Goal: Task Accomplishment & Management: Complete application form

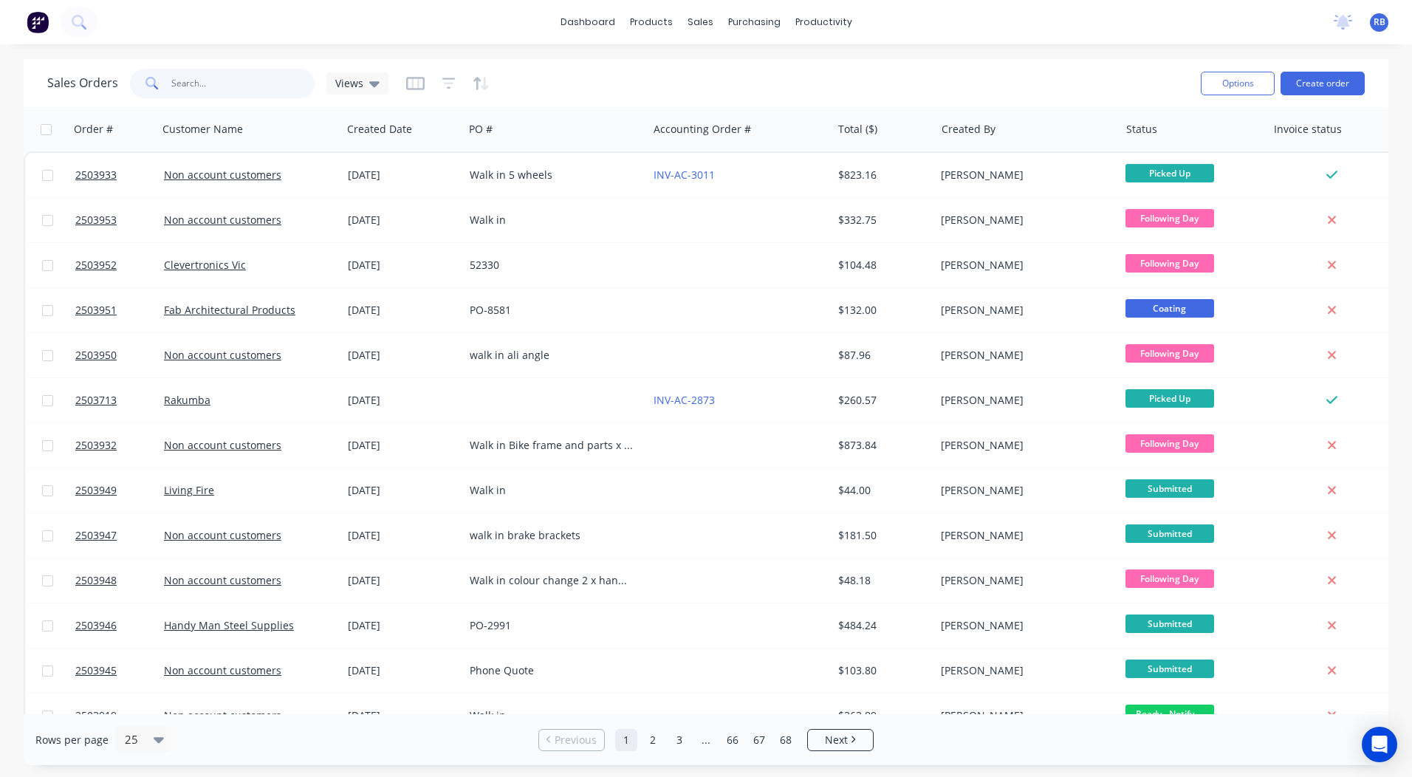
click at [171, 77] on input "text" at bounding box center [243, 84] width 144 height 30
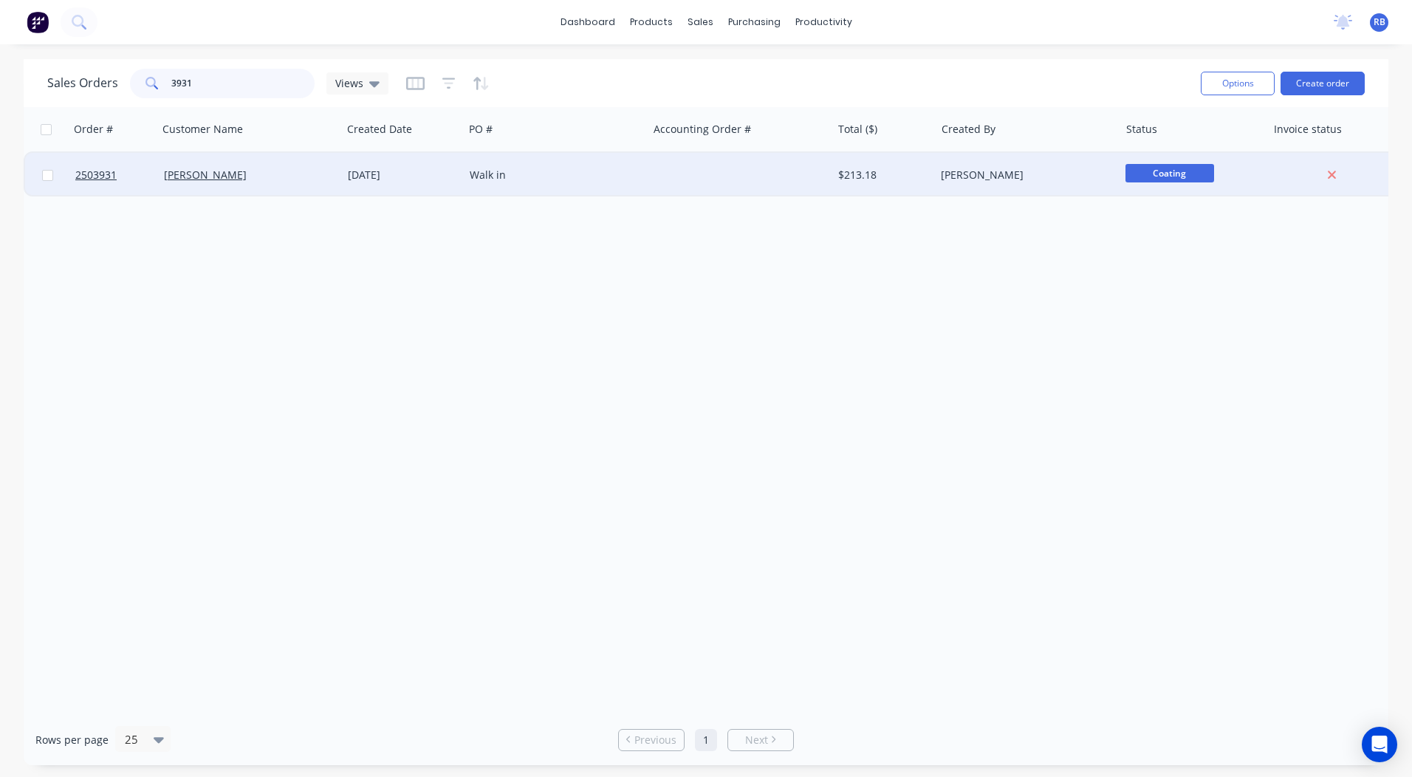
type input "3931"
click at [666, 173] on div at bounding box center [740, 175] width 184 height 44
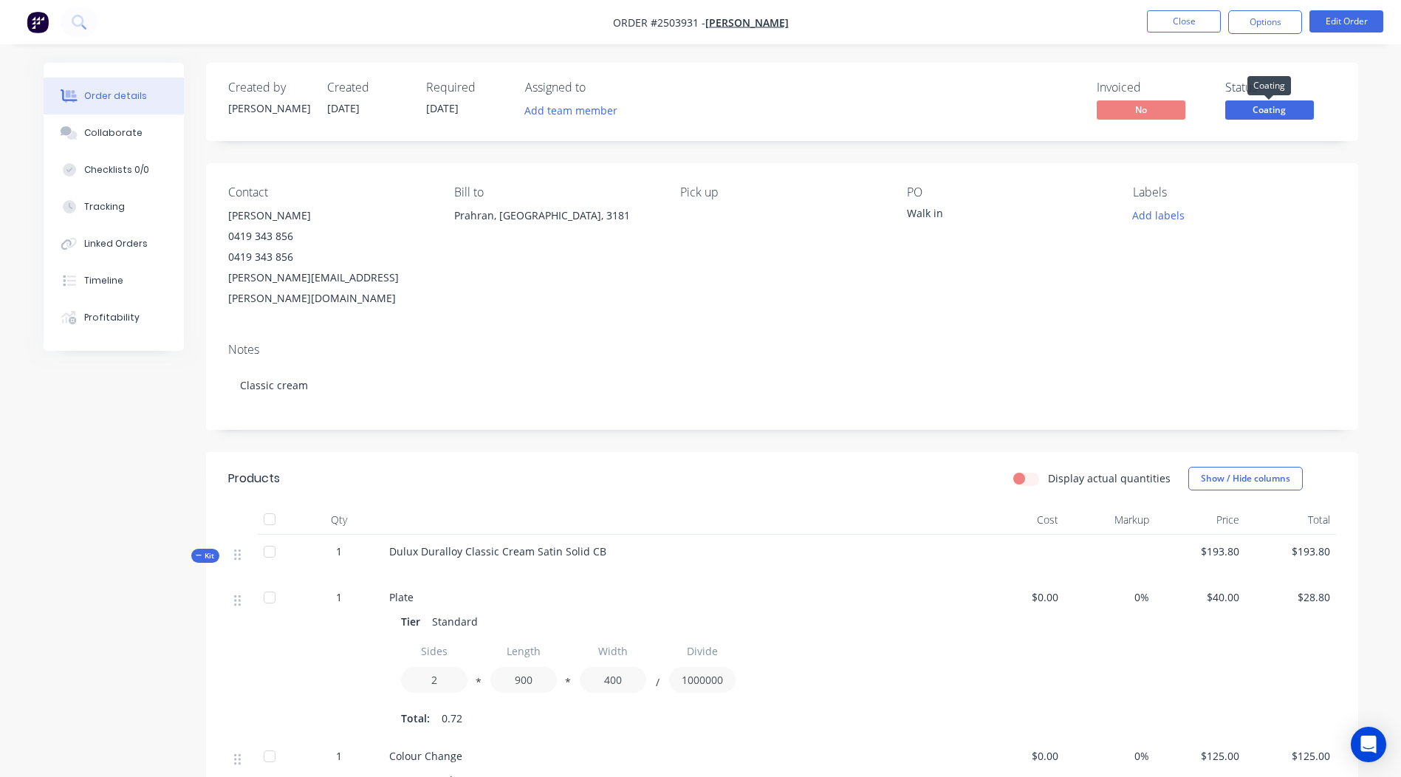
click at [1265, 109] on span "Coating" at bounding box center [1269, 109] width 89 height 18
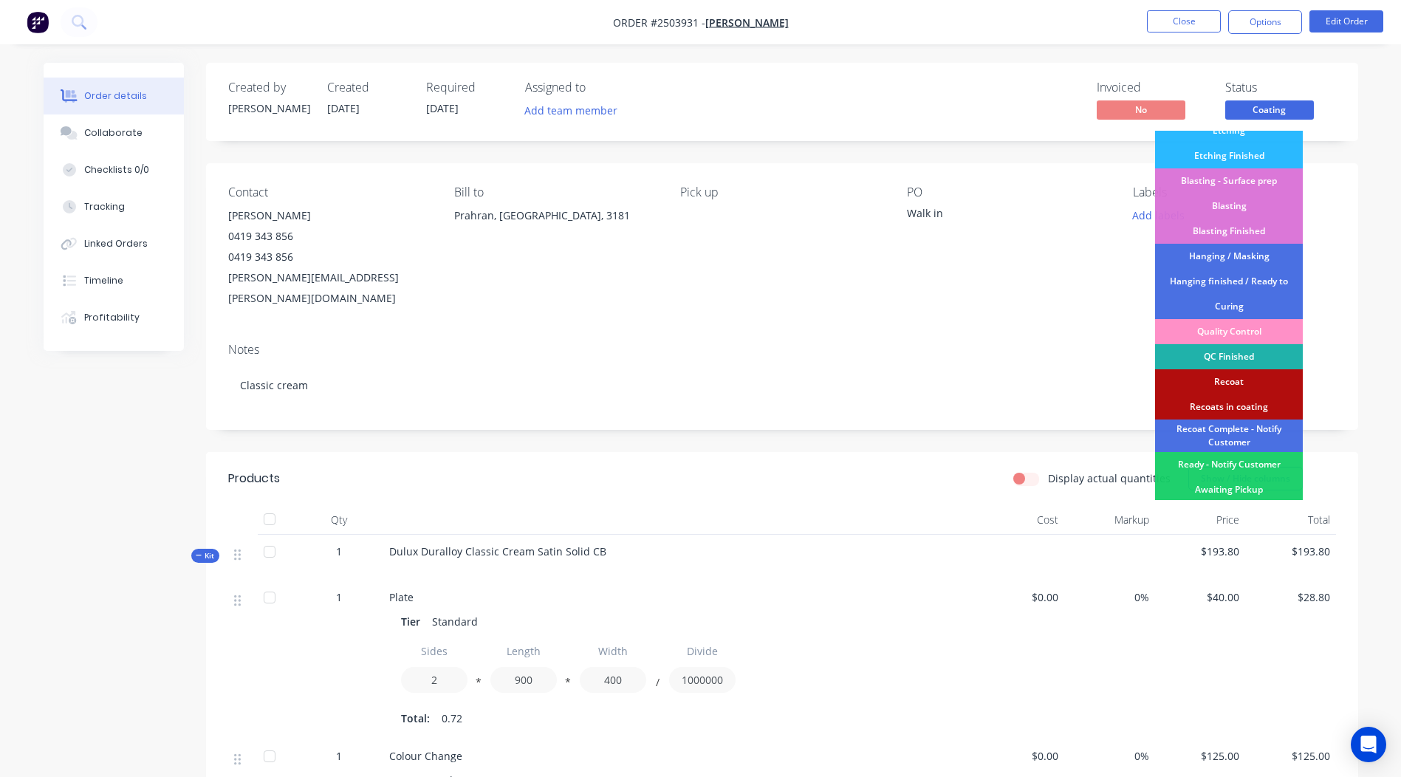
scroll to position [316, 0]
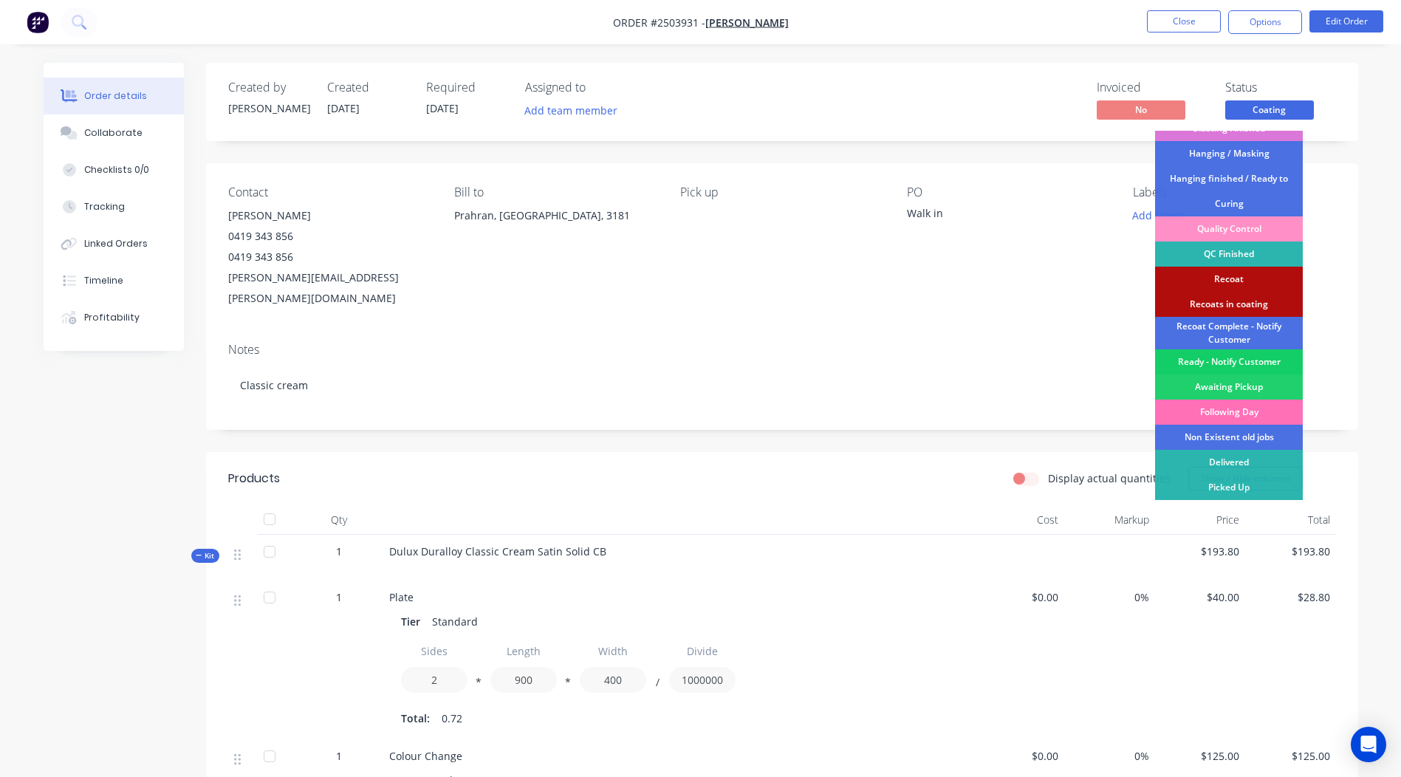
click at [1231, 358] on div "Ready - Notify Customer" at bounding box center [1229, 361] width 148 height 25
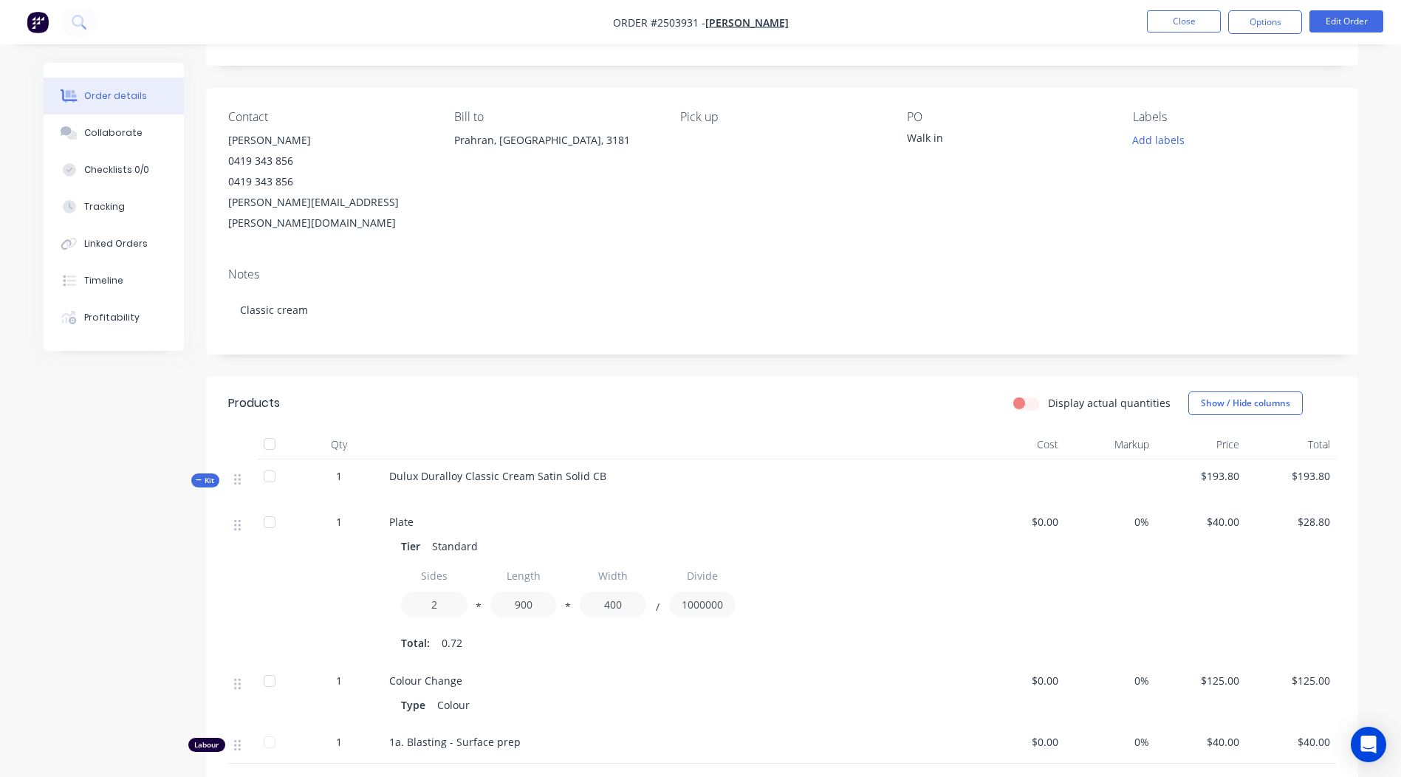
scroll to position [0, 0]
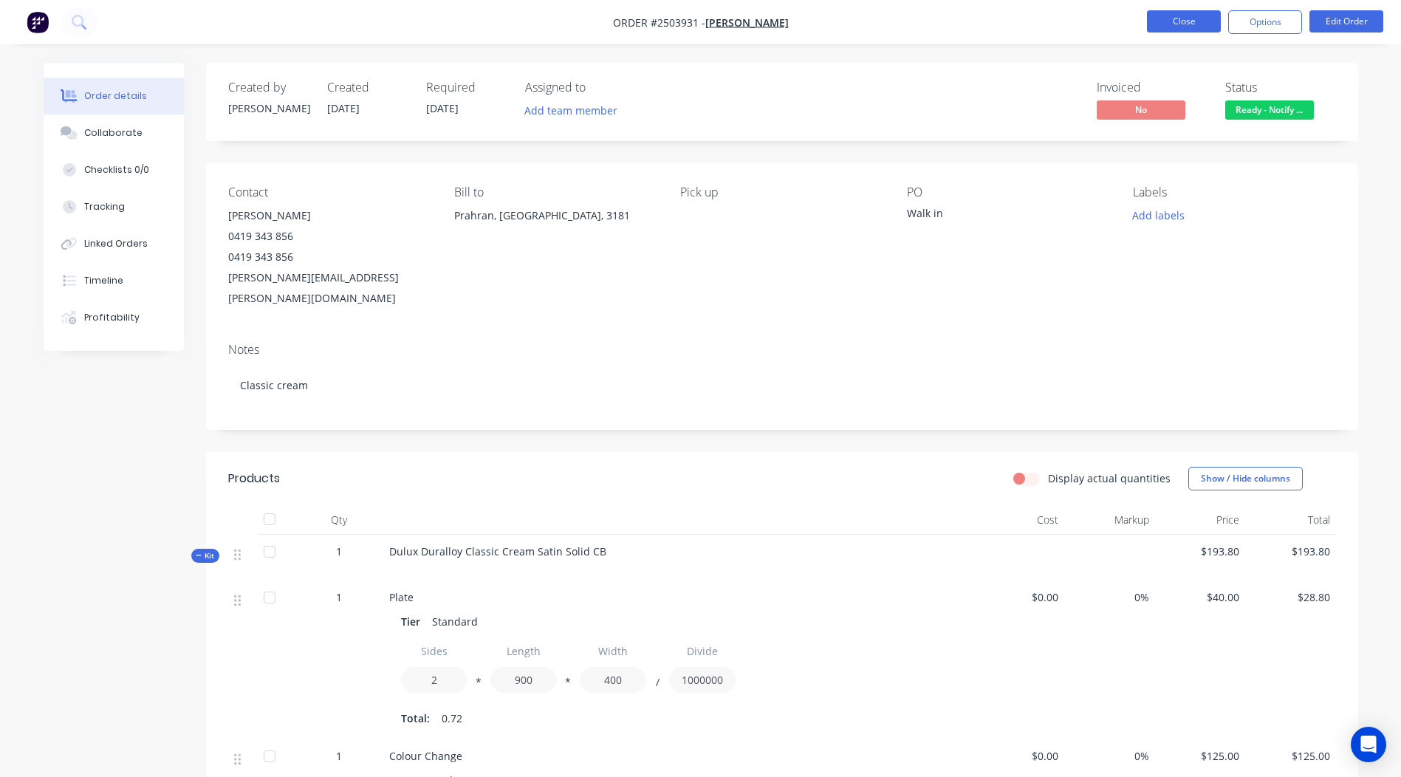
click at [1190, 29] on button "Close" at bounding box center [1184, 21] width 74 height 22
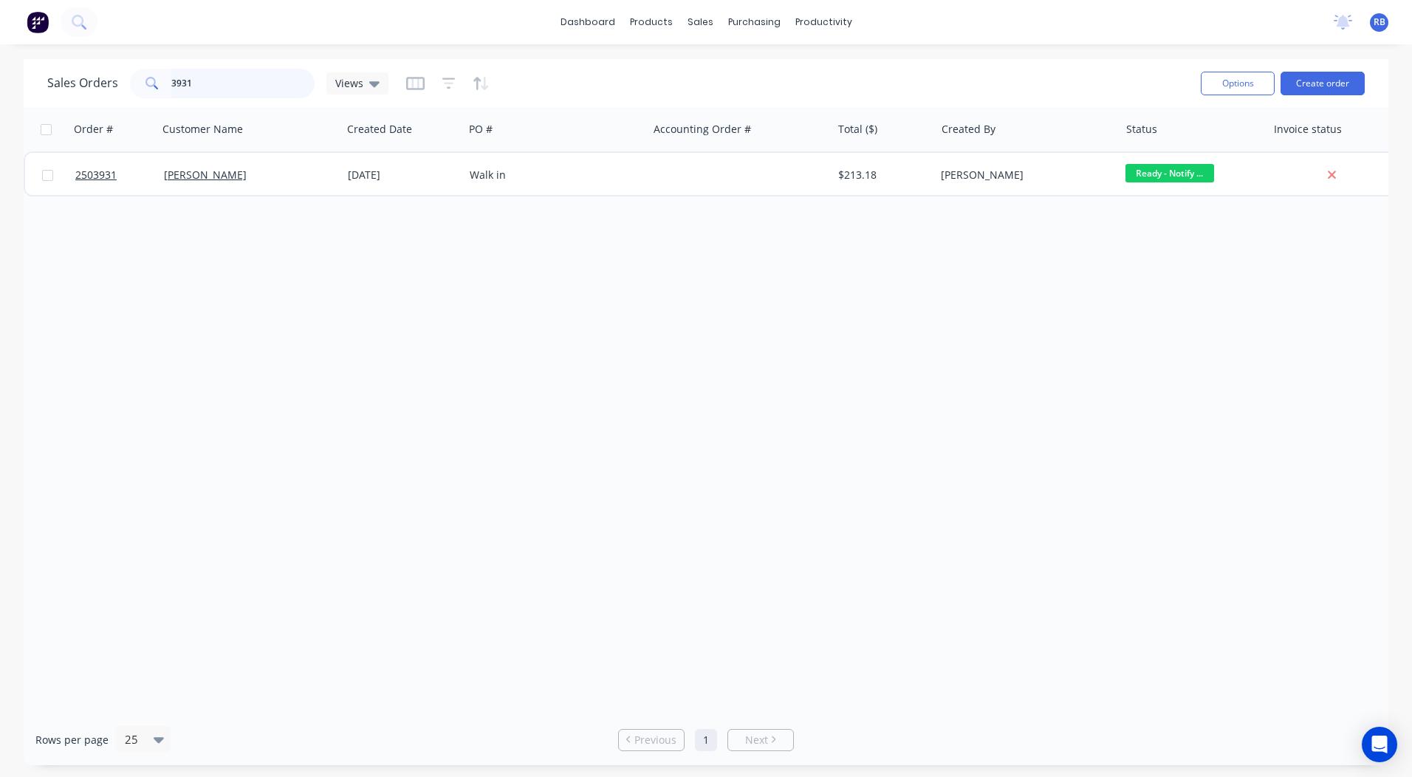
click at [225, 85] on input "3931" at bounding box center [243, 84] width 144 height 30
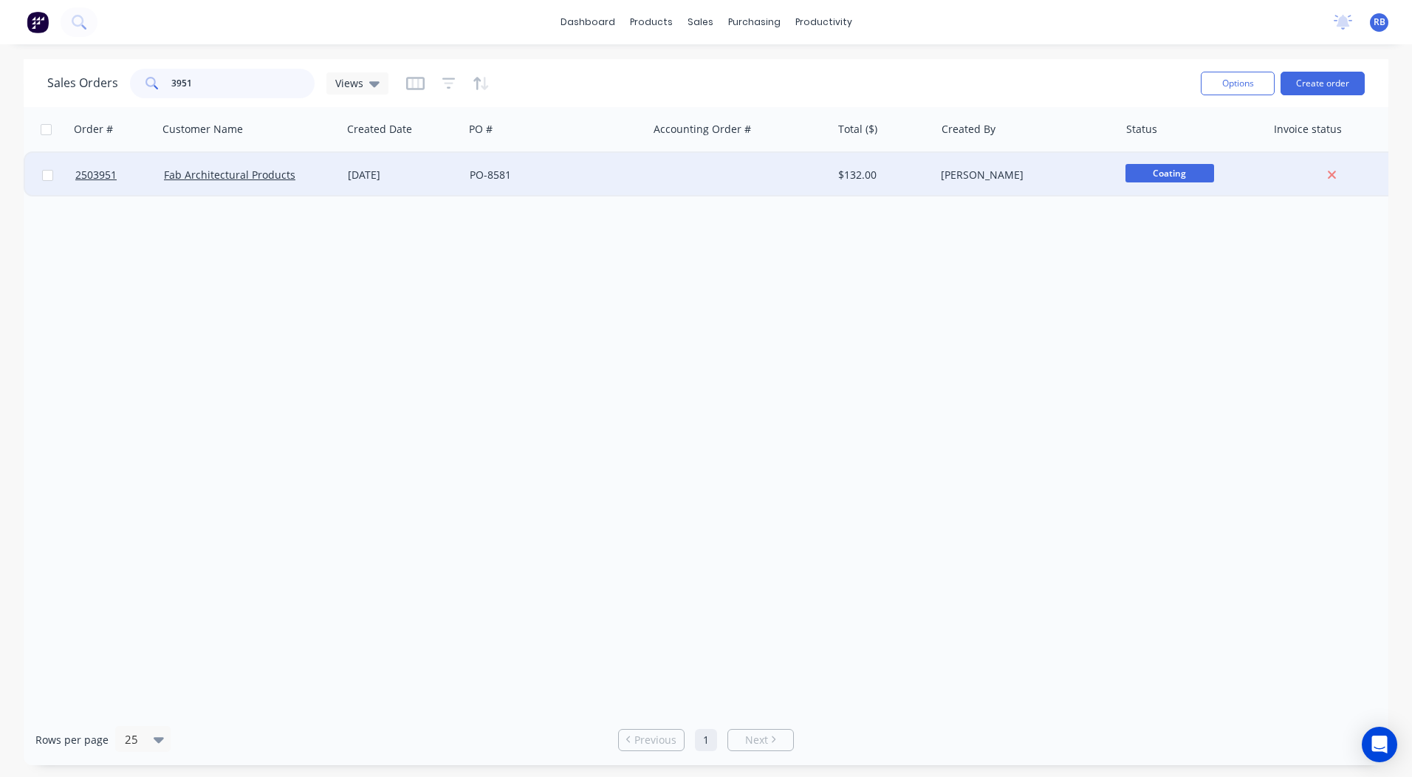
type input "3951"
click at [386, 186] on div "[DATE]" at bounding box center [403, 175] width 122 height 44
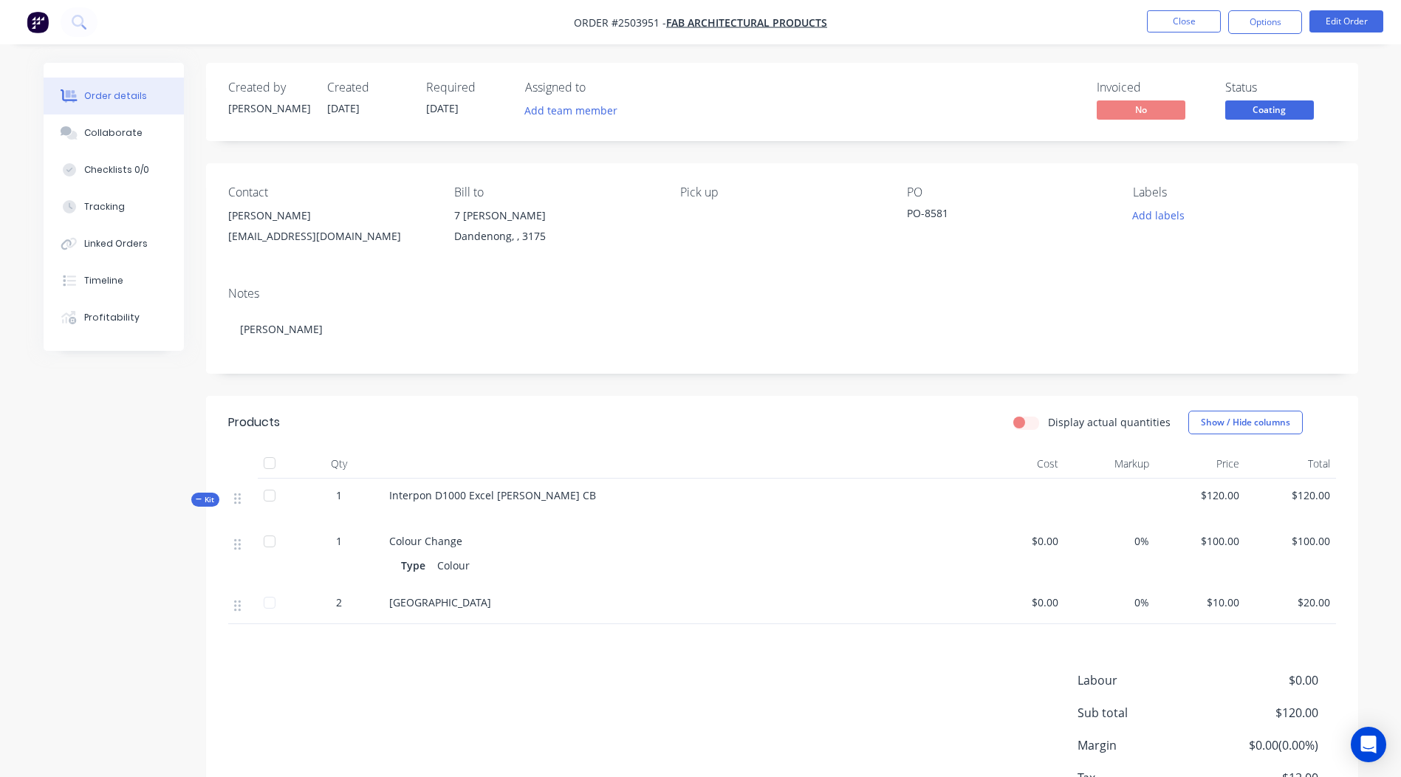
click at [1285, 109] on span "Coating" at bounding box center [1269, 109] width 89 height 18
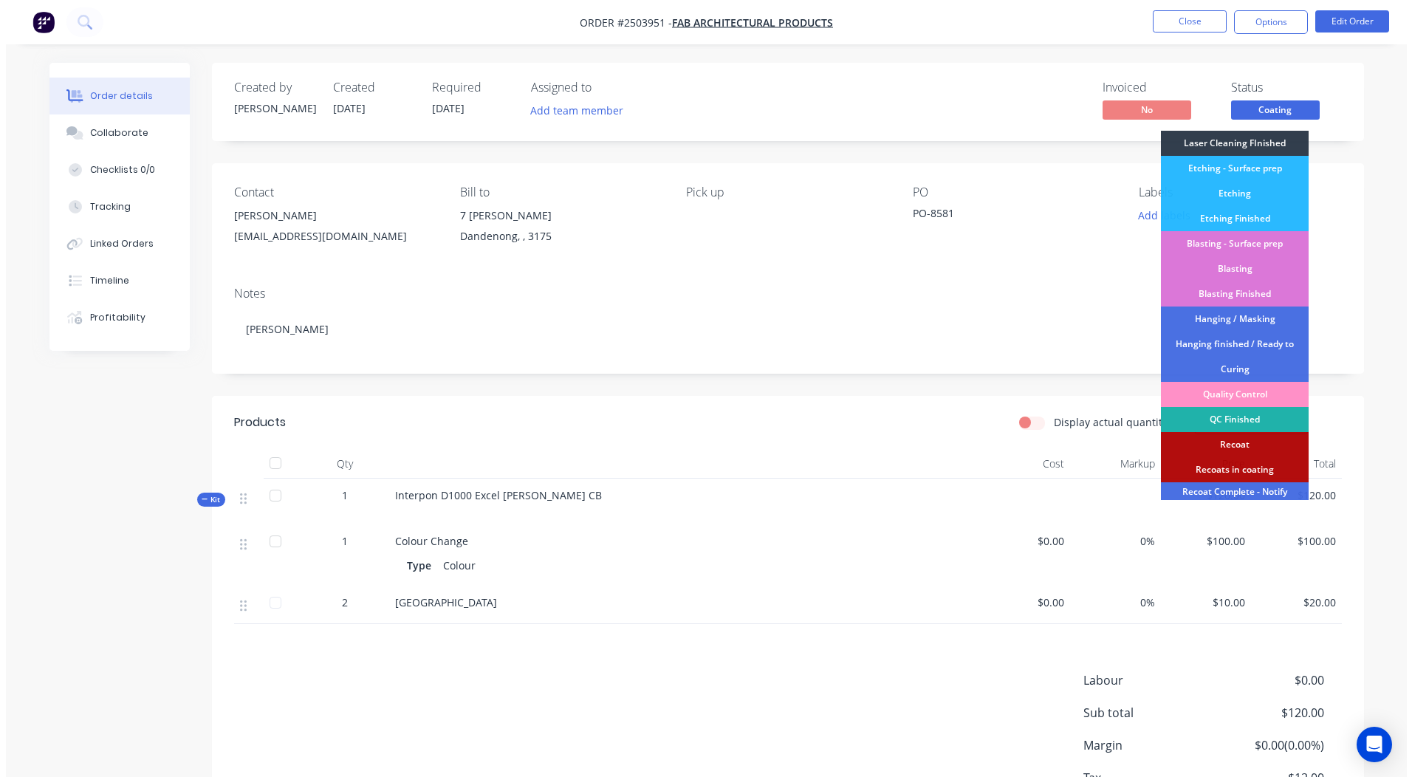
scroll to position [316, 0]
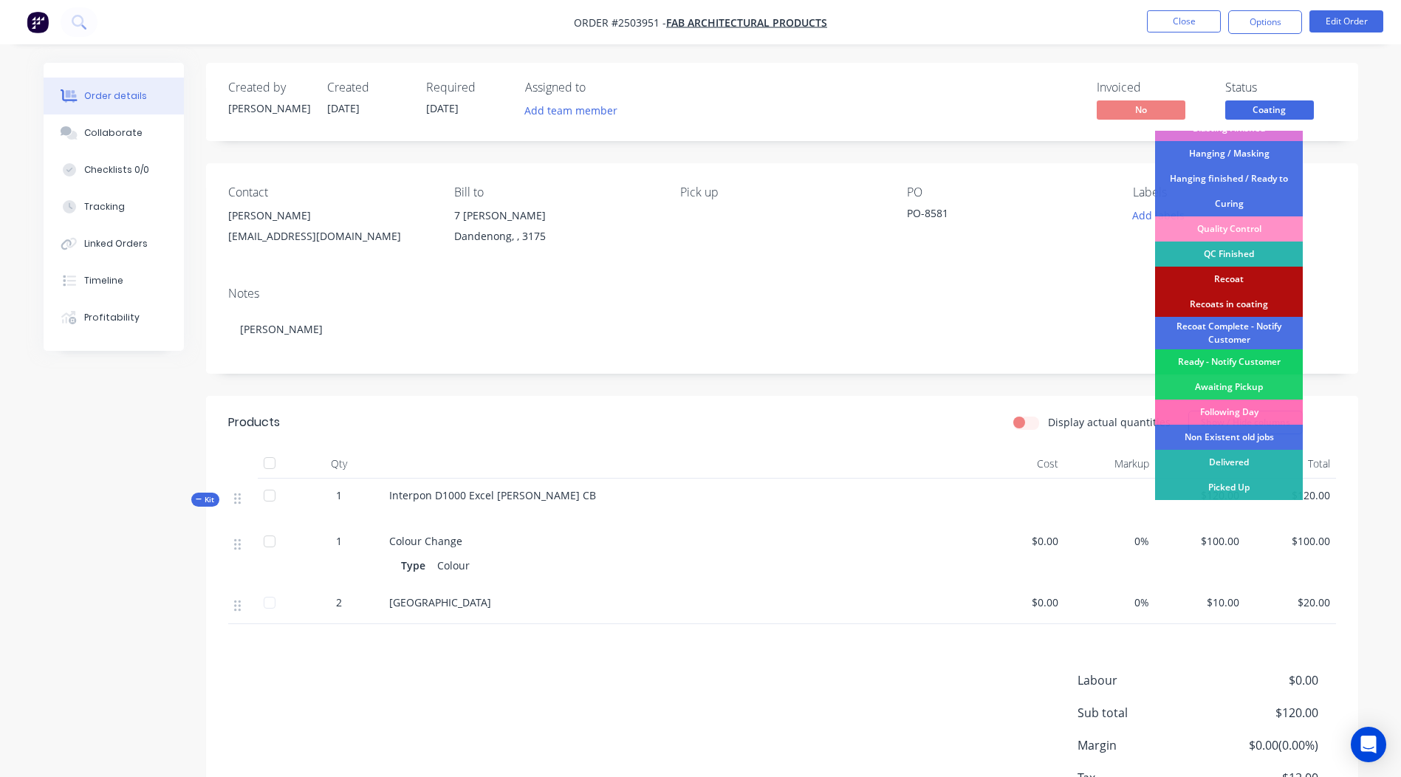
click at [1239, 361] on div "Ready - Notify Customer" at bounding box center [1229, 361] width 148 height 25
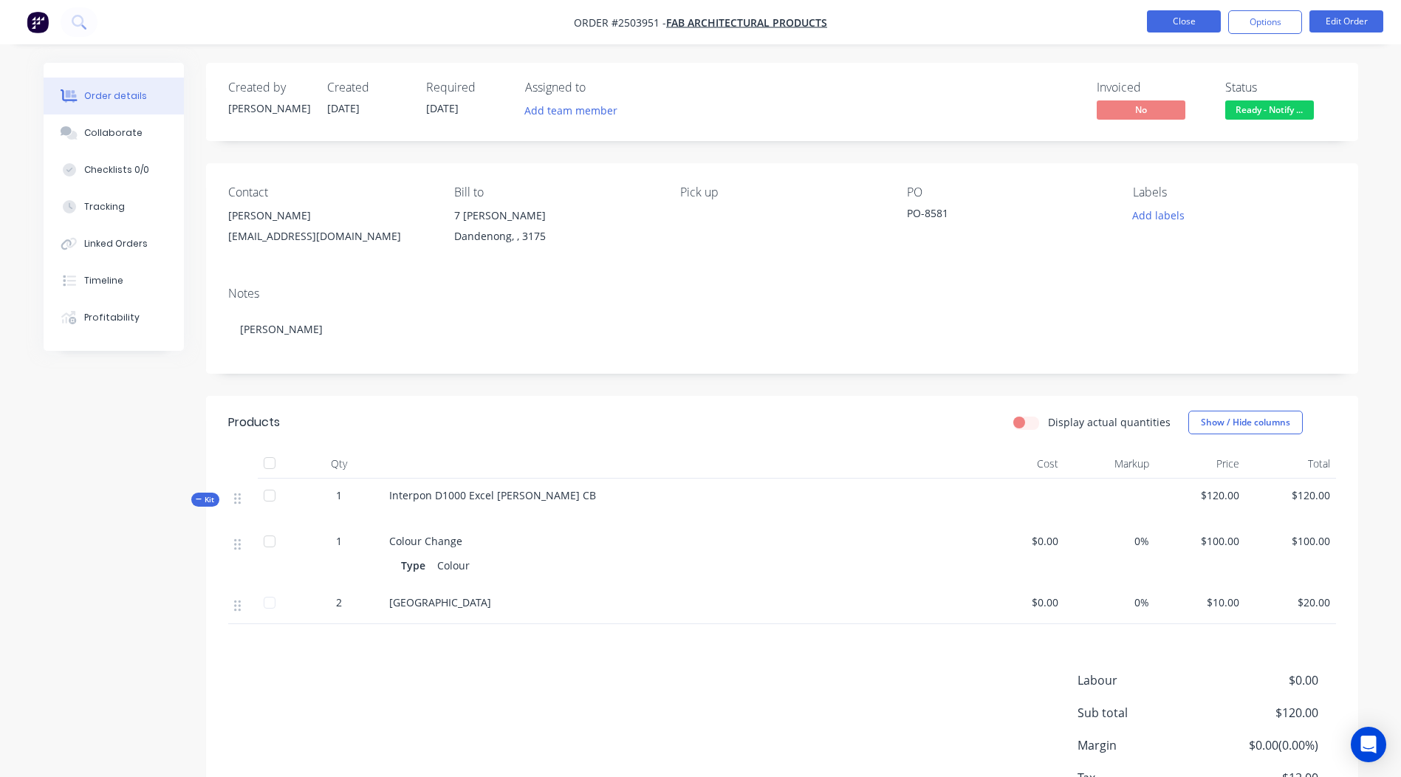
click at [1179, 13] on button "Close" at bounding box center [1184, 21] width 74 height 22
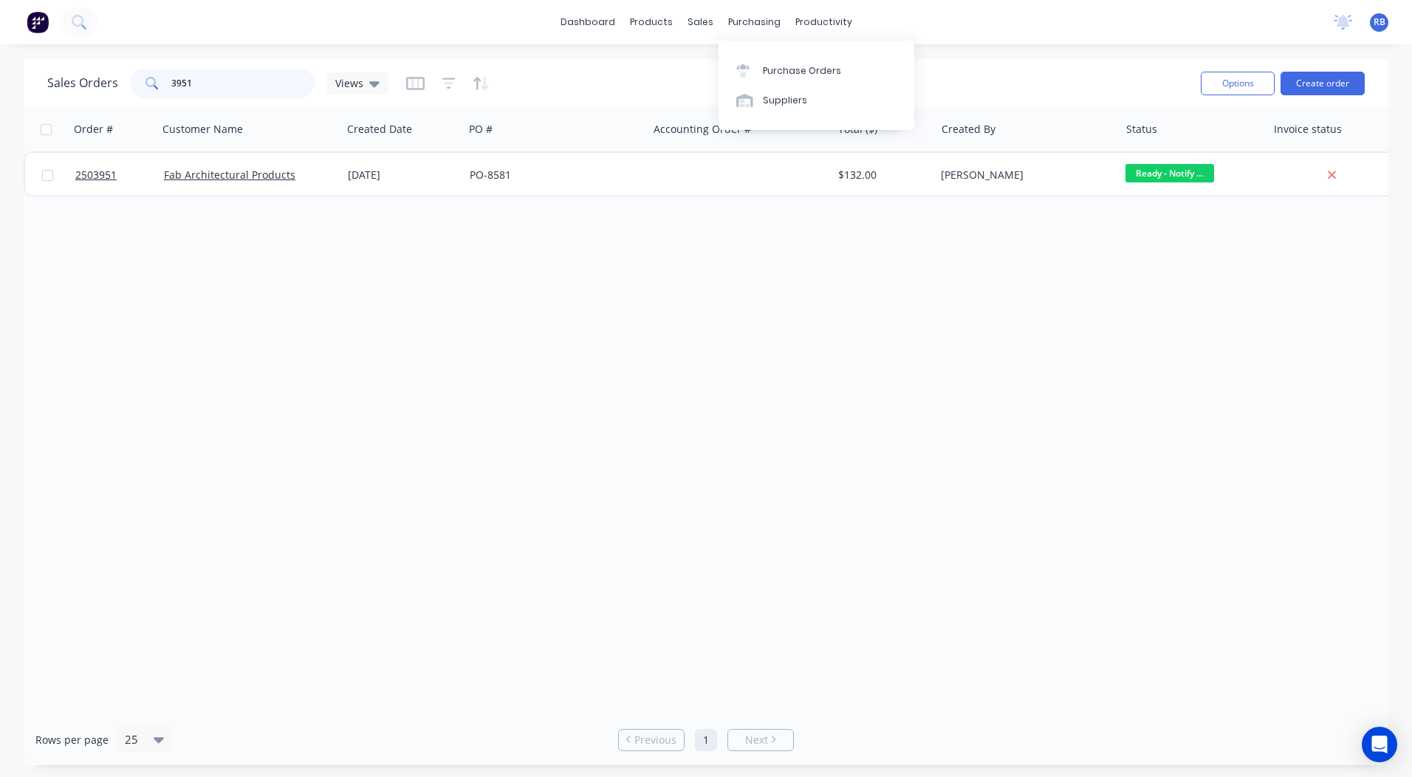
drag, startPoint x: 268, startPoint y: 81, endPoint x: 0, endPoint y: 87, distance: 268.2
click at [0, 85] on html "dashboard products sales purchasing productivity dashboard products Product Cat…" at bounding box center [706, 388] width 1412 height 777
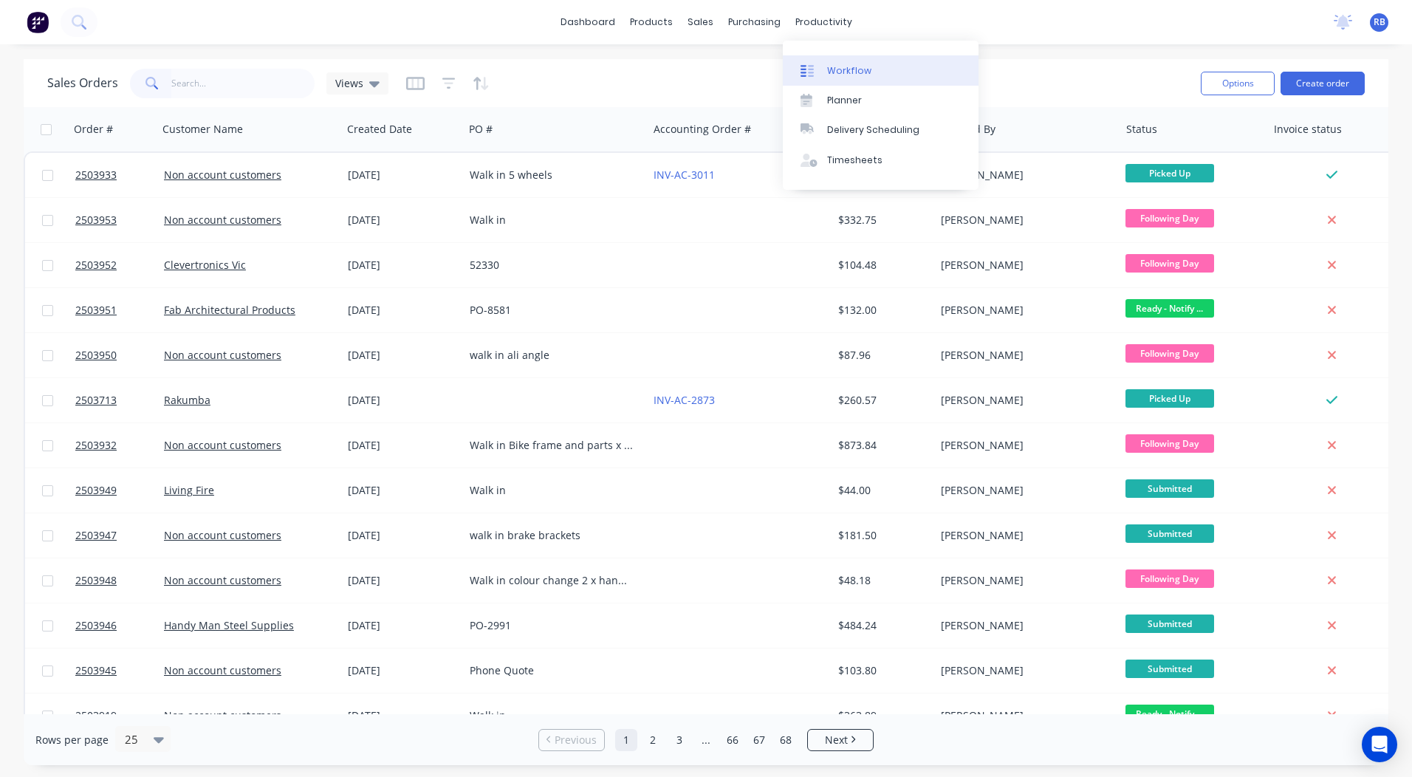
click at [858, 69] on div "Workflow" at bounding box center [849, 70] width 44 height 13
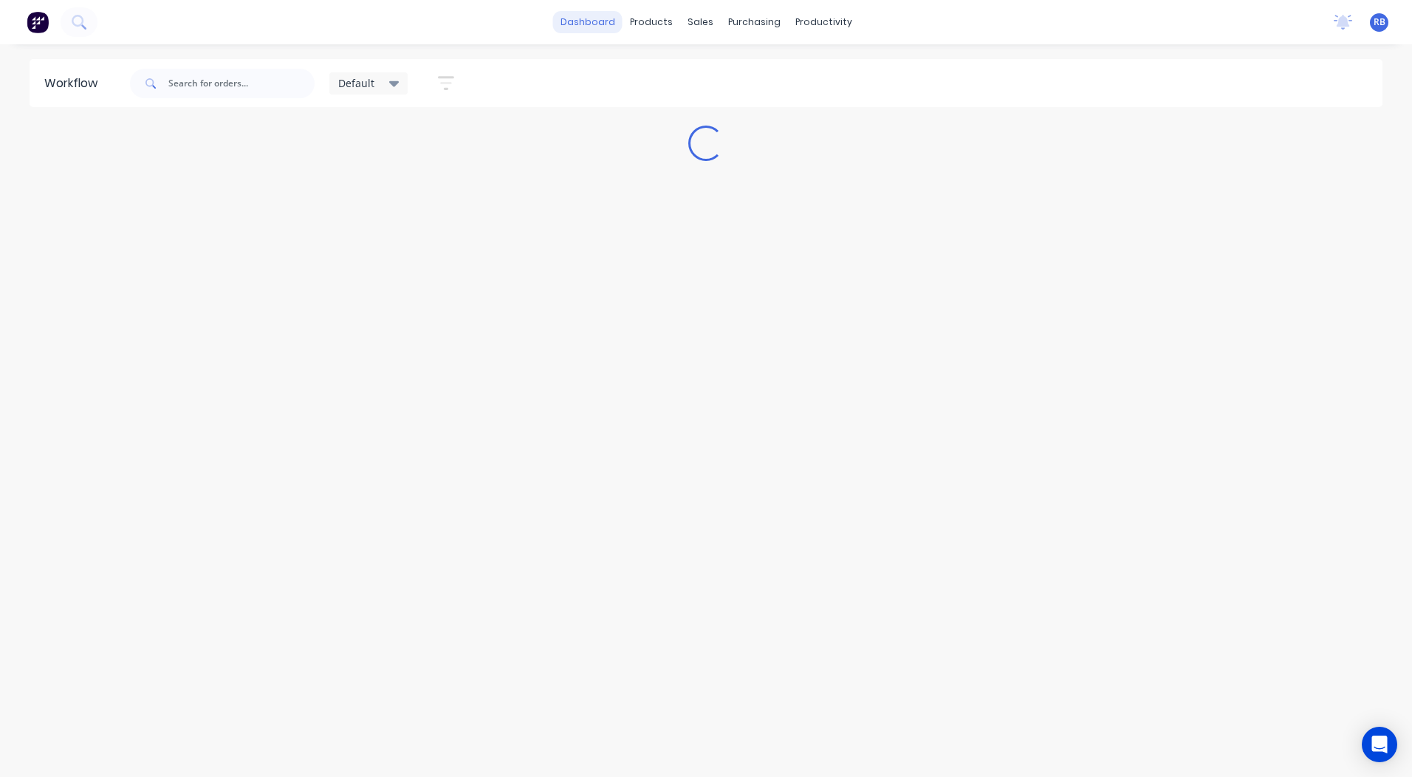
click at [580, 20] on link "dashboard" at bounding box center [587, 22] width 69 height 22
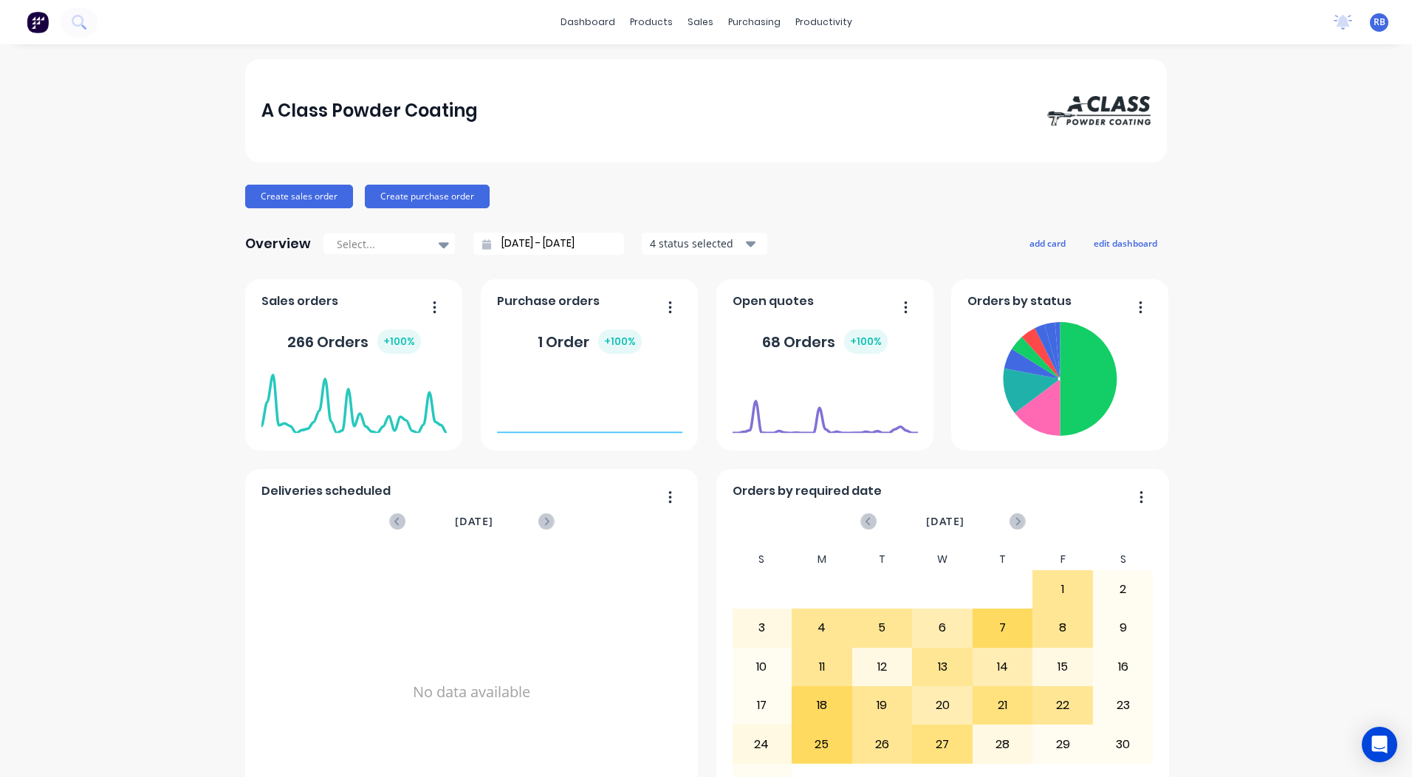
scroll to position [637, 0]
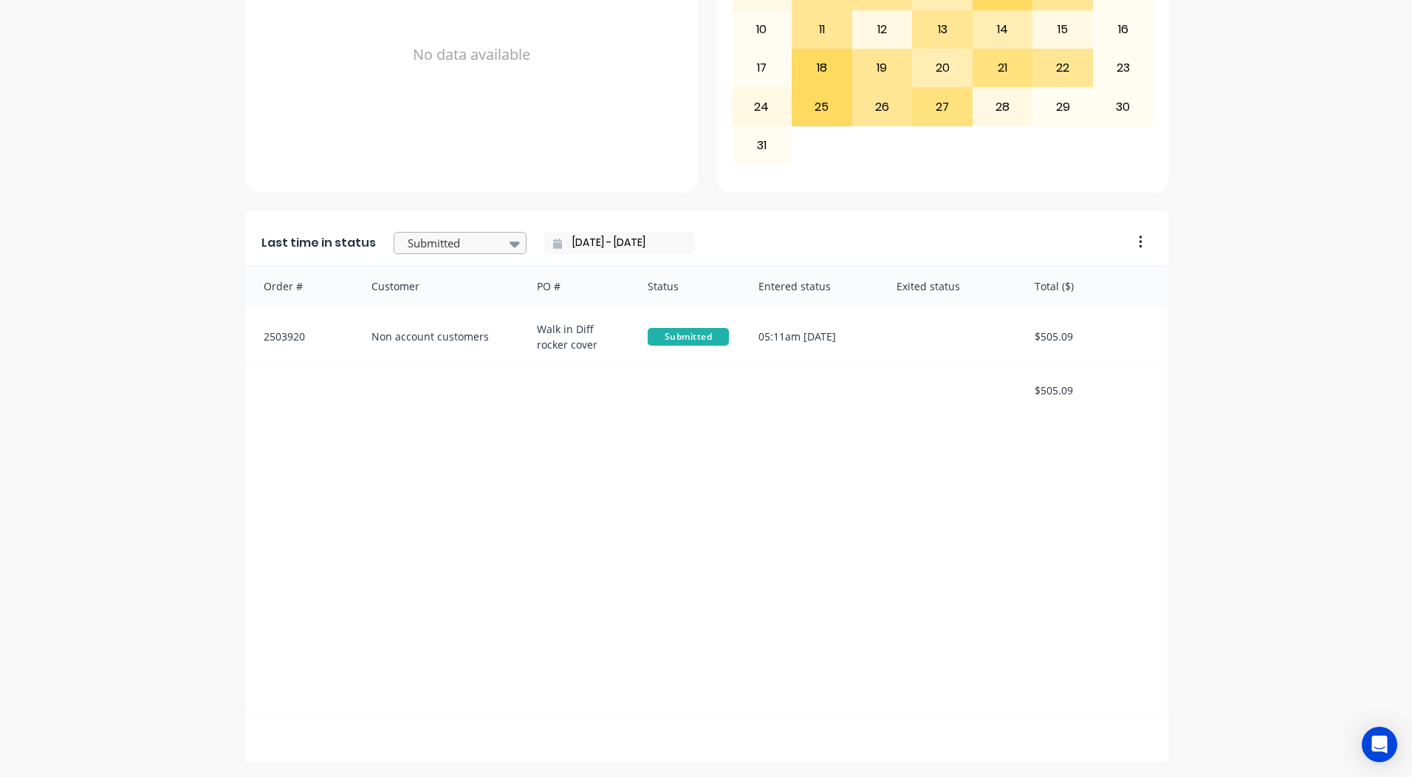
click at [458, 247] on div at bounding box center [452, 243] width 93 height 18
click at [723, 432] on div "Order # Customer PO # Status Entered status Exited status Total ($) 2503920 Non…" at bounding box center [706, 489] width 923 height 447
click at [510, 244] on icon at bounding box center [515, 245] width 10 height 6
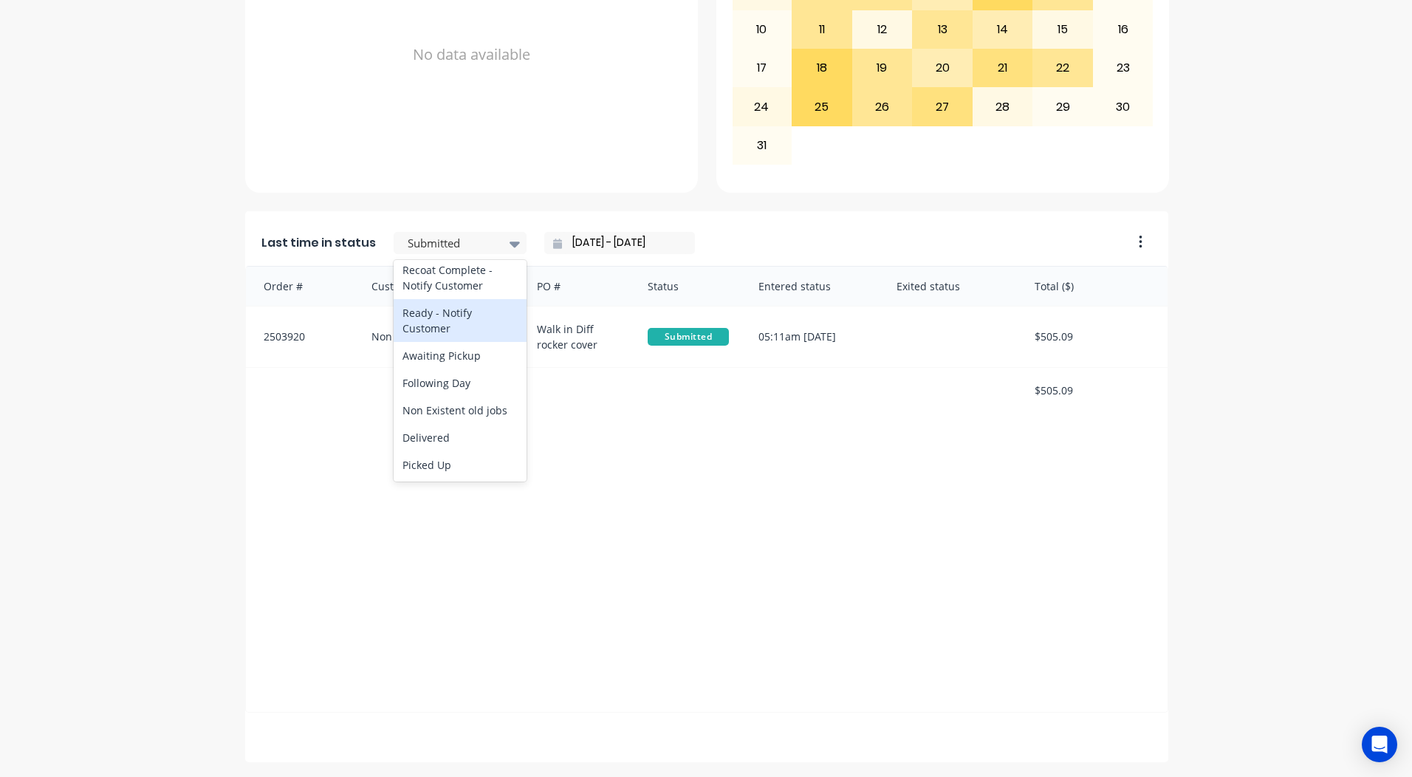
click at [426, 317] on div "Ready - Notify Customer" at bounding box center [460, 320] width 133 height 43
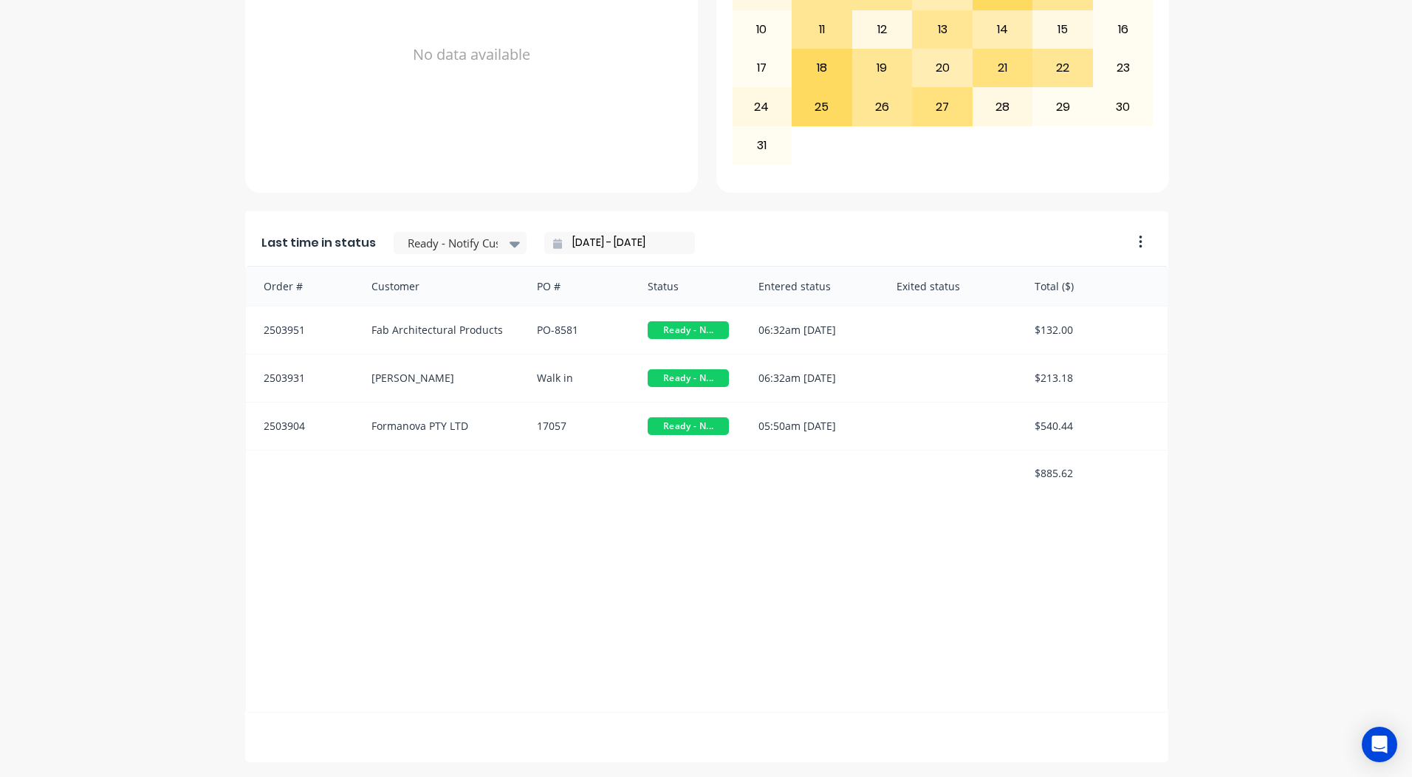
scroll to position [626, 0]
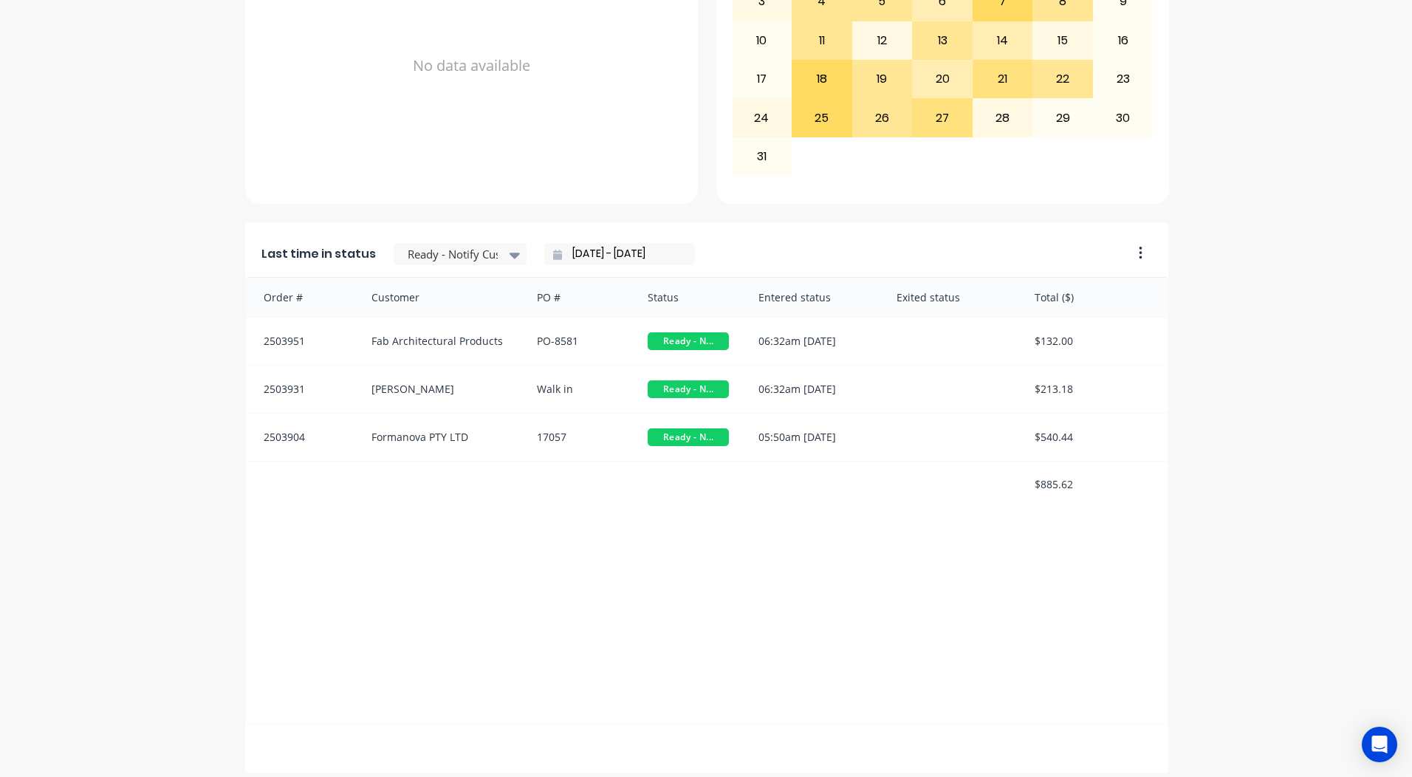
click at [606, 251] on input "[DATE] - [DATE]" at bounding box center [625, 254] width 127 height 22
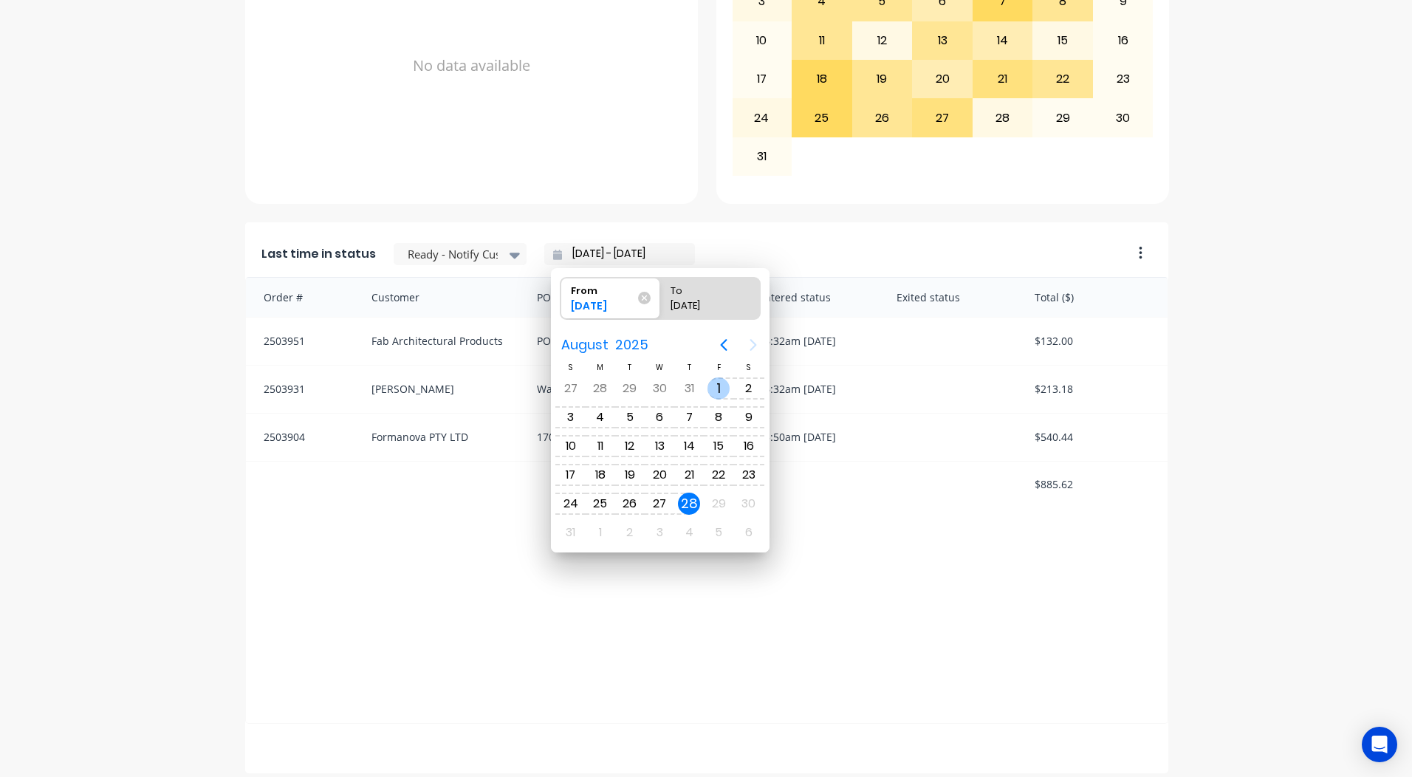
click at [715, 398] on div "1" at bounding box center [719, 388] width 22 height 22
type input "[DATE] - [DATE]"
radio input "false"
radio input "true"
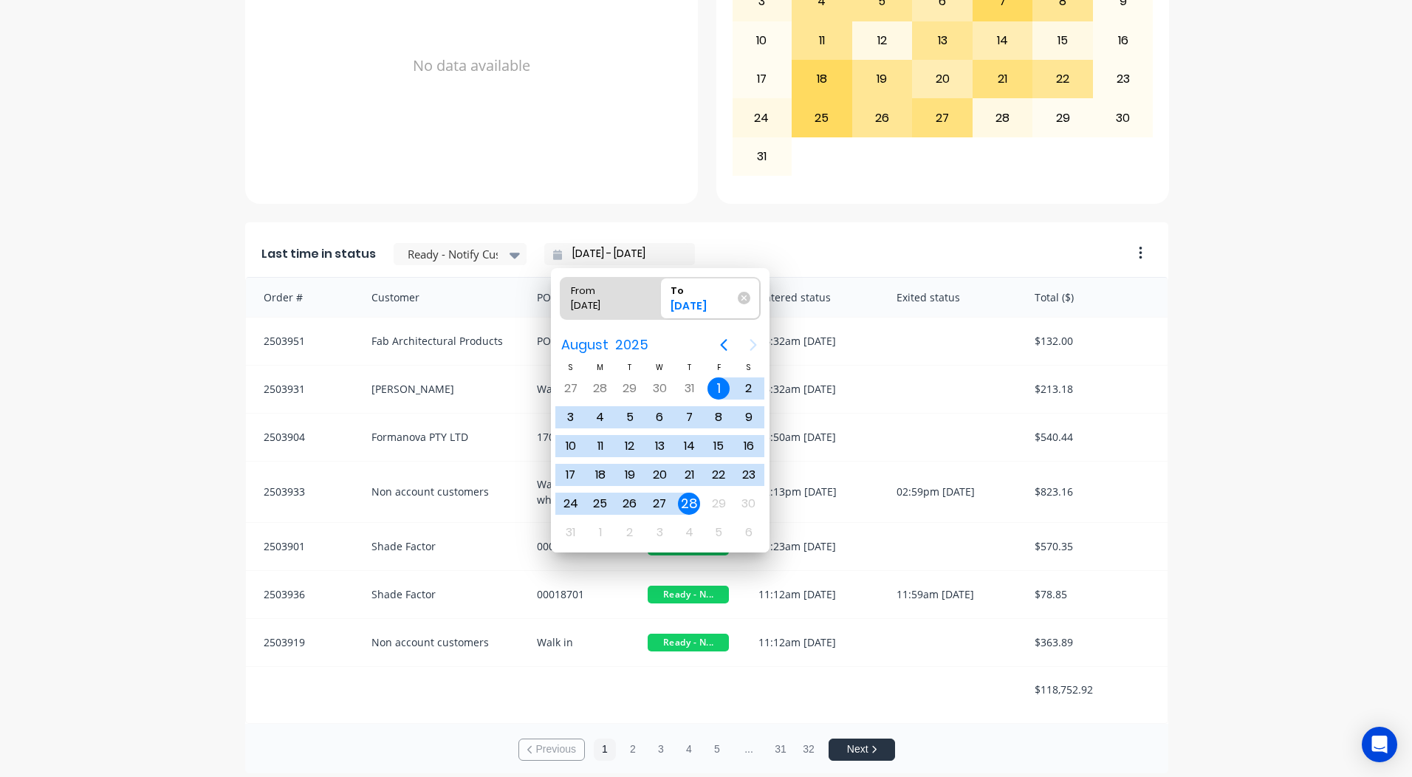
click at [1284, 476] on div "A Class Powder Coating Create sales order Create purchase order Overview Select…" at bounding box center [706, 103] width 1412 height 1341
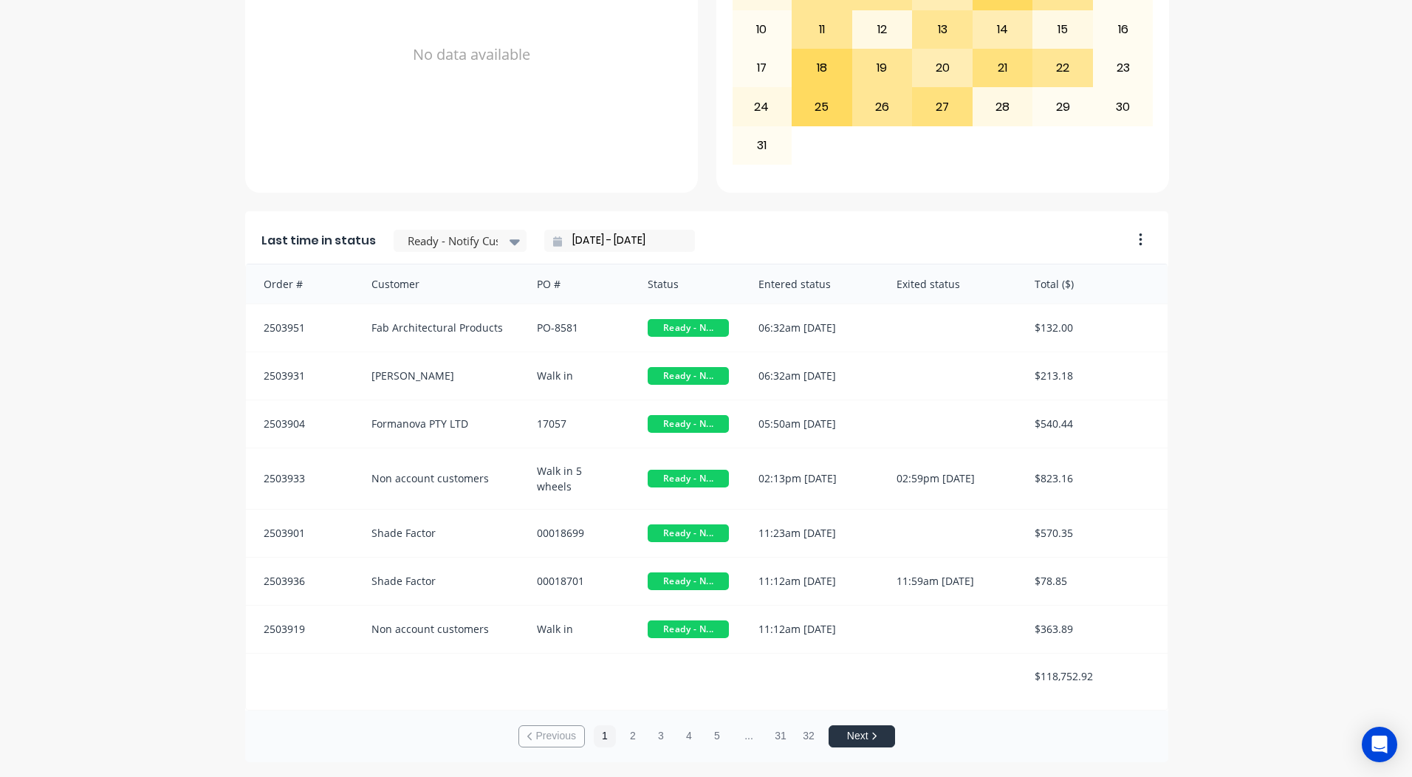
scroll to position [578, 0]
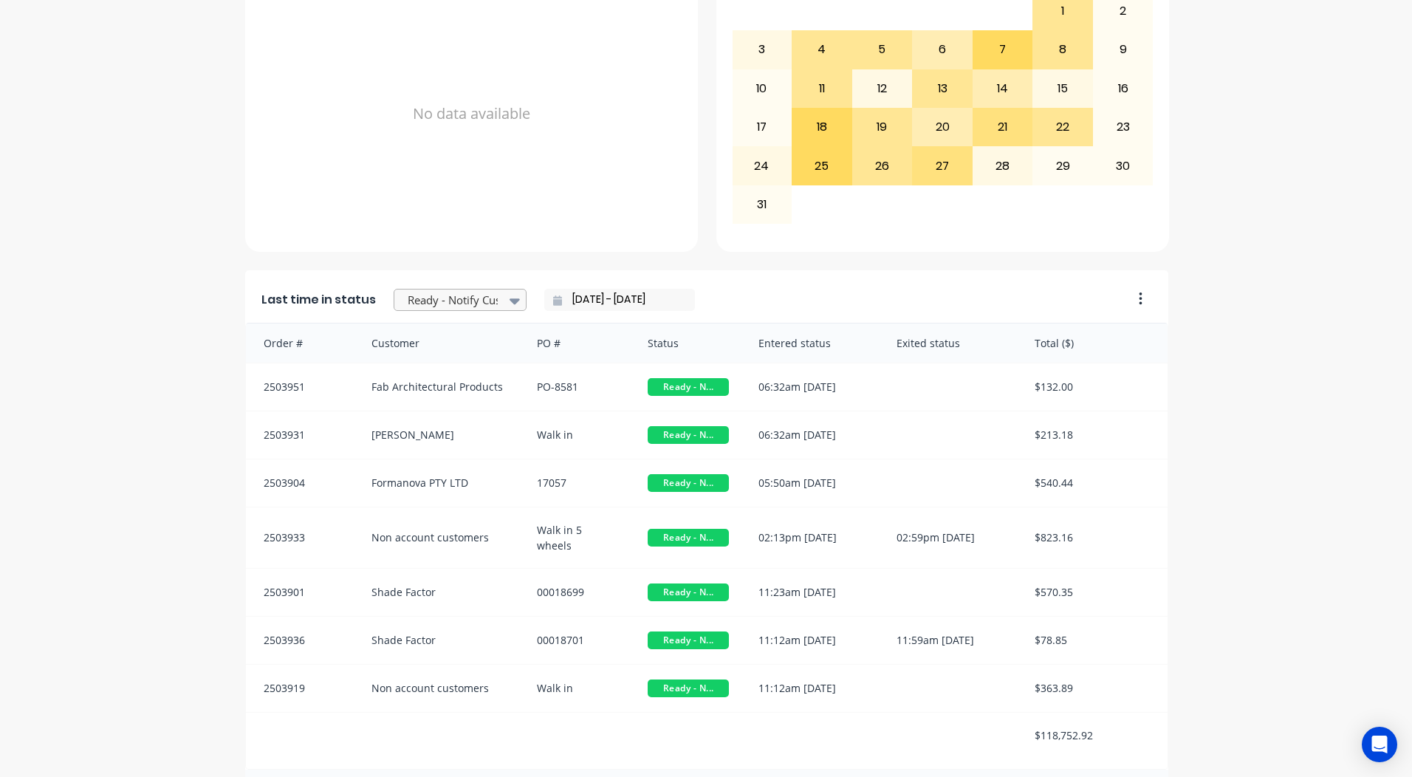
click at [456, 302] on div at bounding box center [452, 300] width 93 height 18
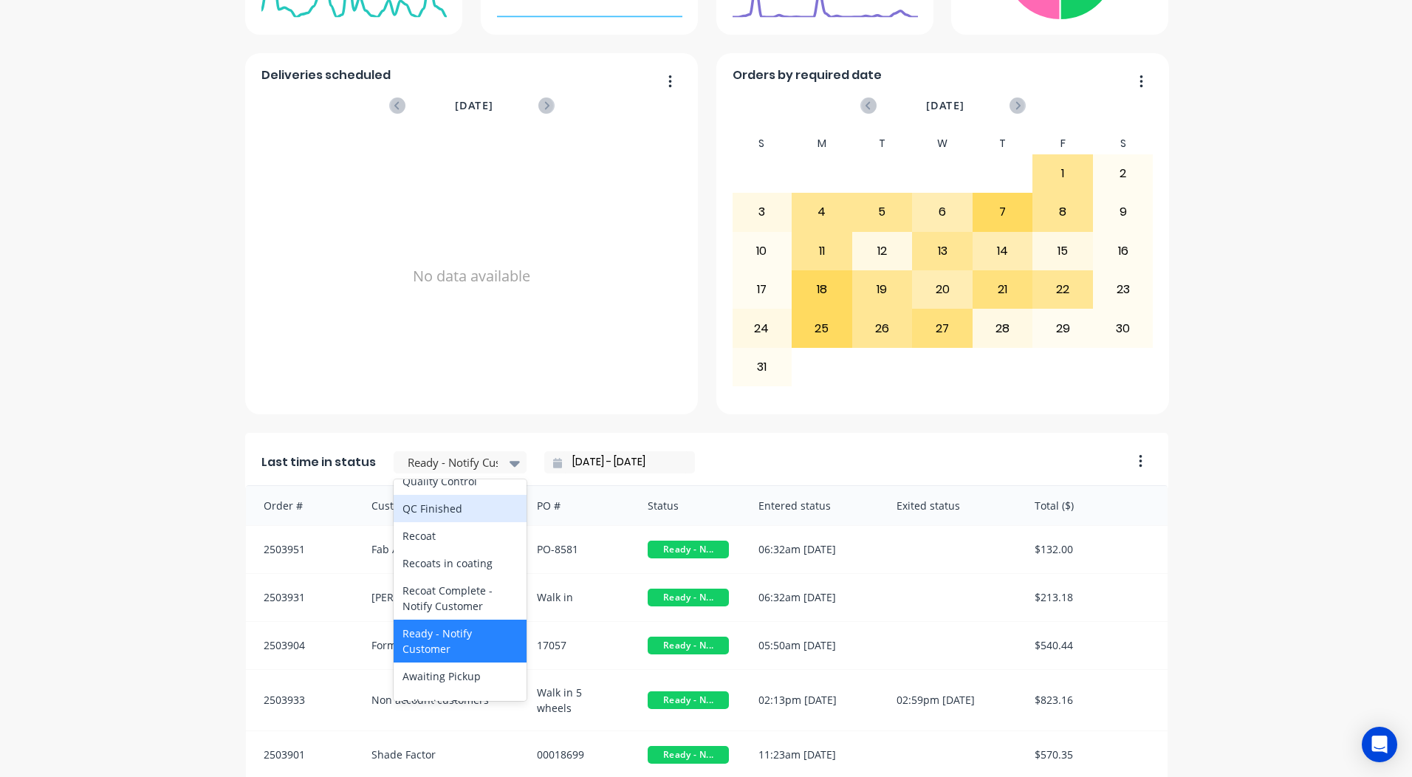
scroll to position [546, 0]
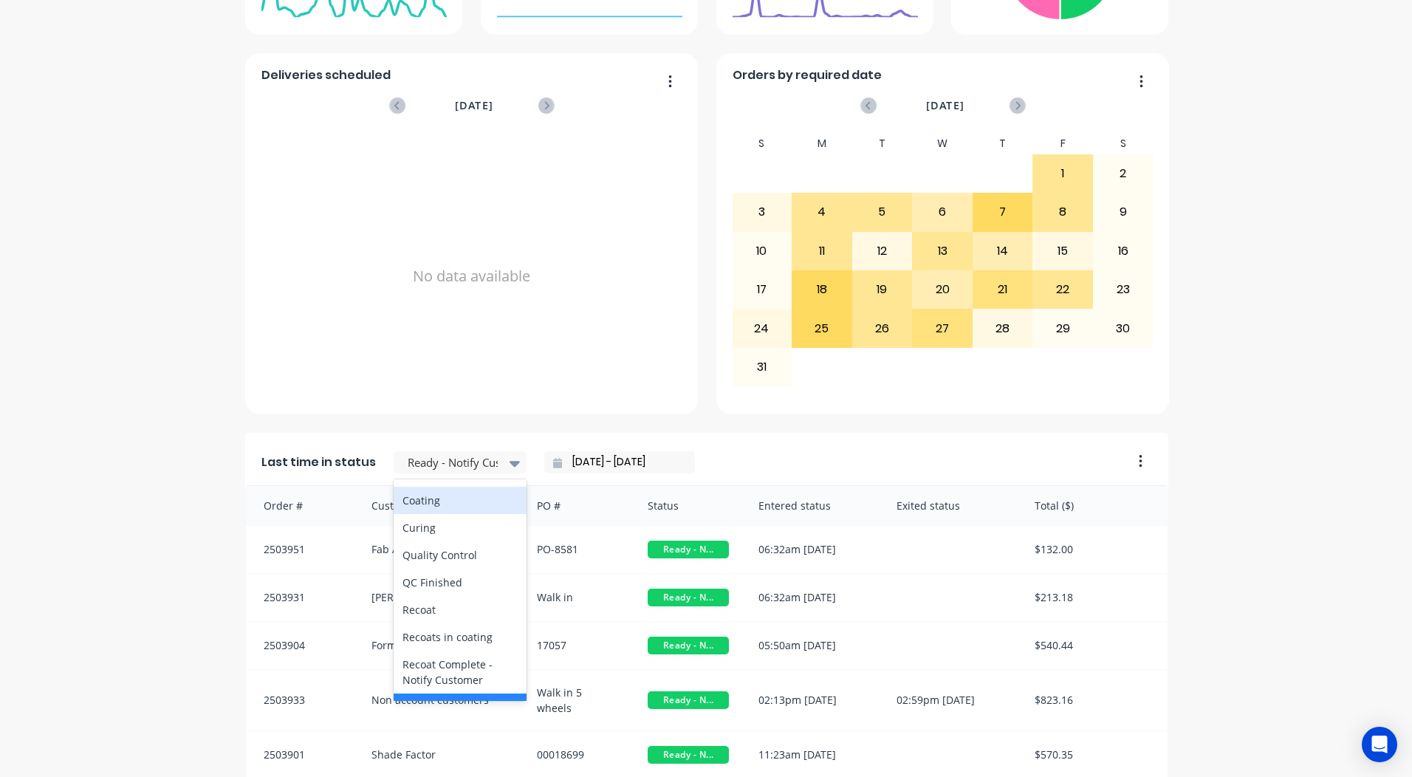
click at [419, 514] on div "Coating" at bounding box center [460, 500] width 133 height 27
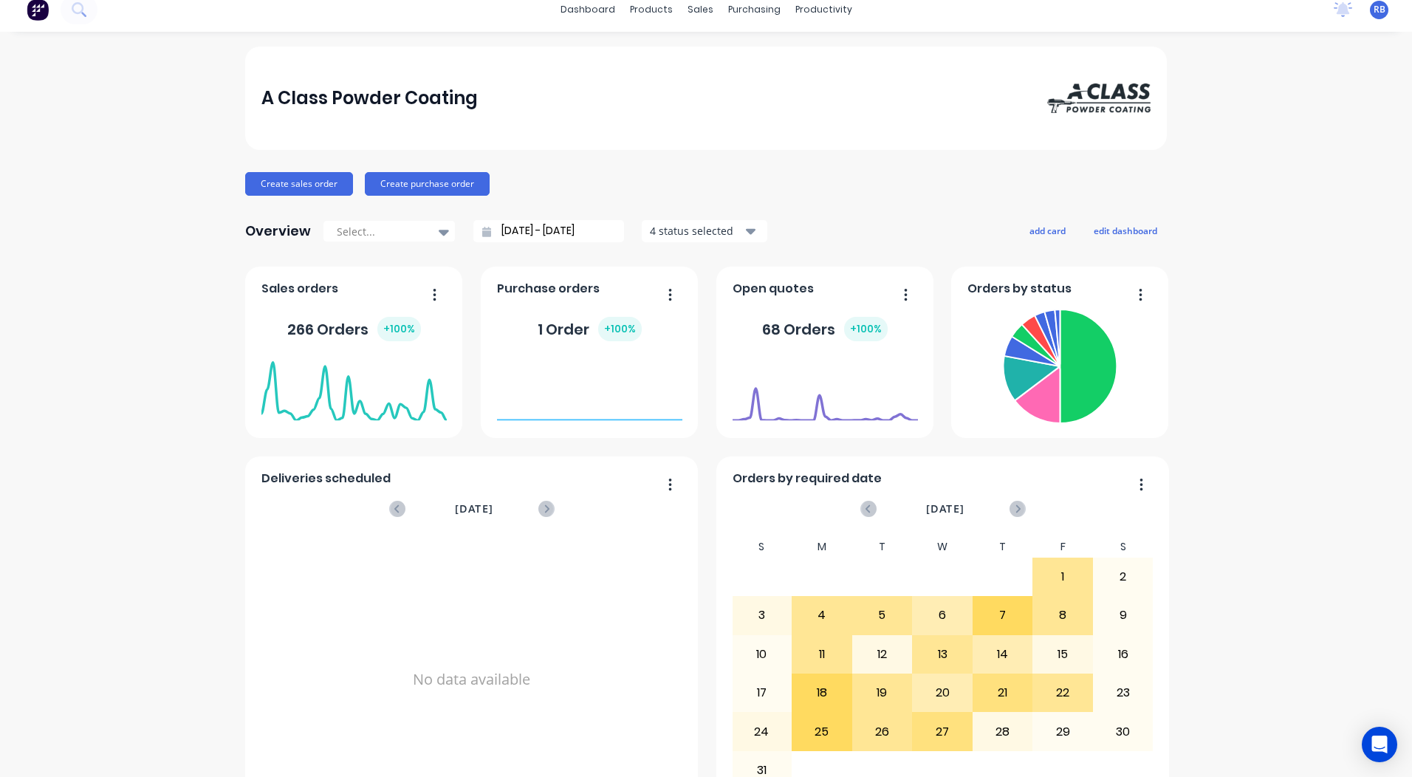
scroll to position [0, 0]
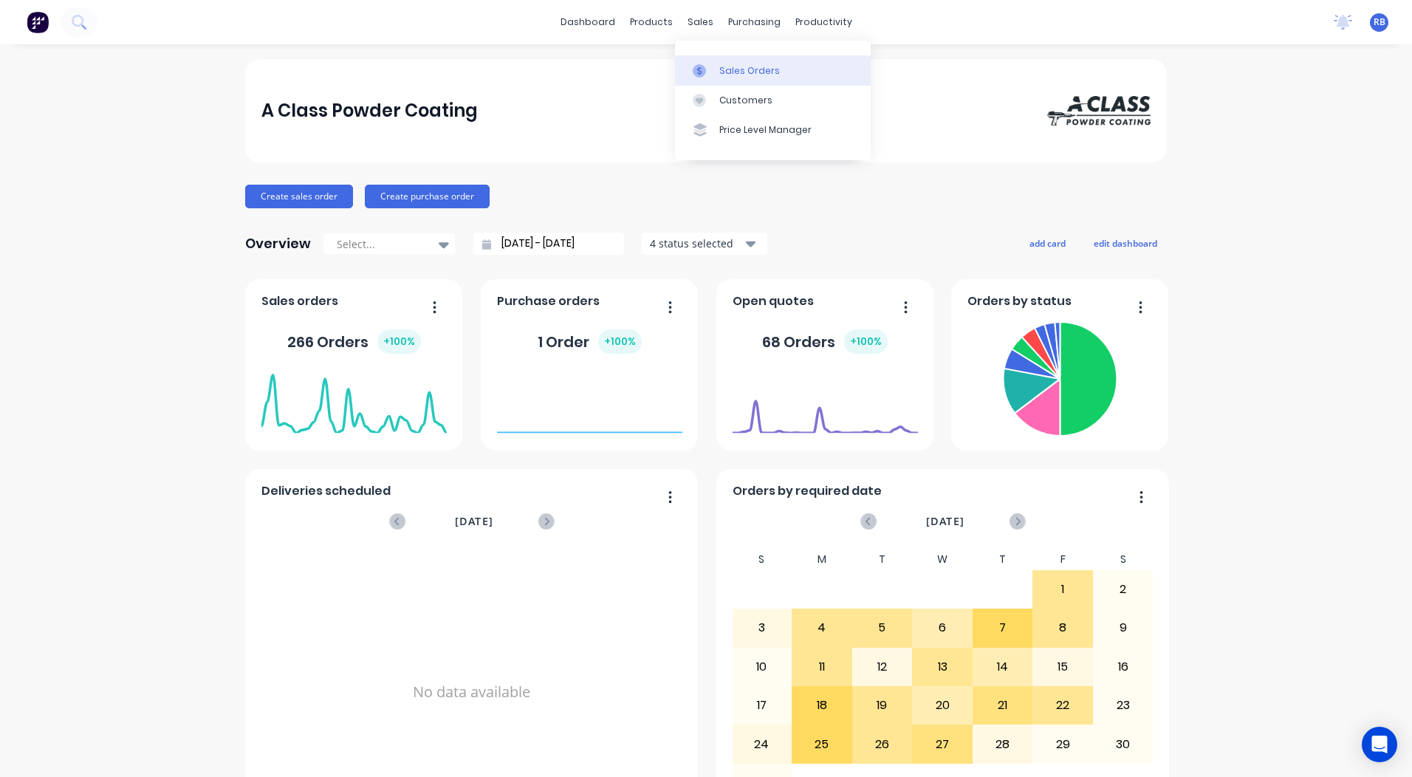
click at [716, 68] on link "Sales Orders" at bounding box center [773, 70] width 196 height 30
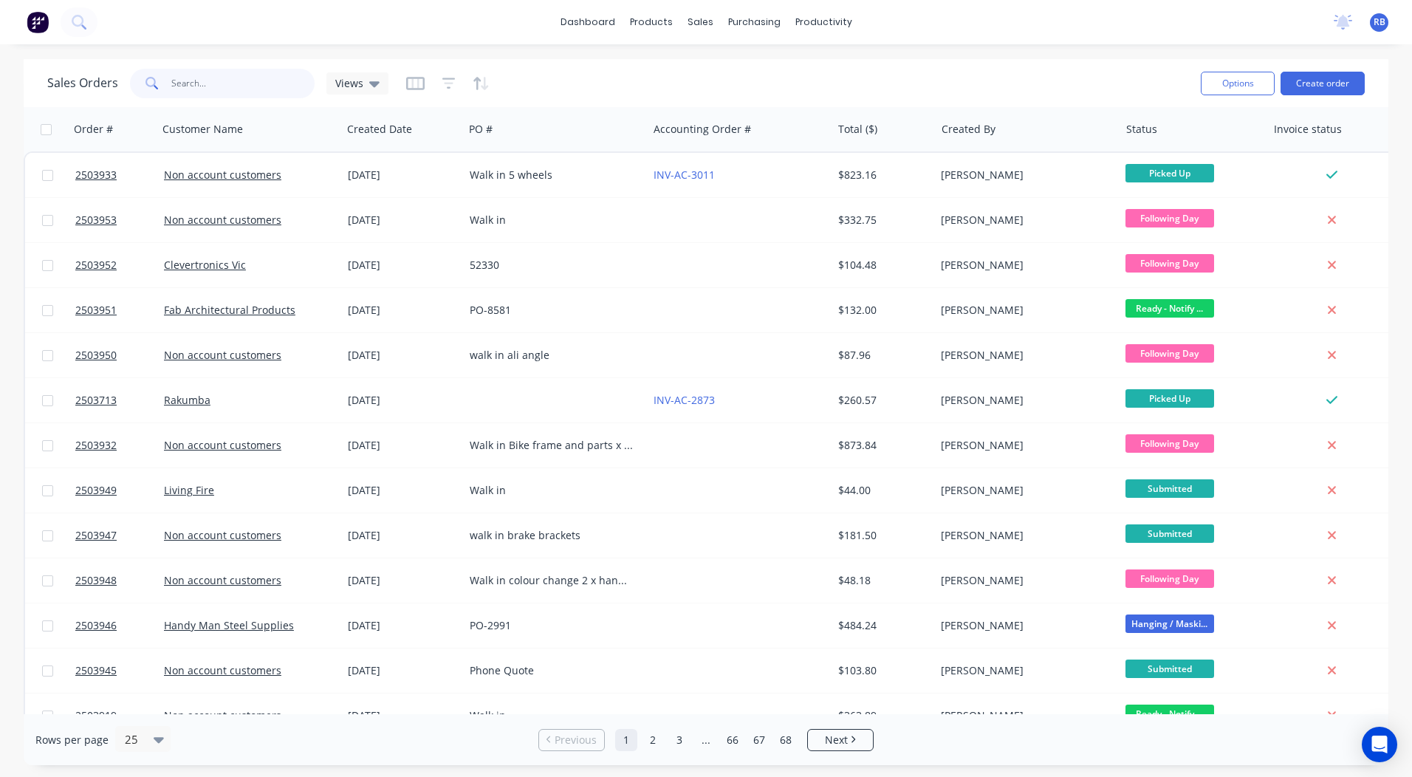
click at [271, 75] on input "text" at bounding box center [243, 84] width 144 height 30
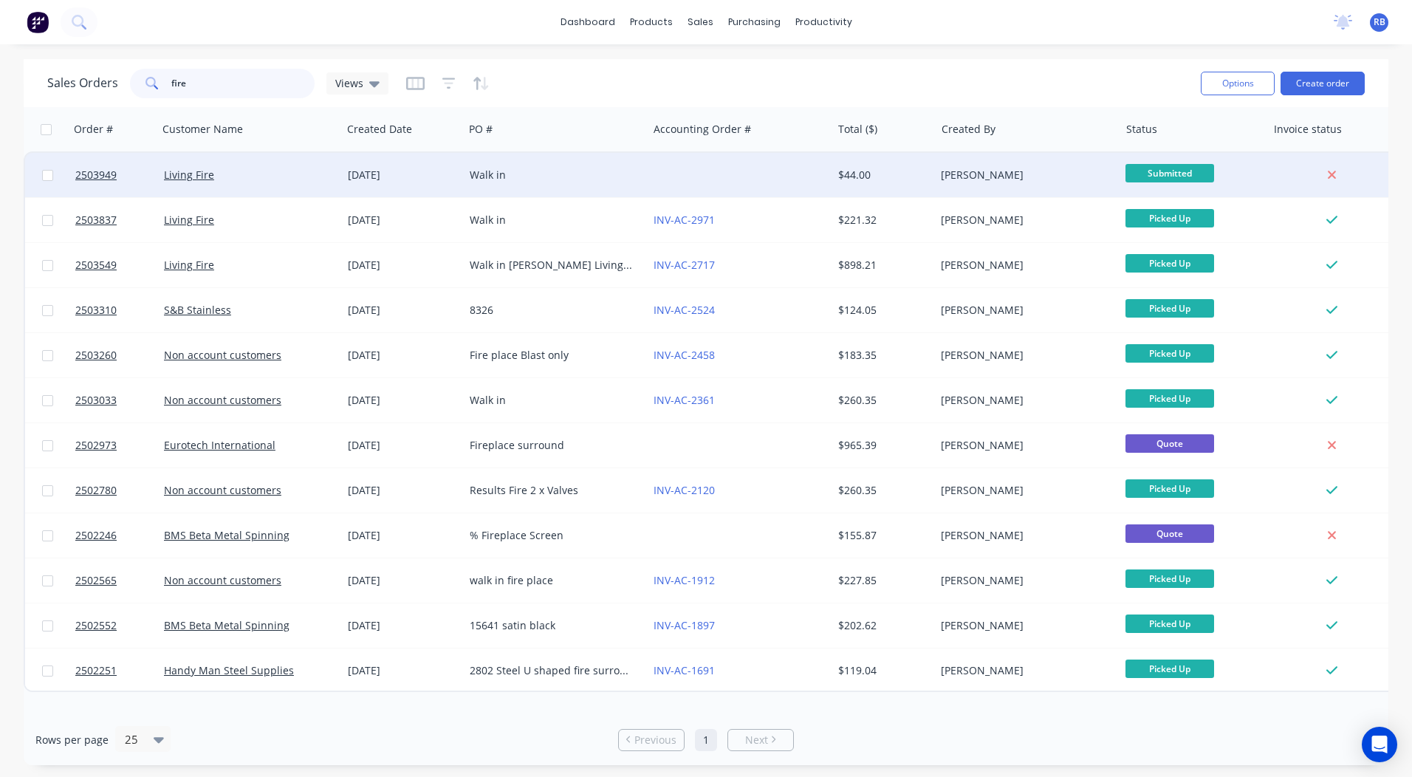
type input "fire"
click at [640, 178] on div "Walk in" at bounding box center [556, 175] width 172 height 15
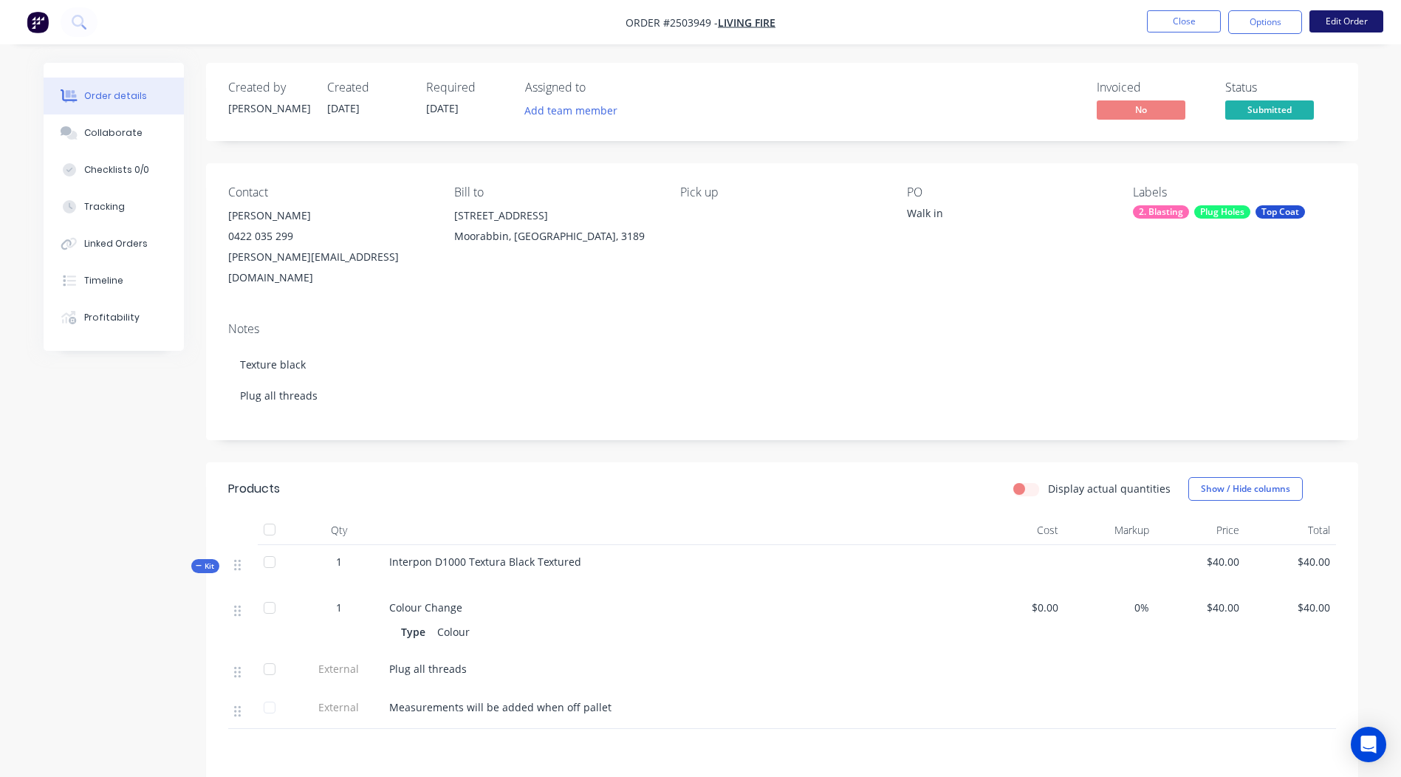
click at [1354, 21] on button "Edit Order" at bounding box center [1347, 21] width 74 height 22
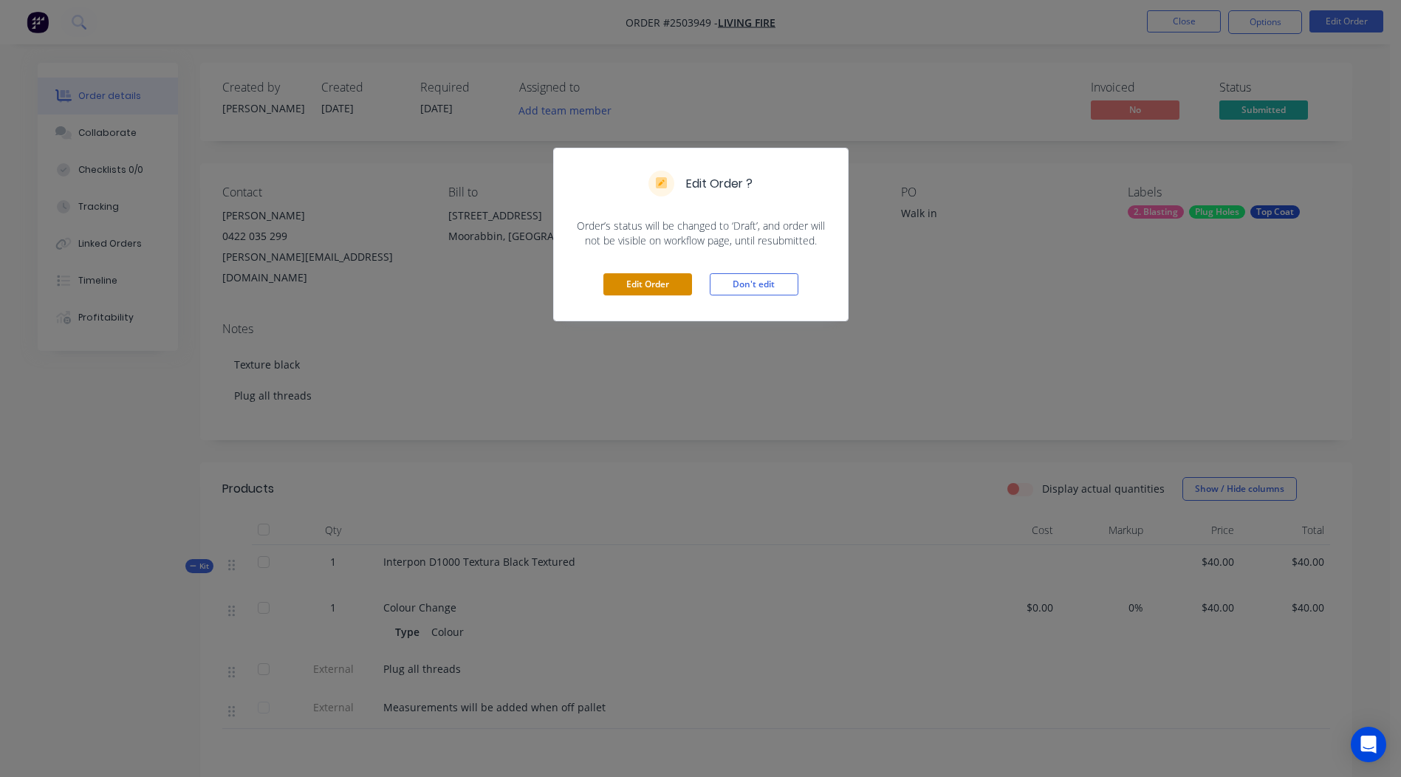
click at [639, 285] on button "Edit Order" at bounding box center [647, 284] width 89 height 22
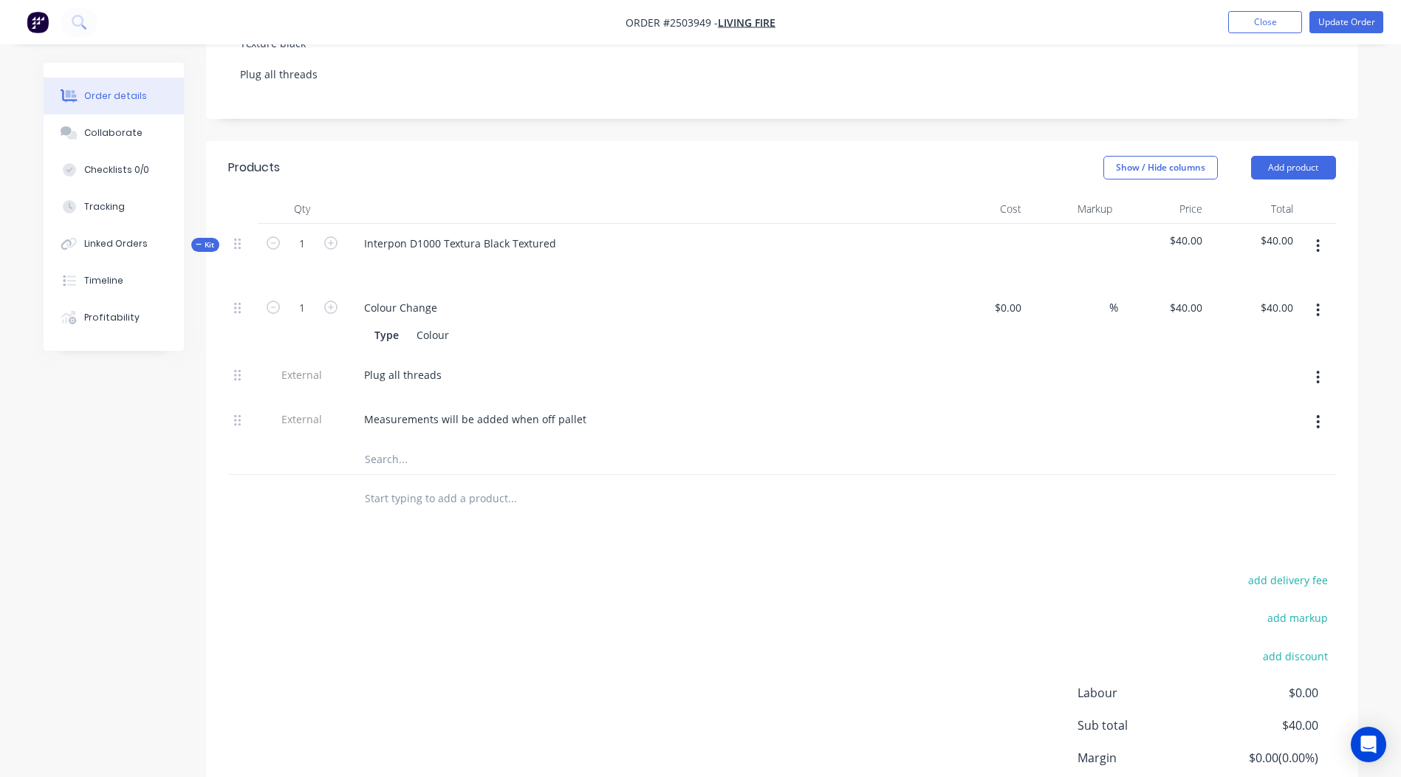
scroll to position [278, 0]
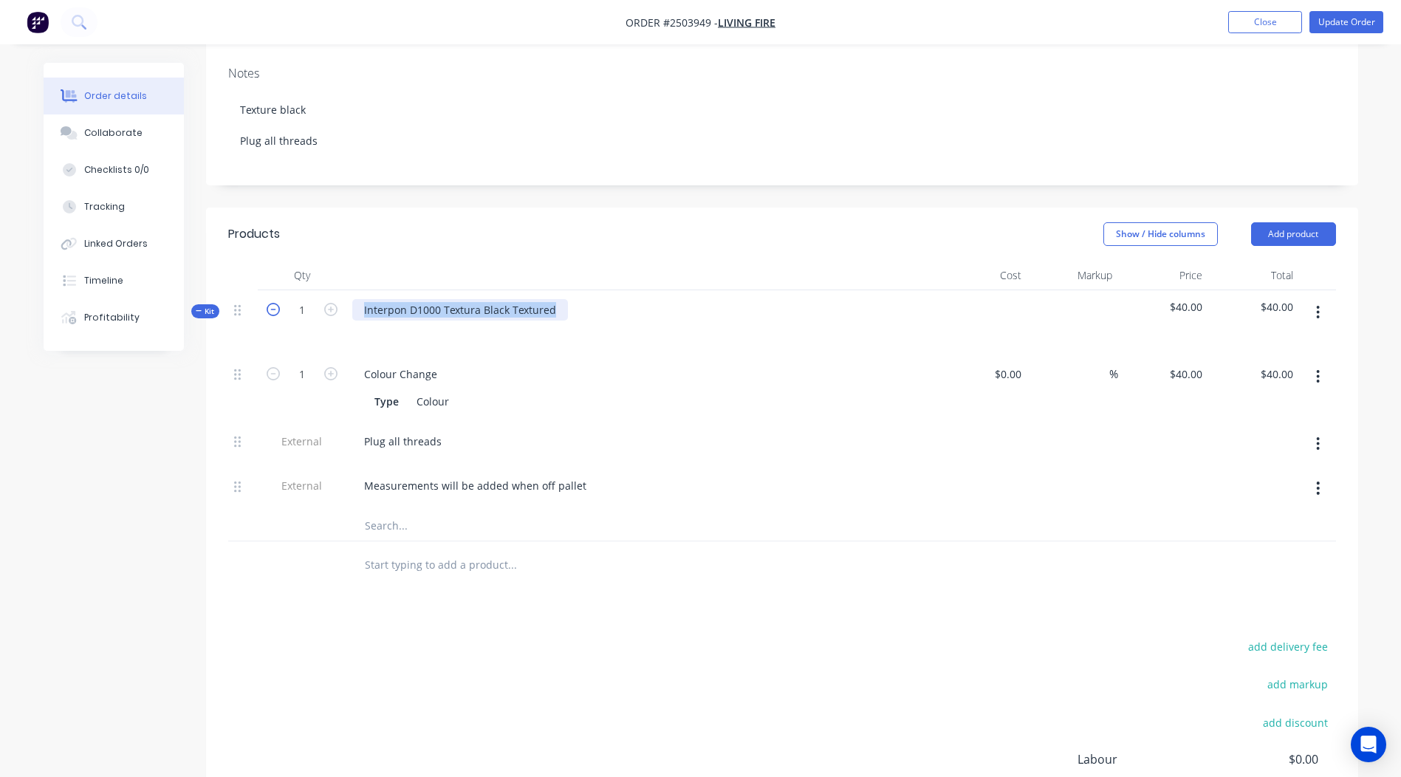
drag, startPoint x: 560, startPoint y: 268, endPoint x: 267, endPoint y: 273, distance: 293.3
click at [267, 290] on div "Kit 1 Interpon D1000 Textura Black Textured $40.00 $40.00" at bounding box center [782, 322] width 1108 height 64
copy div "Interpon D1000 Textura Black Textured"
click at [805, 208] on header "Products Show / Hide columns Add product" at bounding box center [782, 234] width 1152 height 53
click at [1324, 299] on button "button" at bounding box center [1318, 312] width 35 height 27
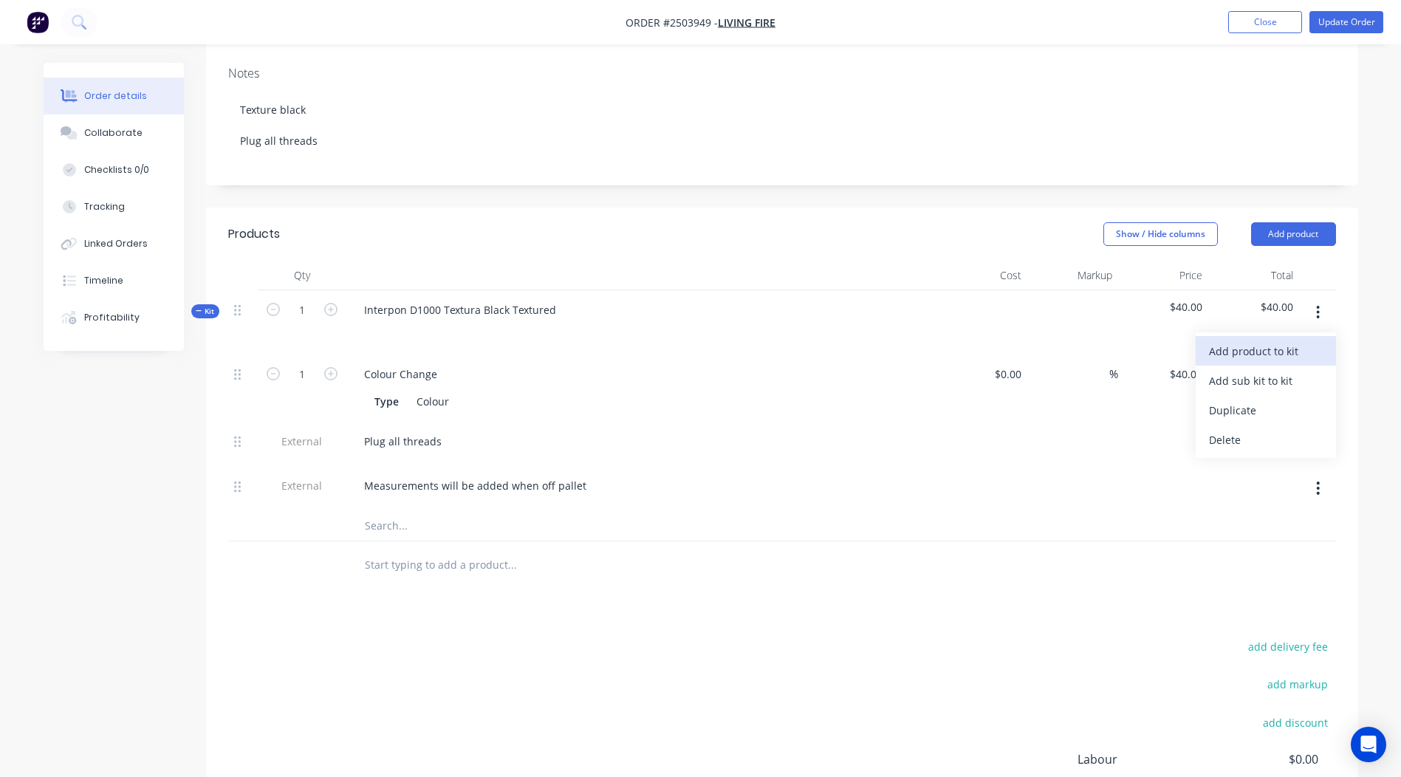
click at [1279, 341] on div "Add product to kit" at bounding box center [1266, 351] width 114 height 21
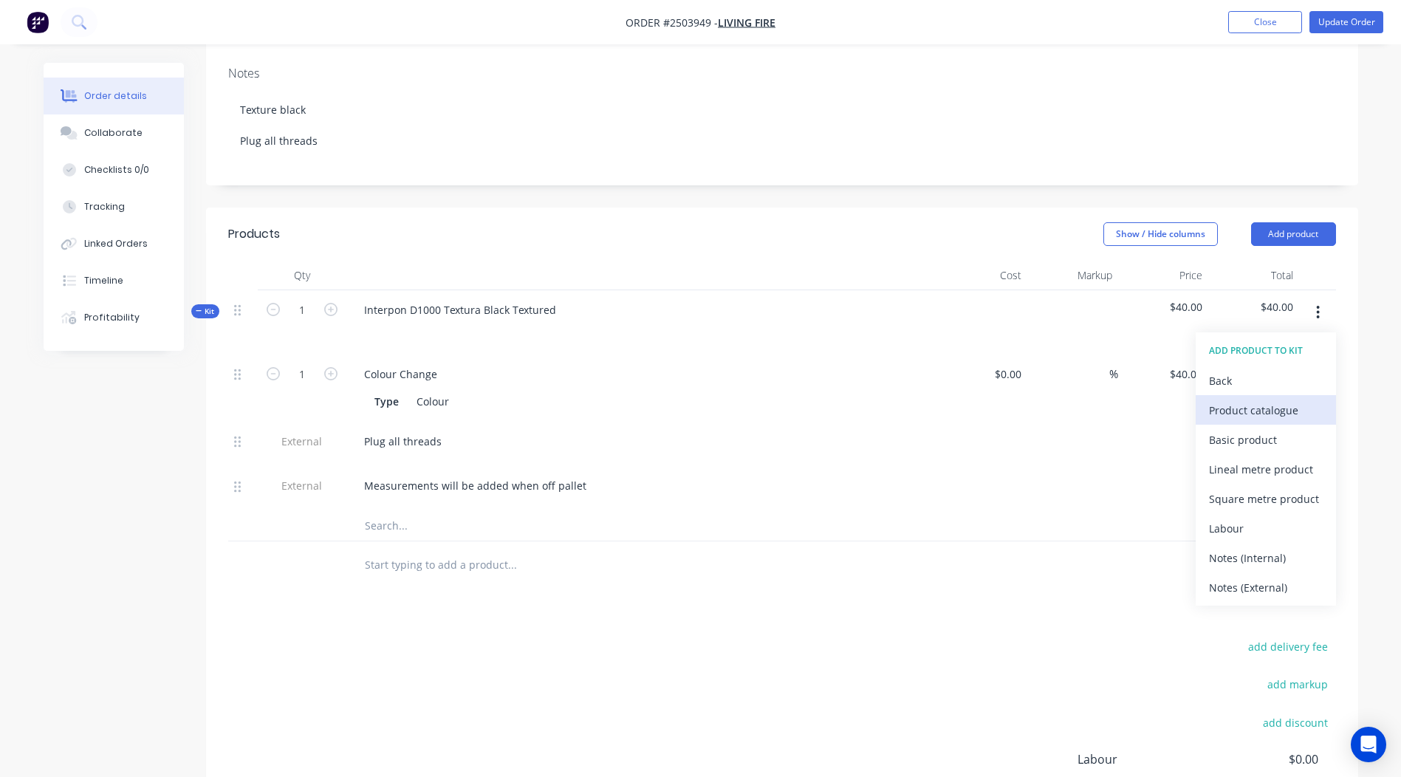
click at [1250, 400] on div "Product catalogue" at bounding box center [1266, 410] width 114 height 21
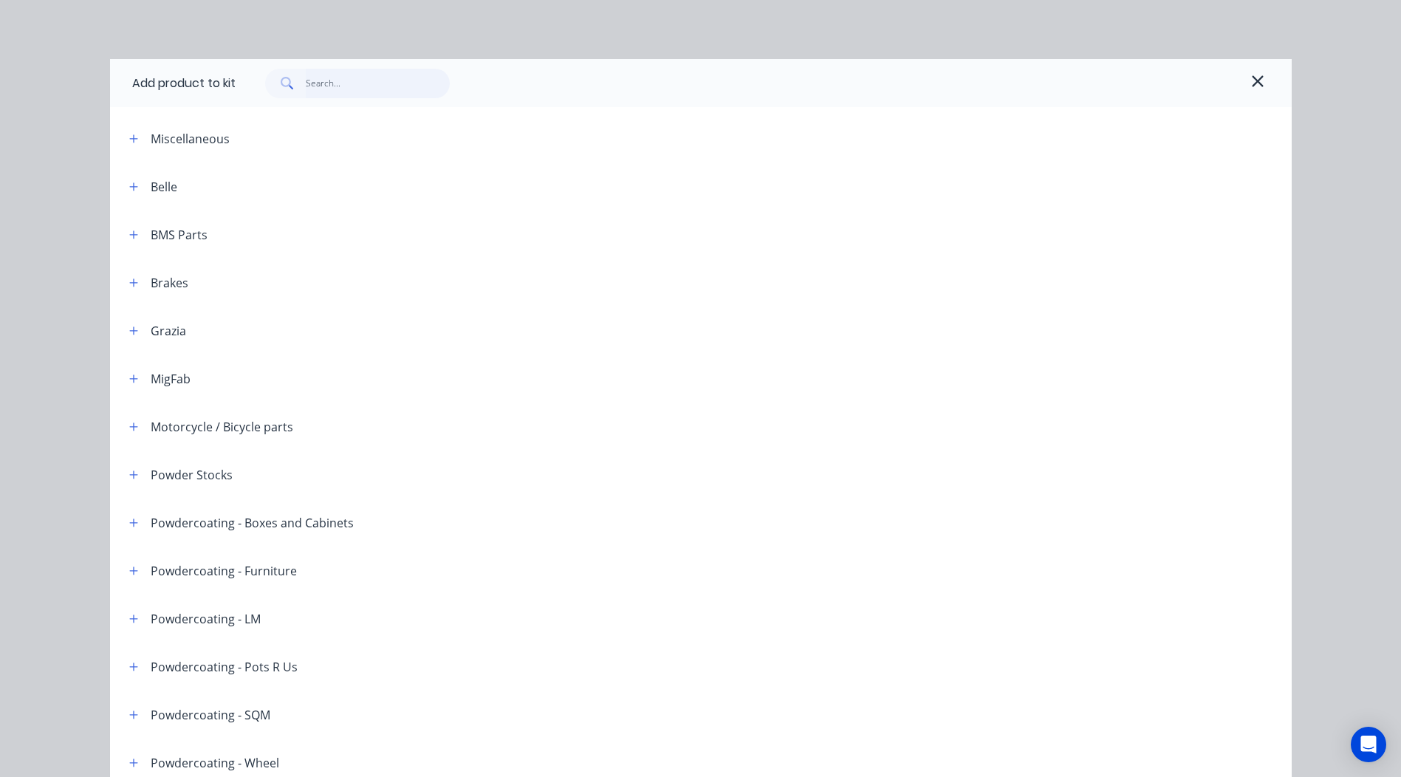
click at [339, 89] on input "text" at bounding box center [378, 84] width 144 height 30
paste input "Interpon D1000 Textura Black Textured"
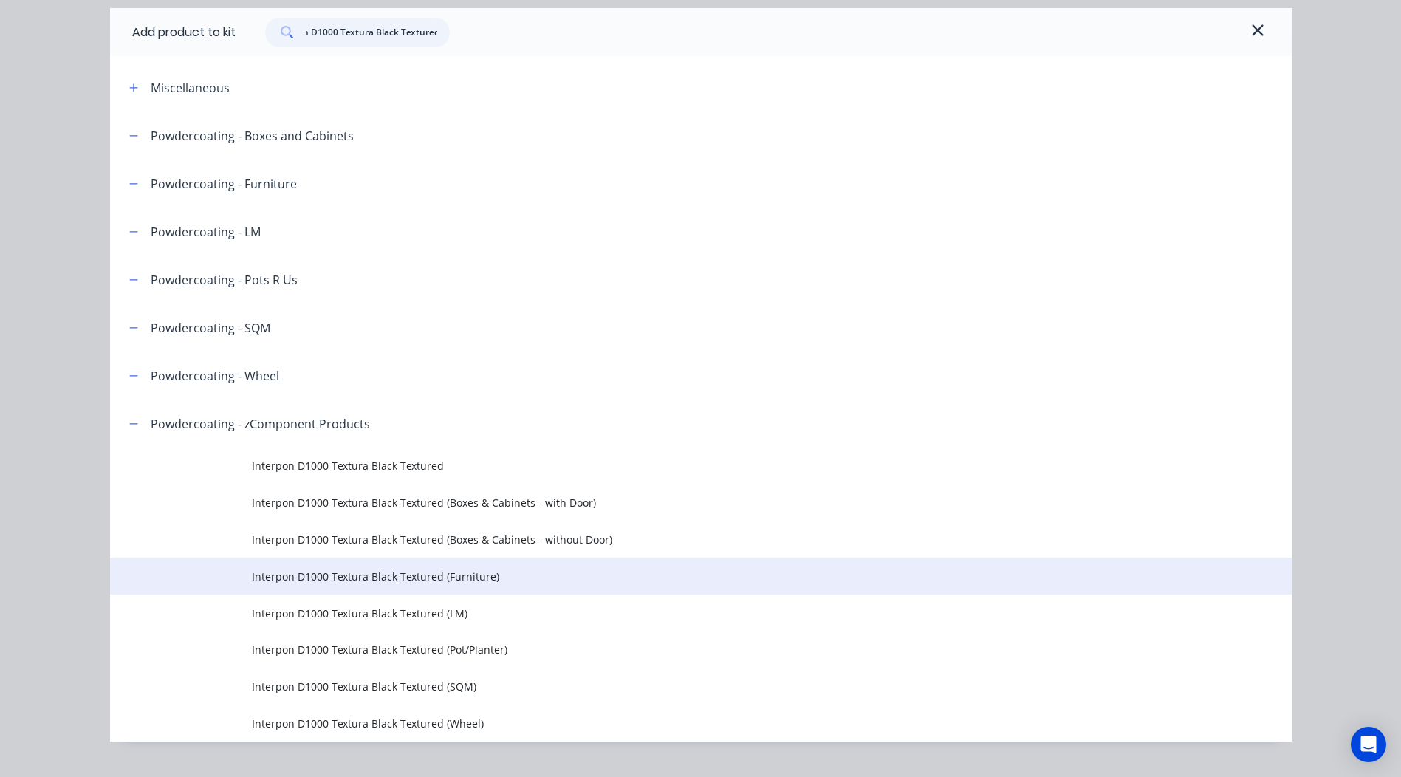
scroll to position [81, 0]
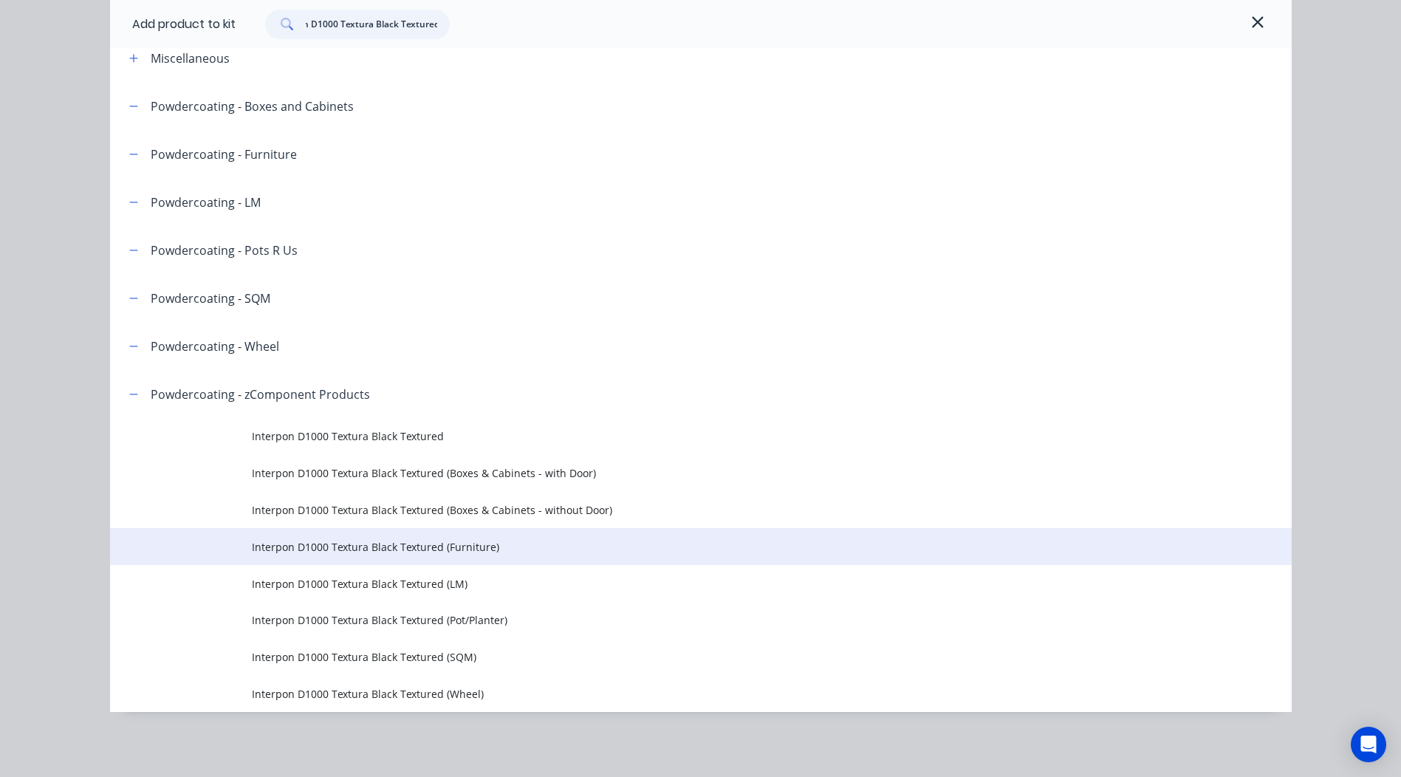
type input "Interpon D1000 Textura Black Textured"
click at [401, 546] on span "Interpon D1000 Textura Black Textured (Furniture)" at bounding box center [668, 547] width 832 height 16
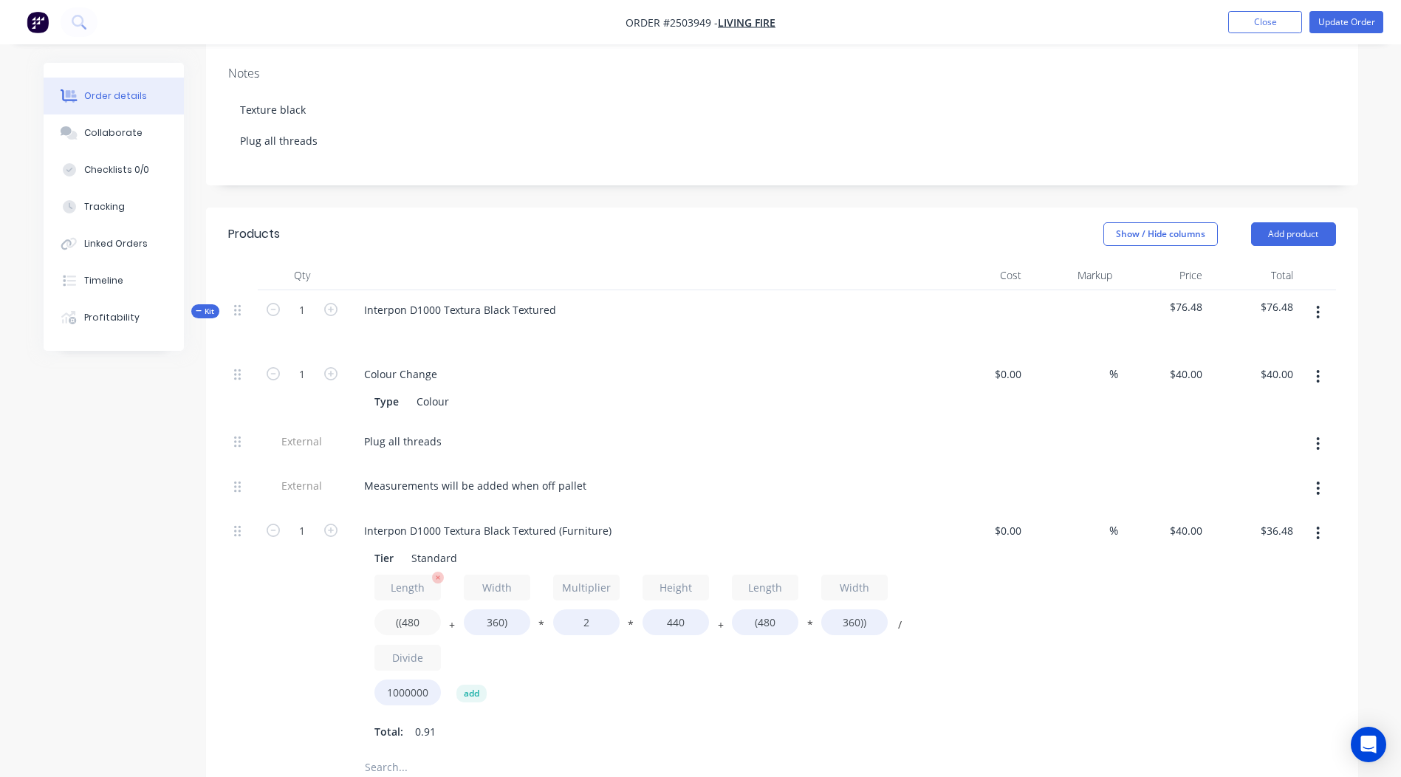
click at [417, 609] on input "((480" at bounding box center [407, 622] width 66 height 26
type input "((550"
type input "$38.94"
click at [496, 609] on input "360)" at bounding box center [497, 622] width 66 height 26
type input "500)"
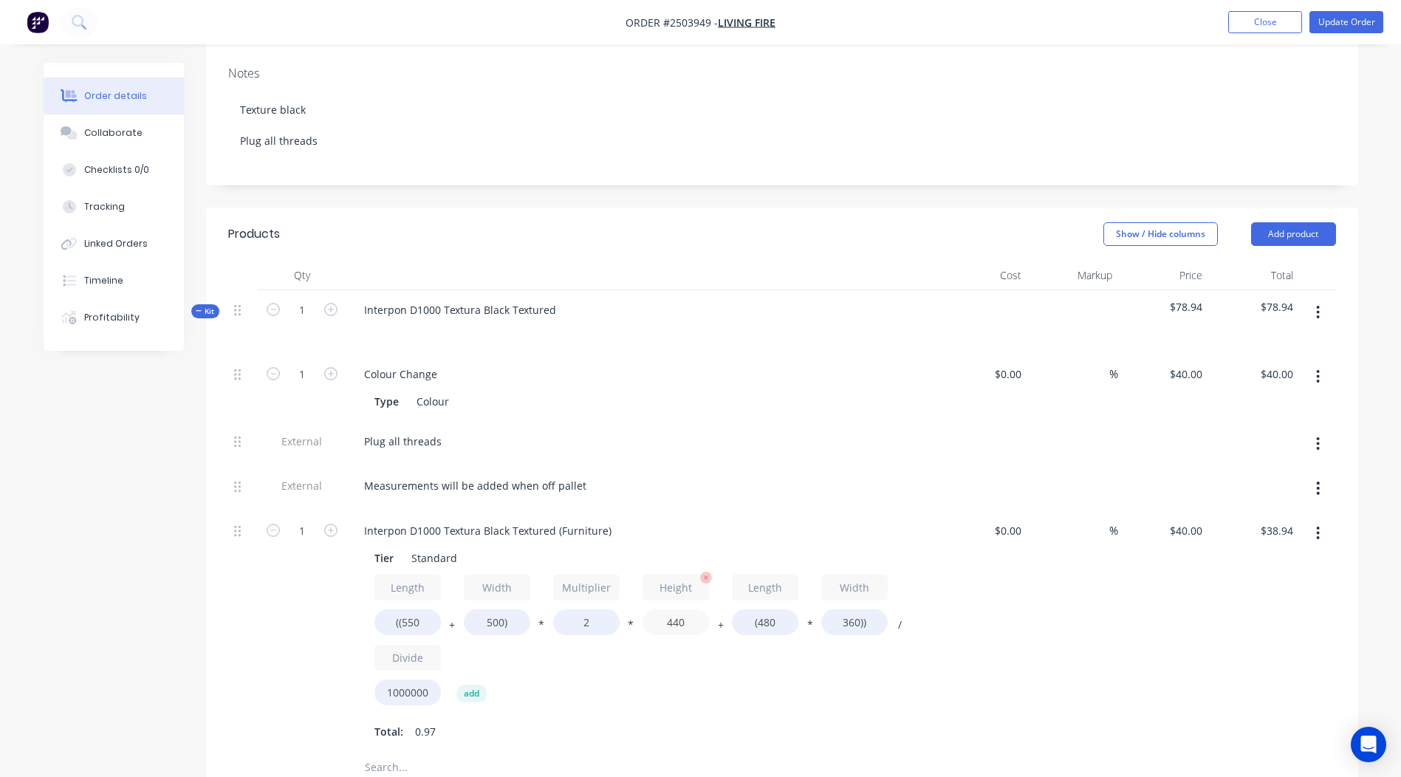
type input "$43.87"
drag, startPoint x: 687, startPoint y: 579, endPoint x: 573, endPoint y: 581, distance: 113.8
click at [613, 584] on div "Length ((550 + Width 500) * Multiplier 2 * Height 440 + Length (480 * Width 360…" at bounding box center [641, 643] width 535 height 137
type input "250"
type input "$27.91"
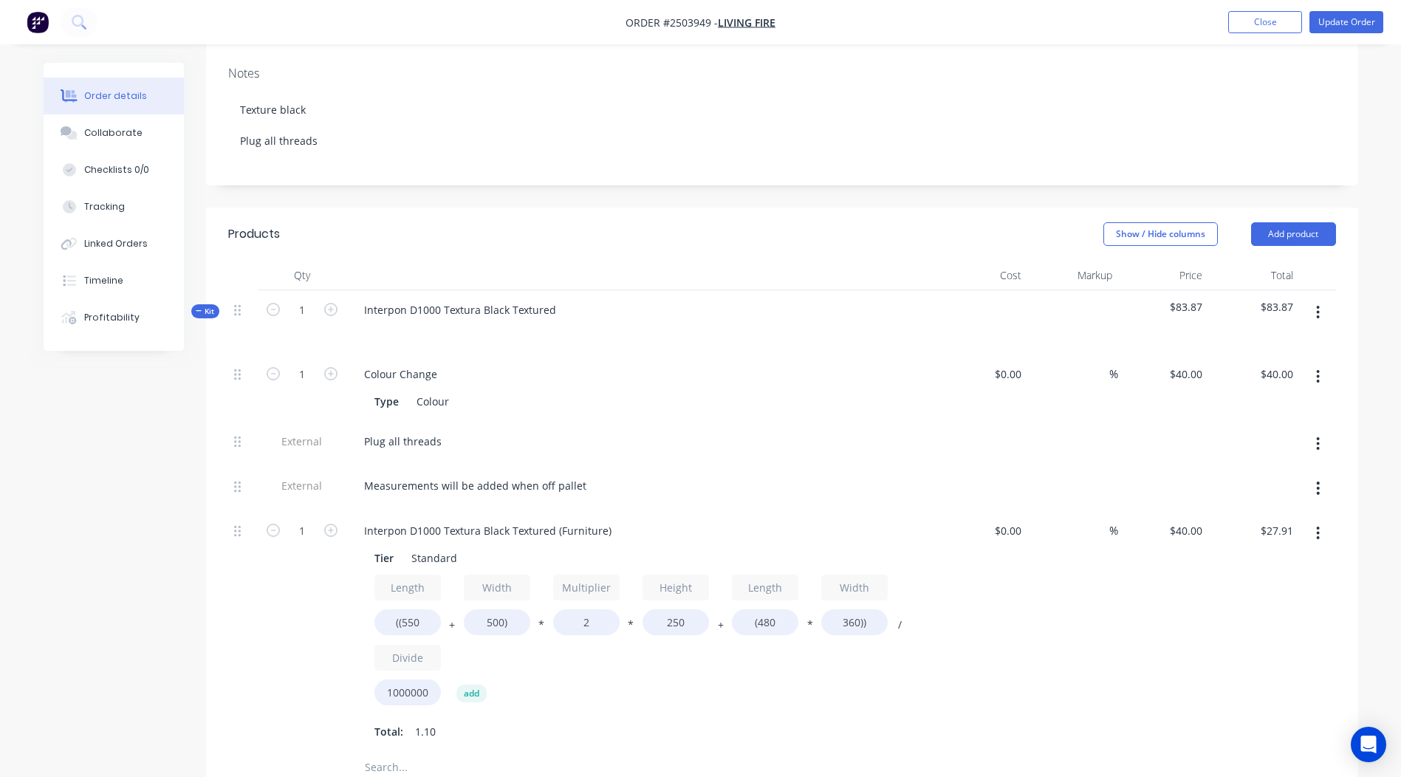
click at [1094, 538] on div "%" at bounding box center [1072, 632] width 91 height 242
click at [775, 609] on input "(480" at bounding box center [765, 622] width 66 height 26
type input "(550"
type input "$28.92"
click at [856, 609] on input "360))" at bounding box center [854, 622] width 66 height 26
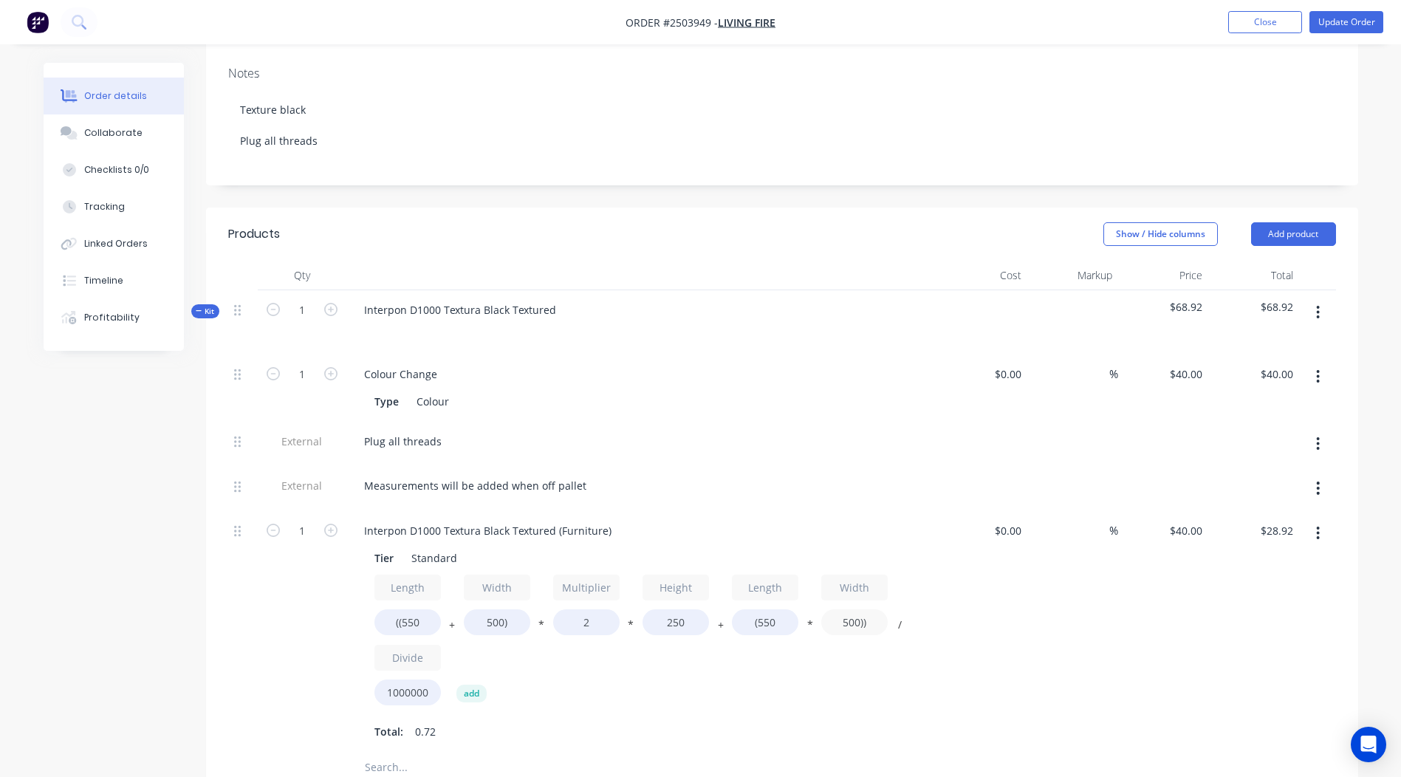
type input "500))"
type input "$32.00"
click at [1276, 627] on div "$32.00 $28.92" at bounding box center [1253, 632] width 91 height 242
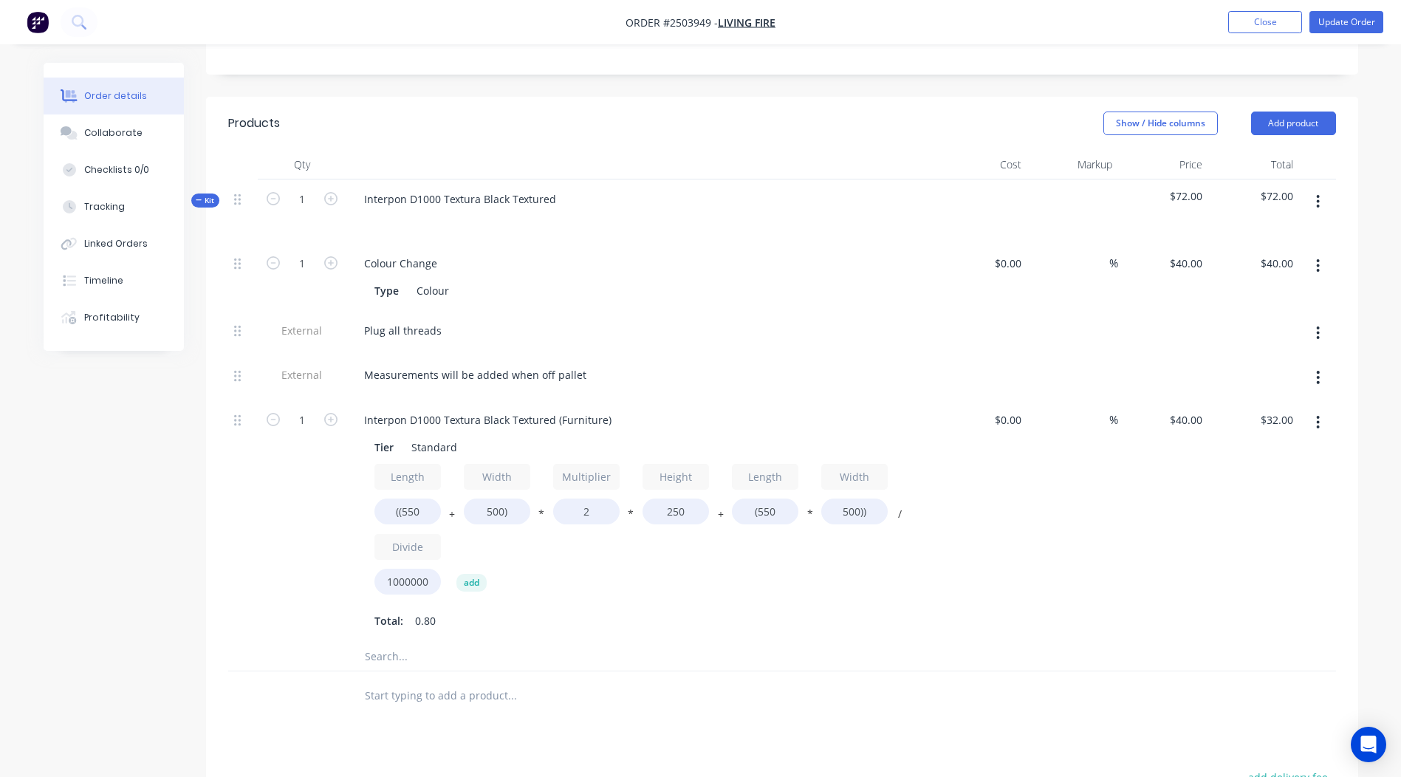
scroll to position [414, 0]
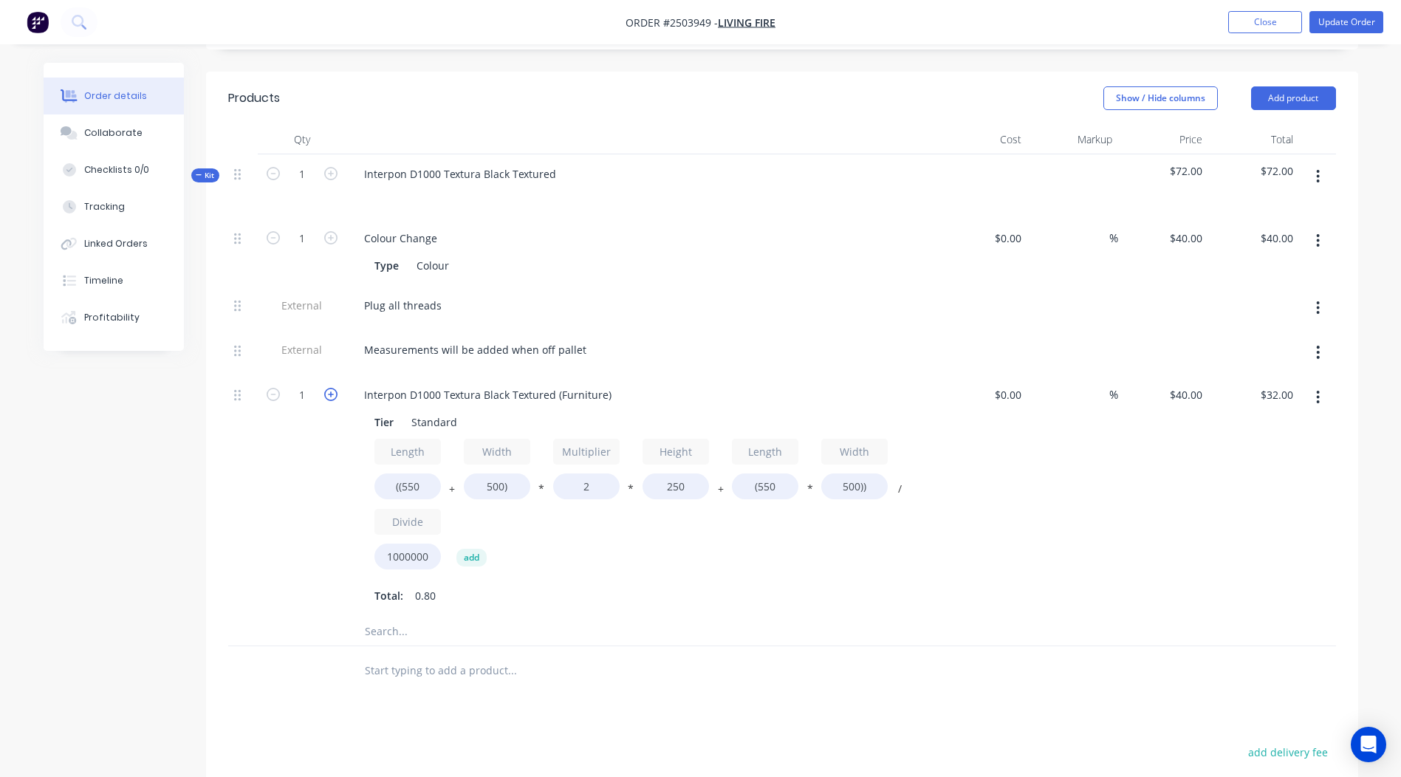
click at [335, 388] on icon "button" at bounding box center [330, 394] width 13 height 13
type input "2"
type input "$64.00"
click at [335, 388] on icon "button" at bounding box center [330, 394] width 13 height 13
type input "3"
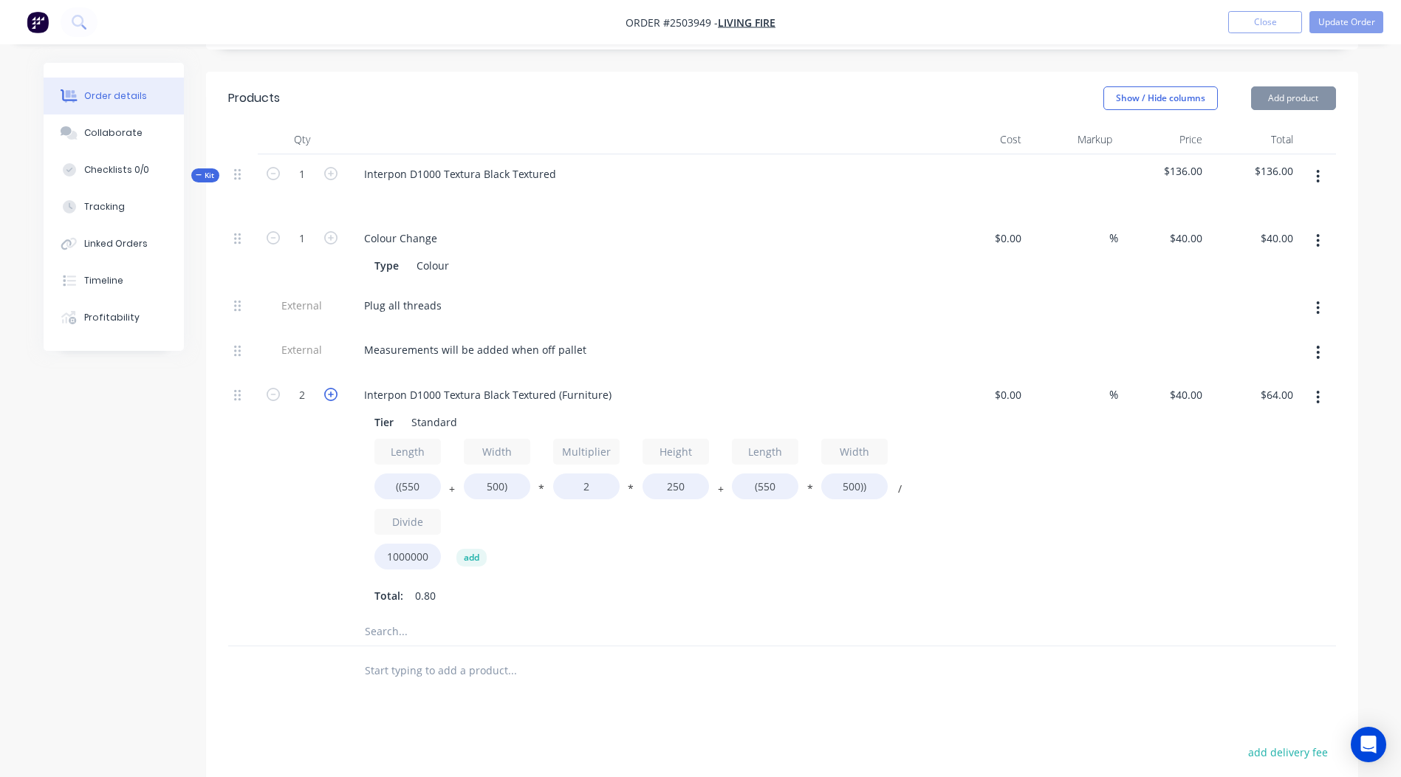
type input "$96.00"
click at [335, 388] on icon "button" at bounding box center [330, 394] width 13 height 13
type input "4"
type input "$128.00"
click at [335, 388] on icon "button" at bounding box center [330, 394] width 13 height 13
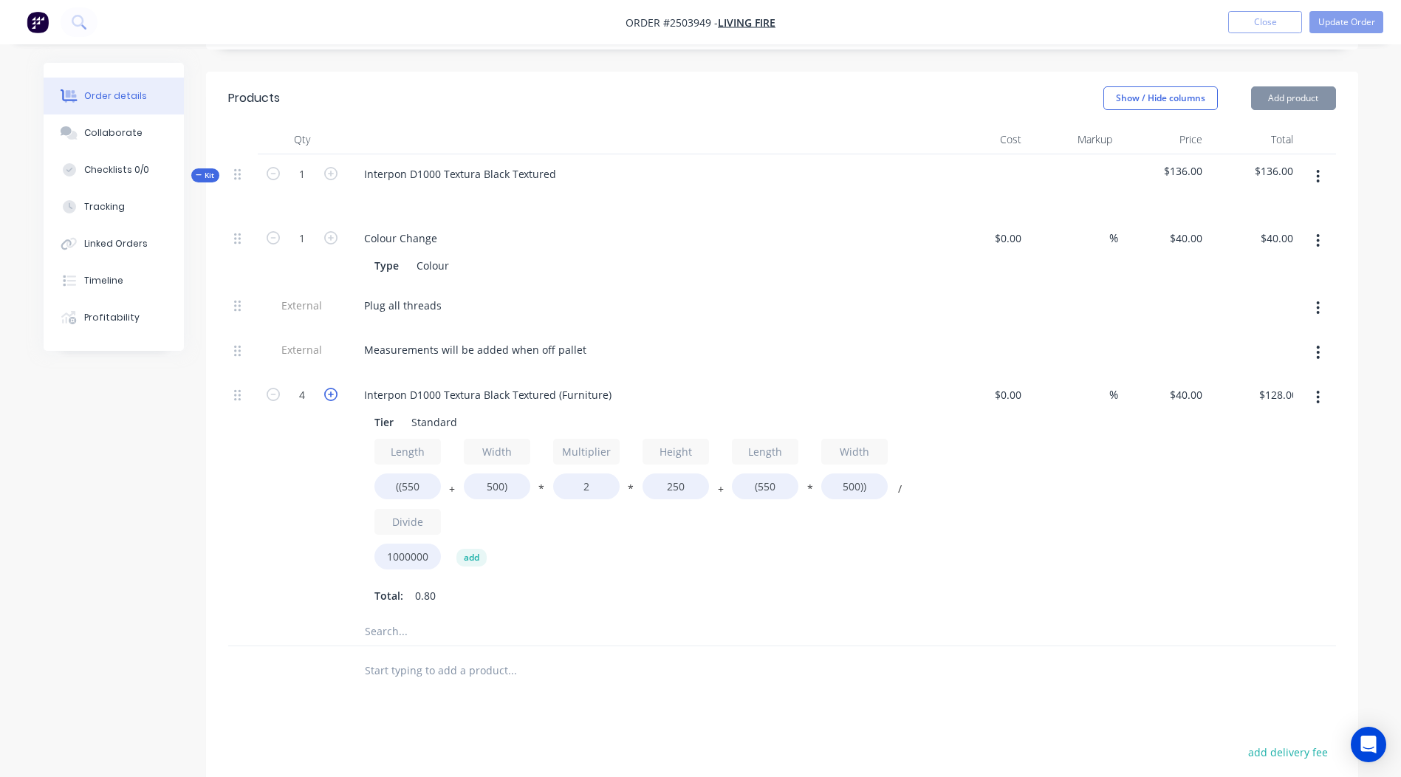
type input "5"
type input "$160.00"
click at [335, 388] on icon "button" at bounding box center [330, 394] width 13 height 13
type input "6"
type input "$192.00"
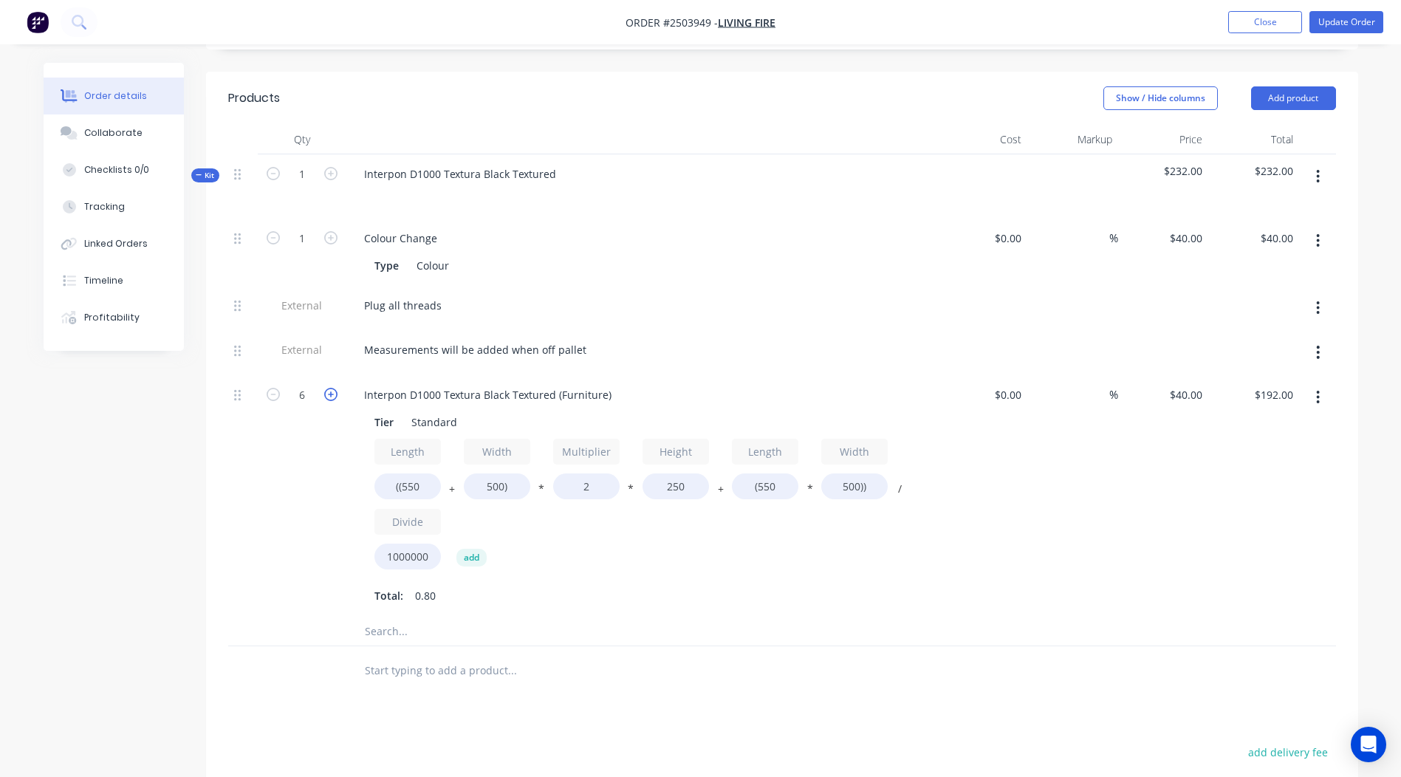
click at [335, 388] on icon "button" at bounding box center [330, 394] width 13 height 13
type input "7"
type input "$224.00"
click at [335, 388] on icon "button" at bounding box center [330, 394] width 13 height 13
type input "8"
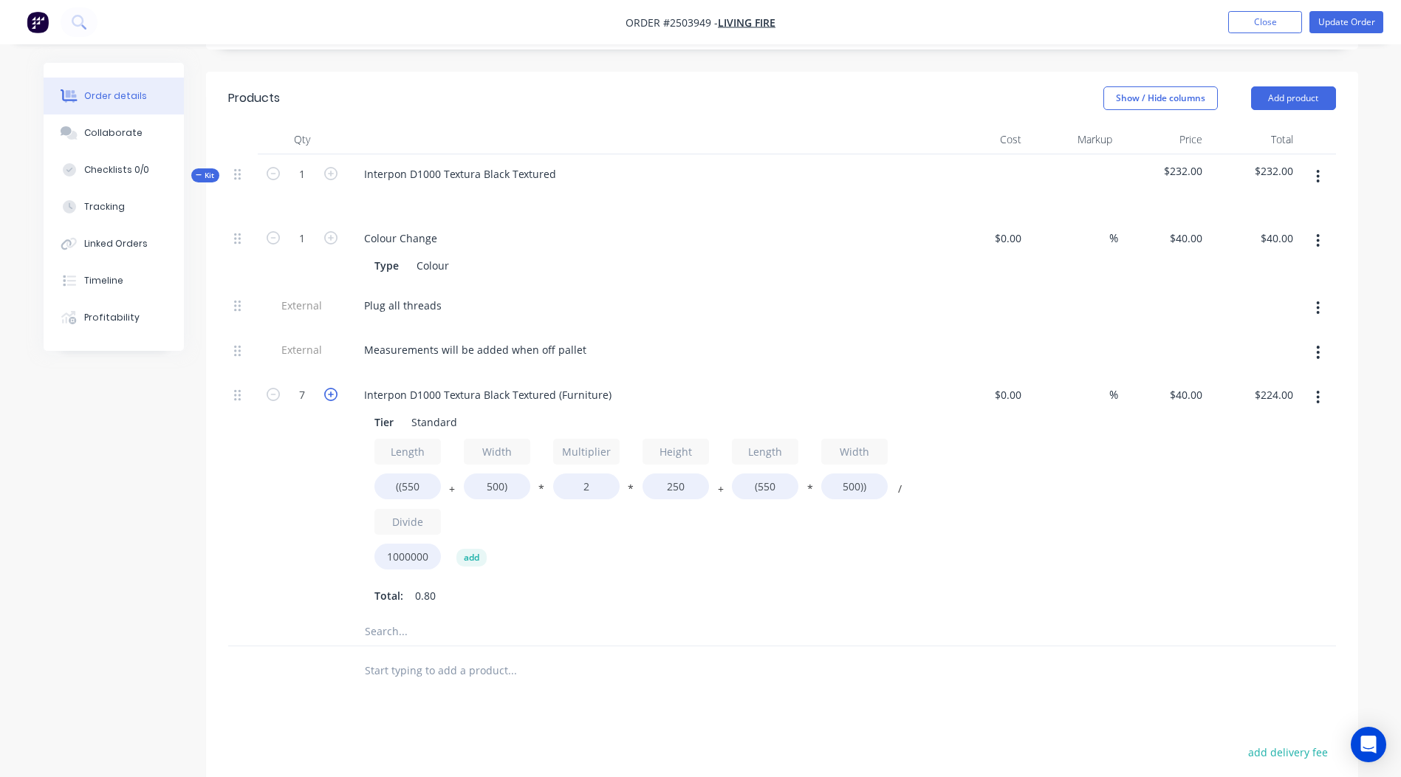
type input "$256.00"
click at [335, 388] on icon "button" at bounding box center [330, 394] width 13 height 13
type input "9"
type input "$288.00"
click at [335, 388] on icon "button" at bounding box center [330, 394] width 13 height 13
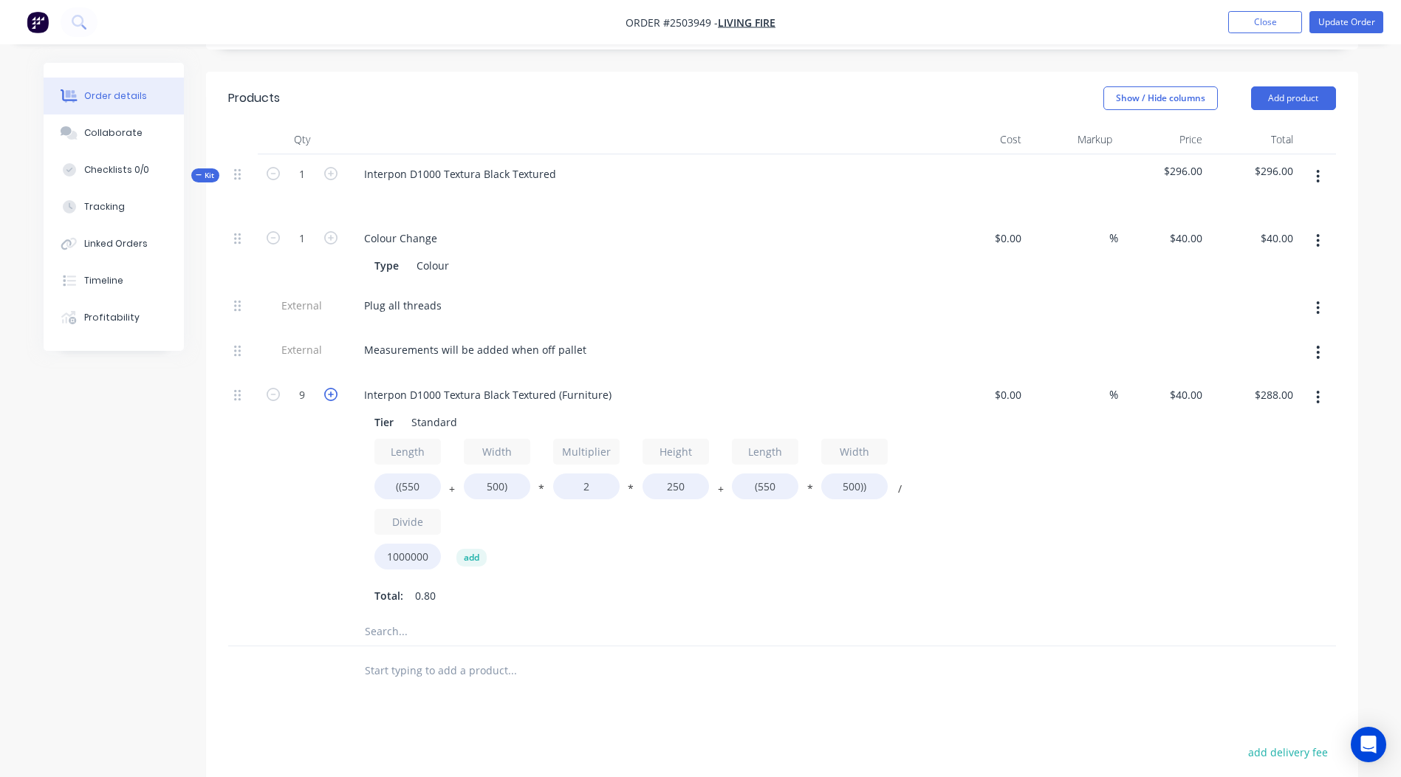
type input "10"
type input "$320.00"
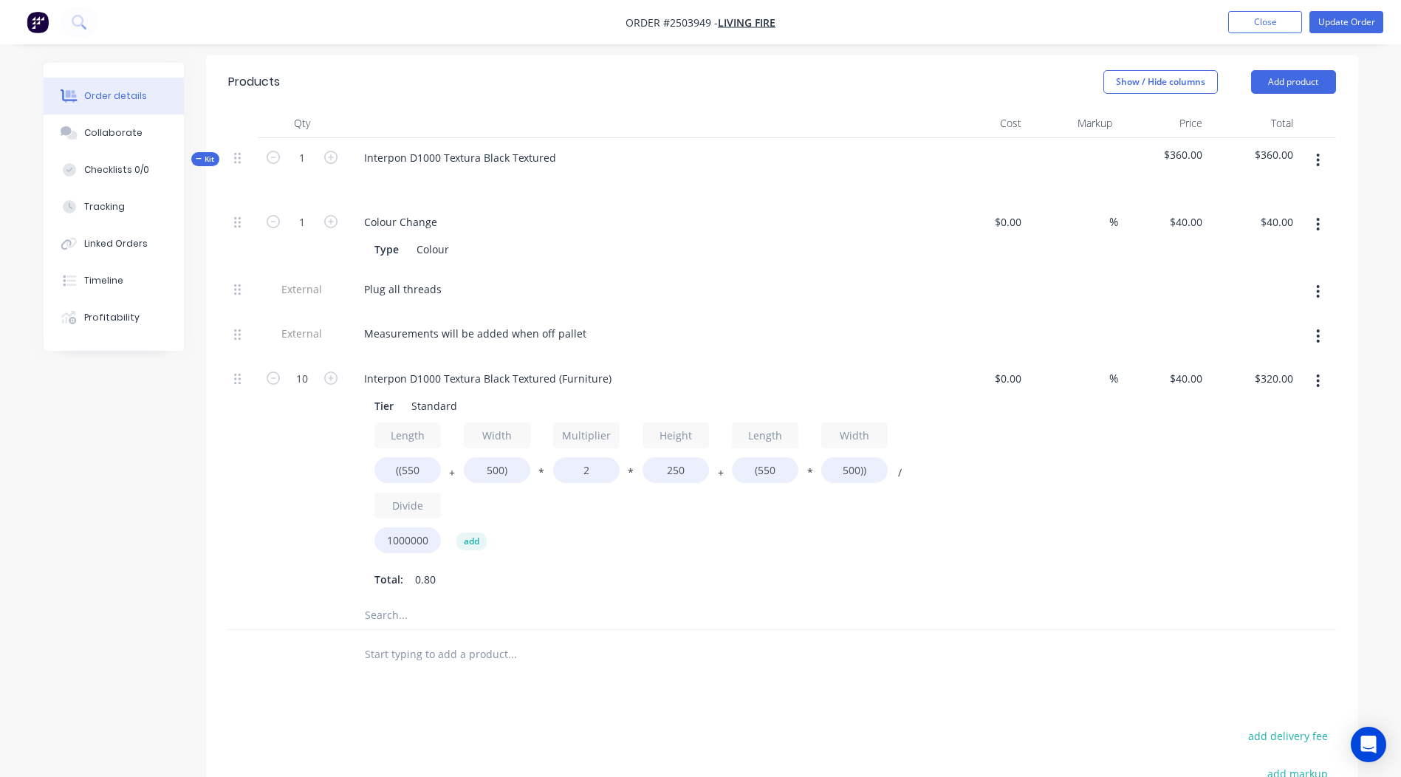
scroll to position [425, 0]
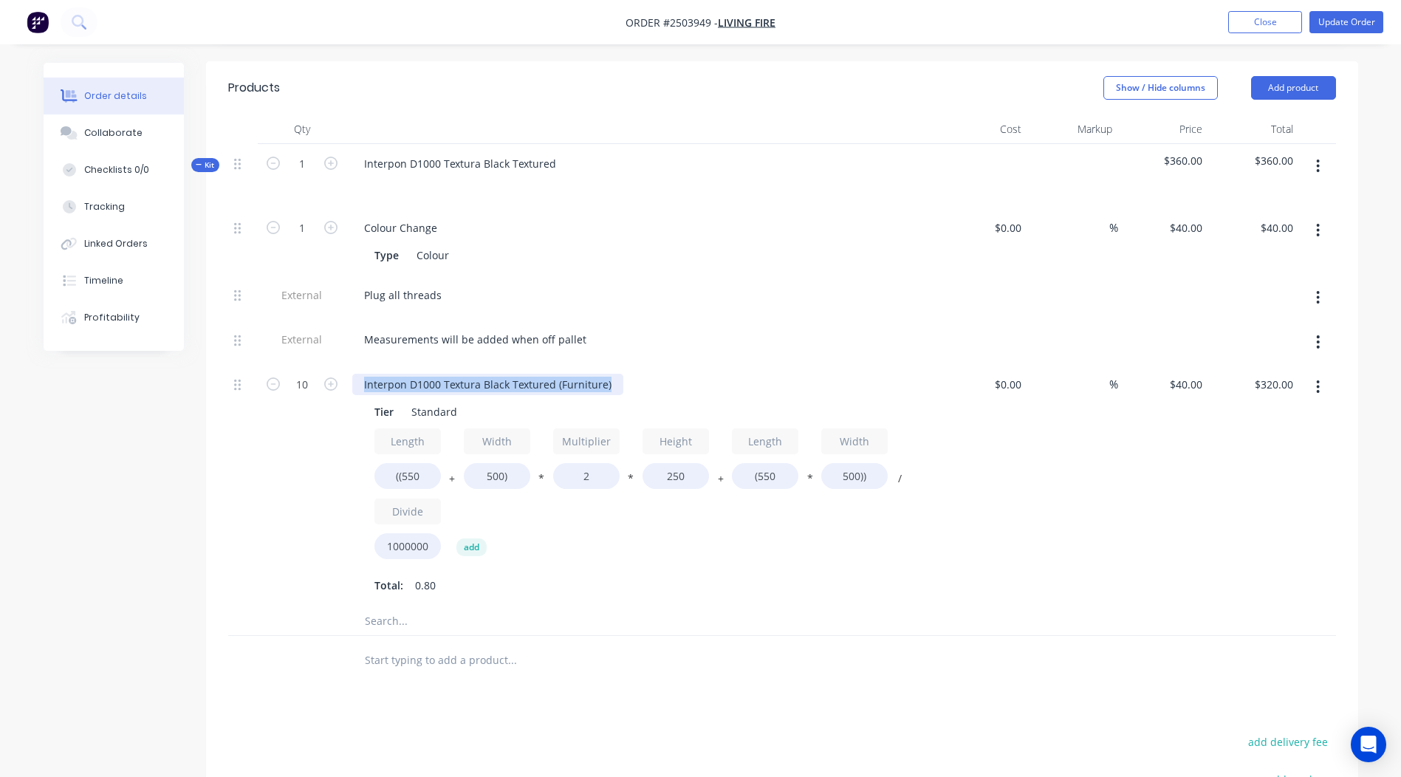
drag, startPoint x: 609, startPoint y: 342, endPoint x: 0, endPoint y: 375, distance: 609.5
click at [0, 372] on html "Order #2503949 - Living Fire Add product Close Update Order Order details Colla…" at bounding box center [700, 317] width 1401 height 1485
click at [655, 648] on div "Products Show / Hide columns Add product Qty Cost Markup Price Total Kit 1 Inte…" at bounding box center [782, 550] width 1152 height 978
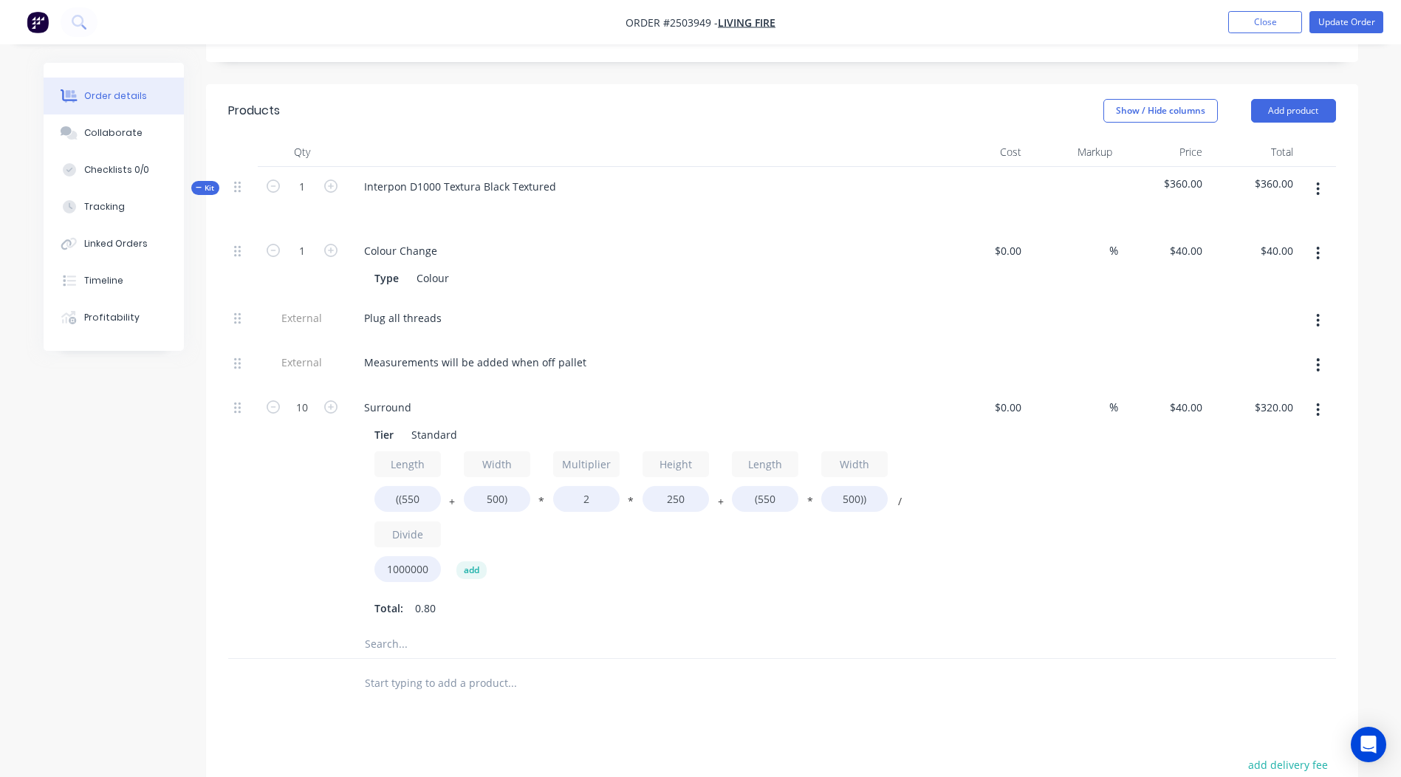
scroll to position [386, 0]
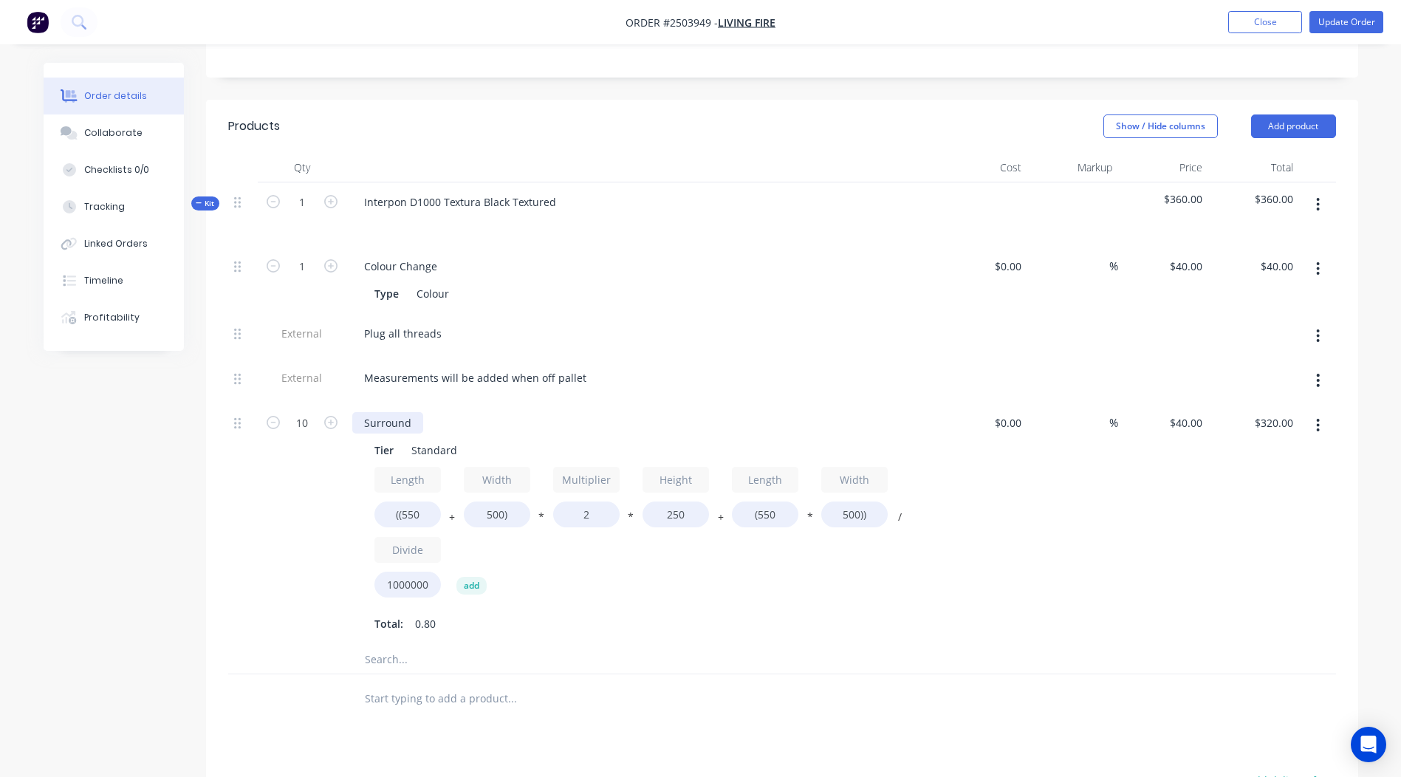
click at [414, 412] on div "Surround" at bounding box center [387, 422] width 71 height 21
drag, startPoint x: 414, startPoint y: 377, endPoint x: 177, endPoint y: 394, distance: 237.0
click at [177, 394] on div "Created by [PERSON_NAME] Created [DATE] Required [DATE] Assigned to Add team me…" at bounding box center [701, 387] width 1315 height 1423
click at [889, 674] on div at bounding box center [782, 698] width 1108 height 48
click at [1309, 191] on button "button" at bounding box center [1318, 204] width 35 height 27
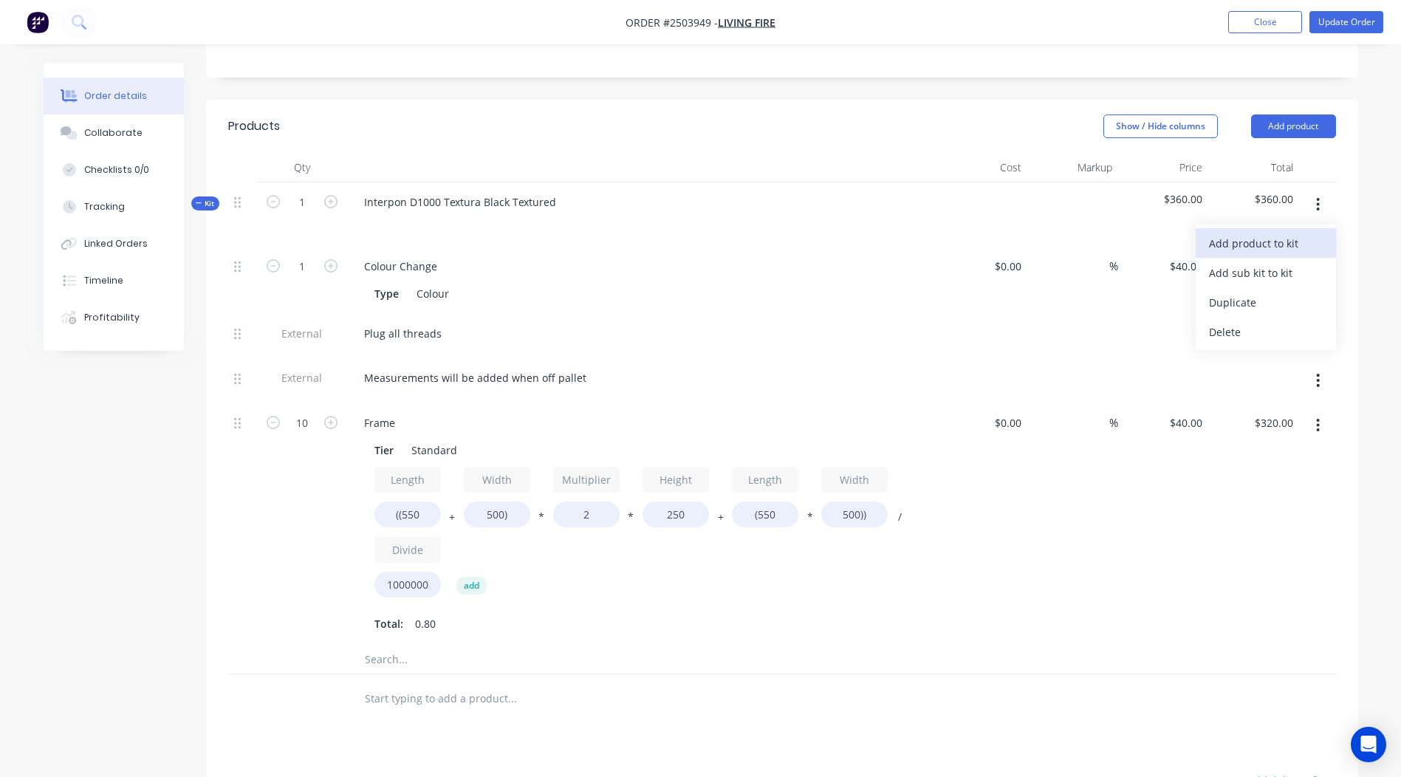
click at [1270, 233] on div "Add product to kit" at bounding box center [1266, 243] width 114 height 21
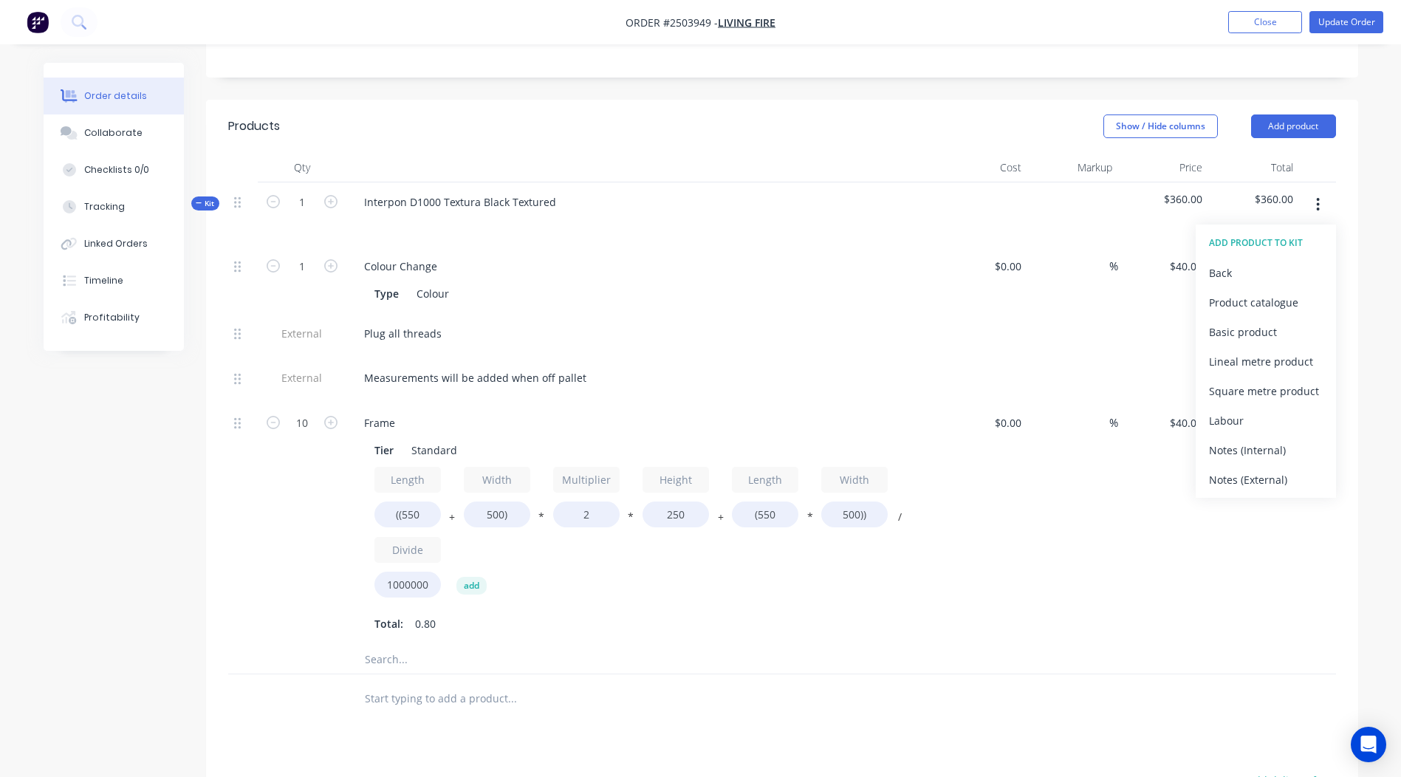
click at [1202, 591] on div "$40.00 $40.00" at bounding box center [1163, 524] width 91 height 242
click at [1320, 417] on icon "button" at bounding box center [1318, 425] width 4 height 16
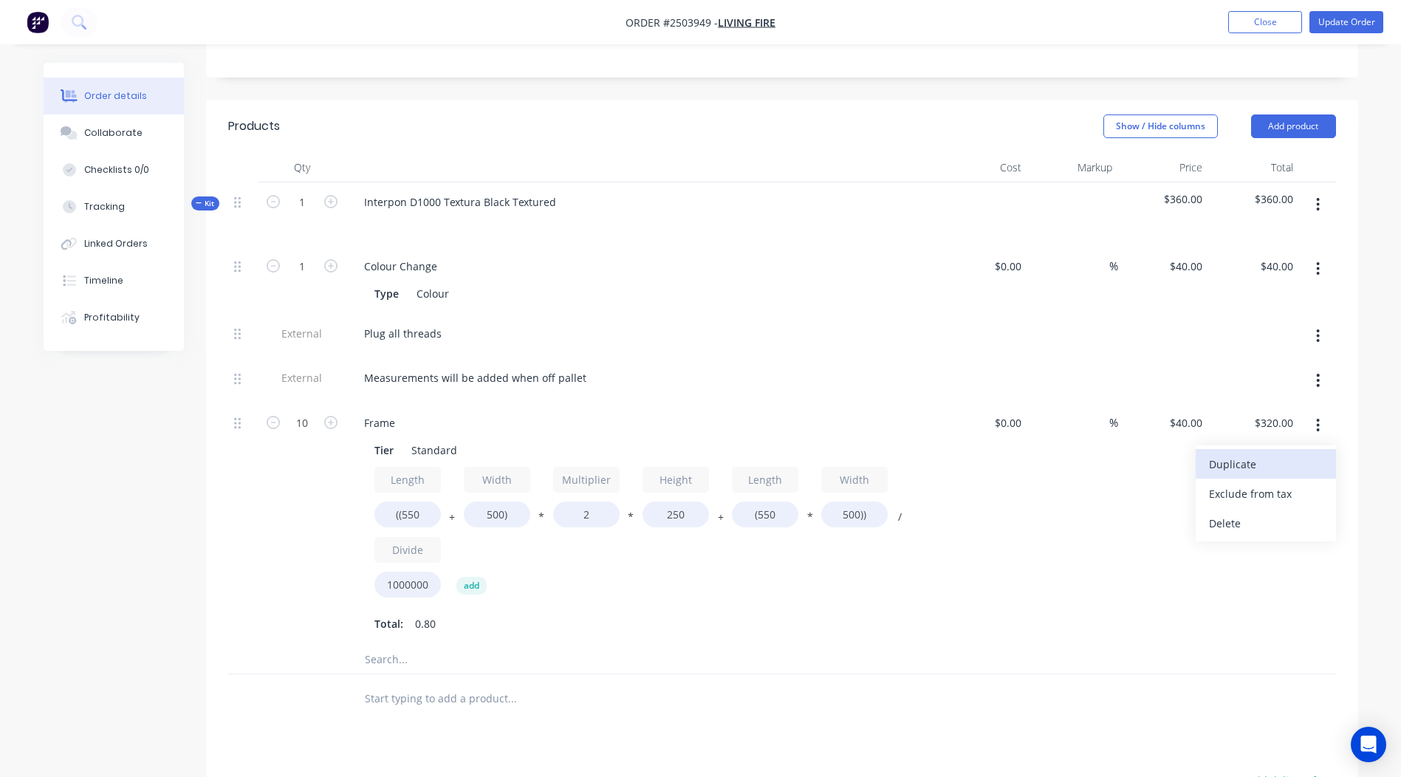
click at [1271, 454] on div "Duplicate" at bounding box center [1266, 464] width 114 height 21
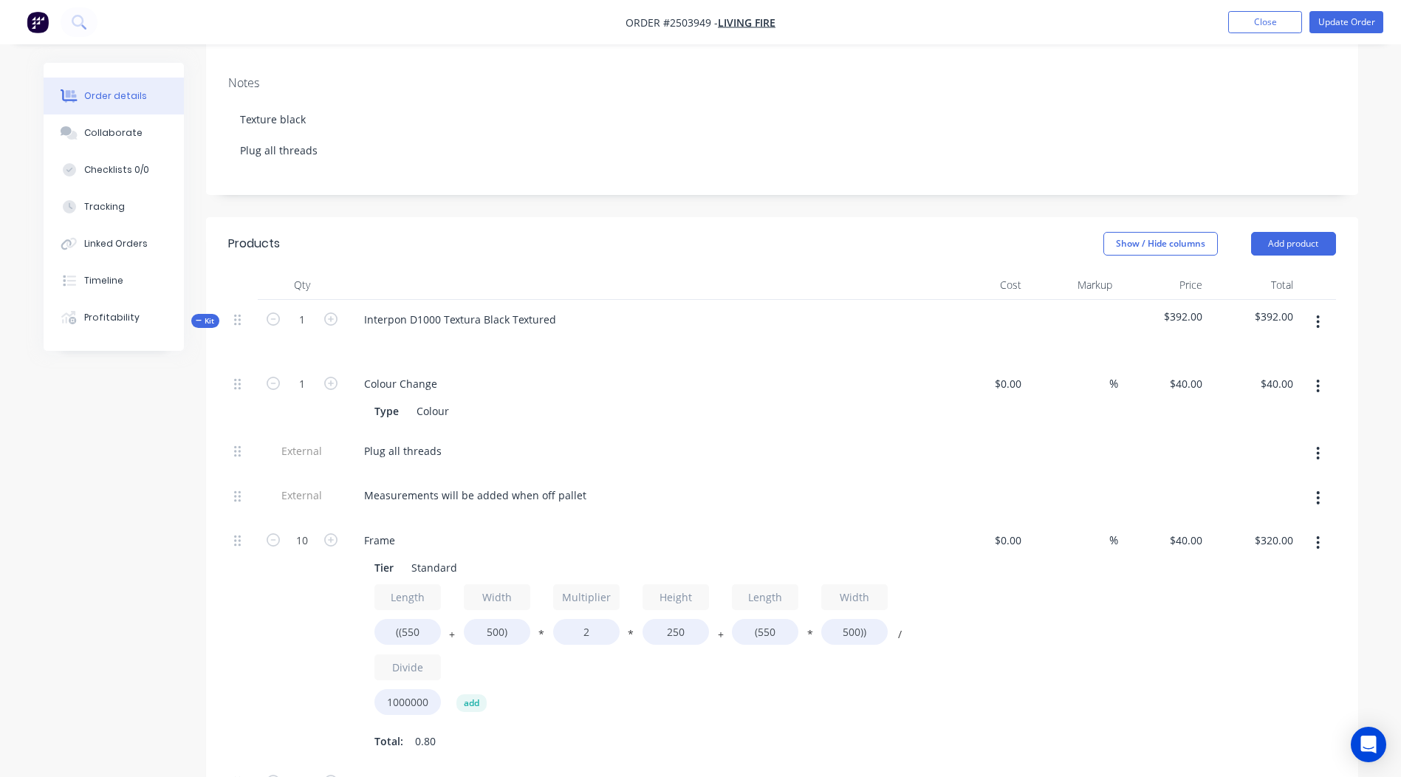
scroll to position [264, 0]
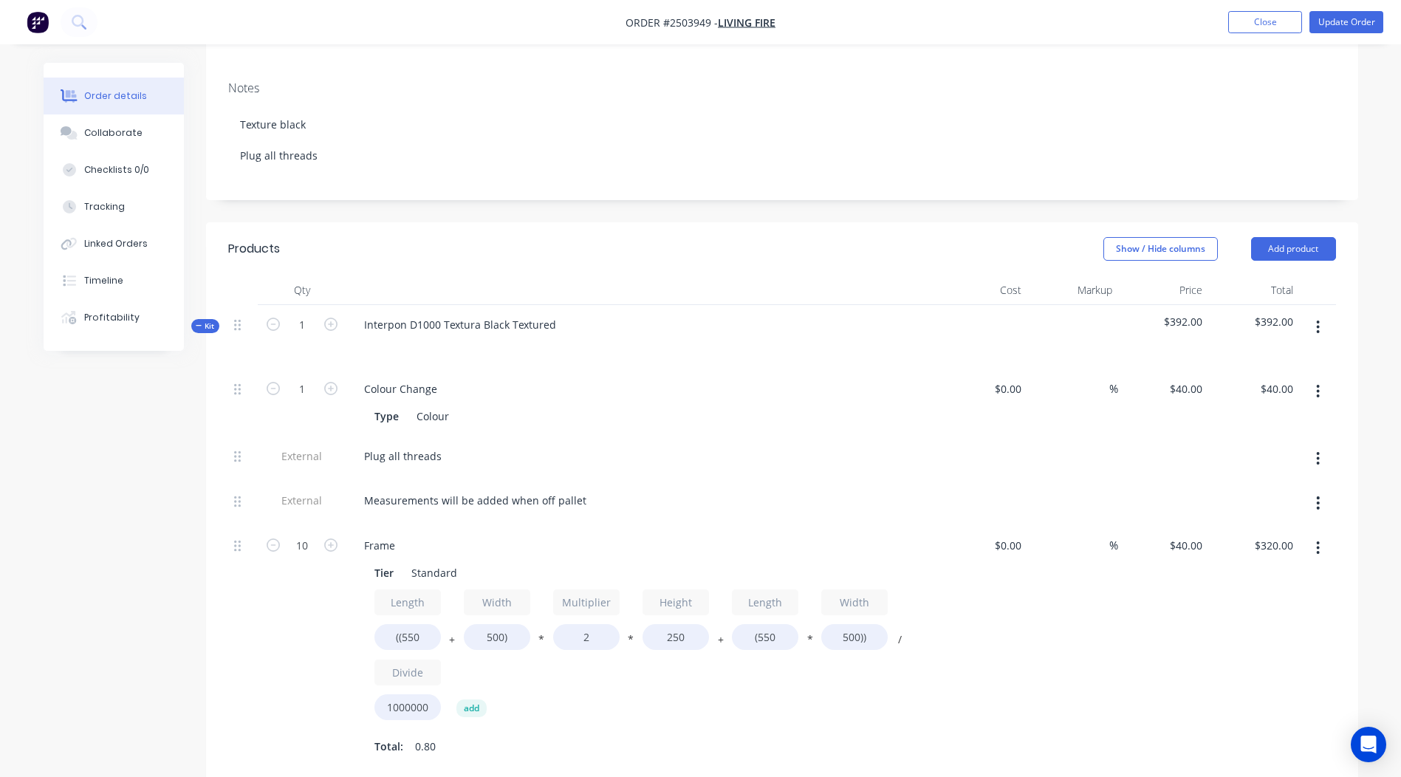
click at [1314, 314] on button "button" at bounding box center [1318, 327] width 35 height 27
click at [1269, 355] on div "Add product to kit" at bounding box center [1266, 365] width 114 height 21
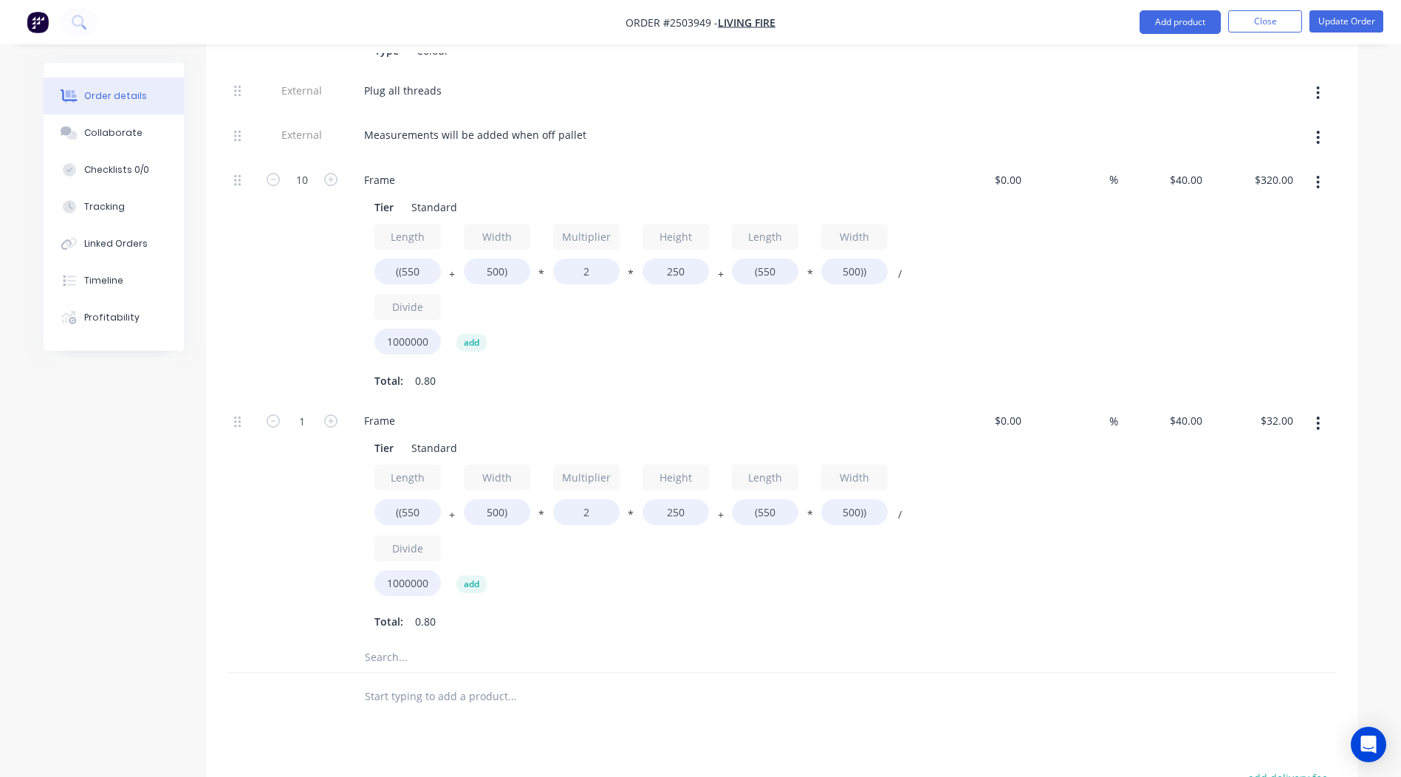
click at [1324, 410] on button "button" at bounding box center [1318, 423] width 35 height 27
click at [1244, 510] on div "Delete" at bounding box center [1266, 520] width 114 height 21
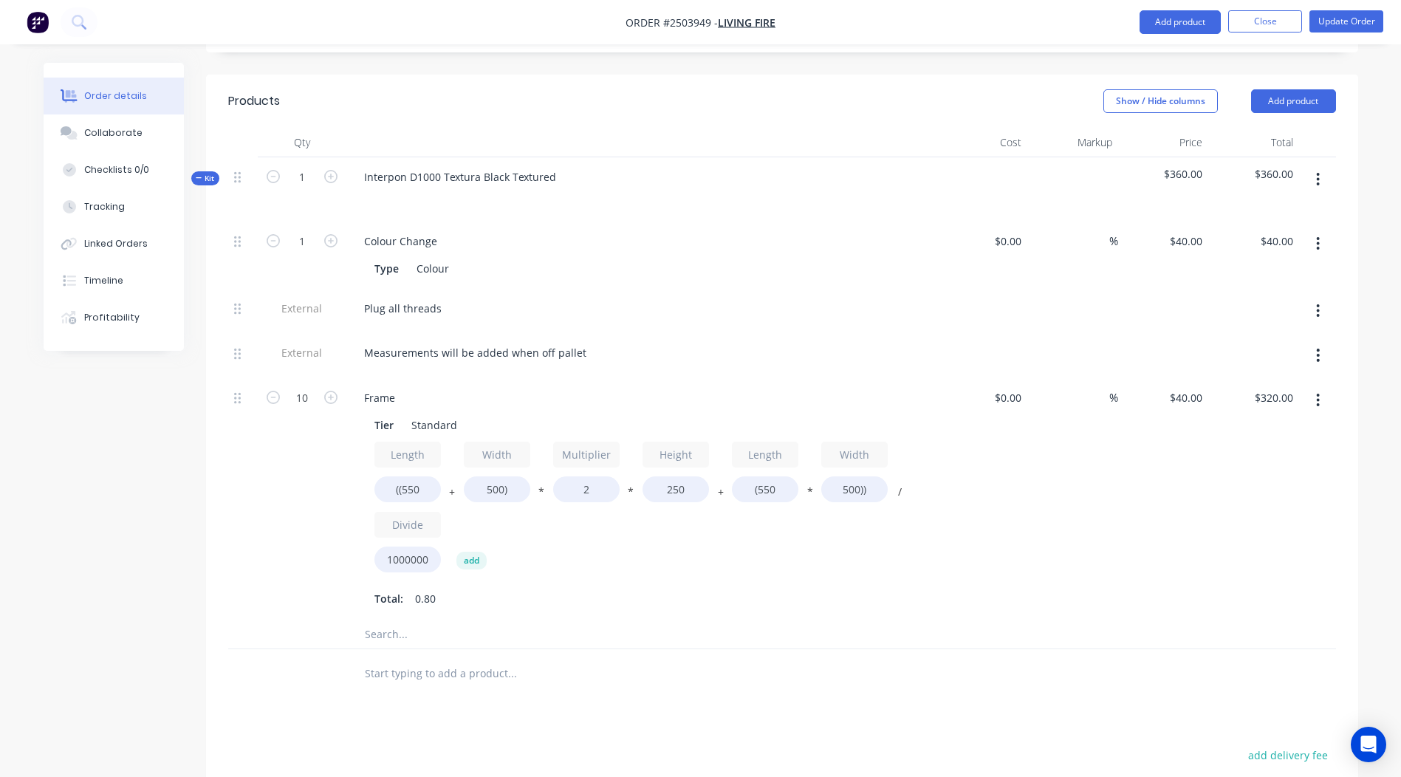
scroll to position [408, 0]
click at [1321, 170] on button "button" at bounding box center [1318, 183] width 35 height 27
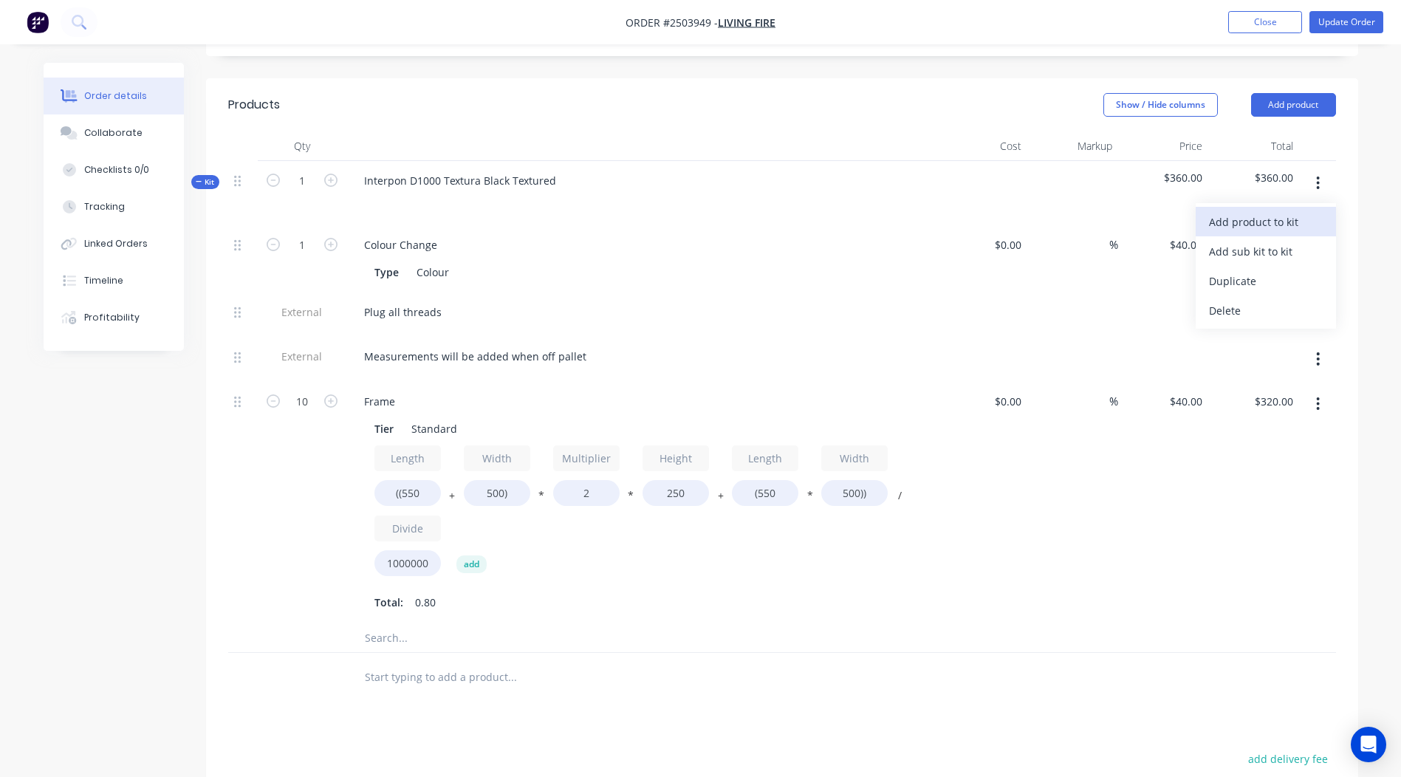
click at [1290, 207] on button "Add product to kit" at bounding box center [1266, 222] width 140 height 30
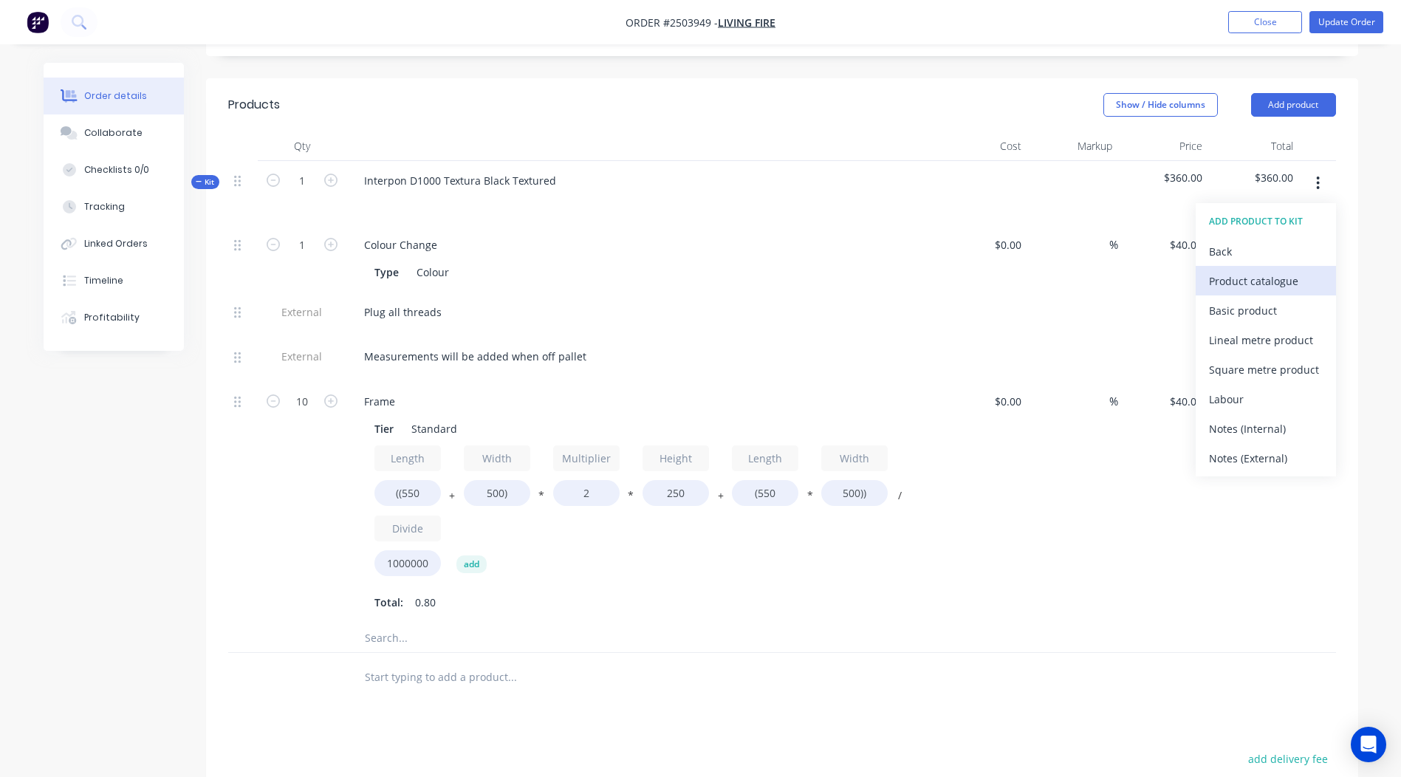
click at [1282, 270] on div "Product catalogue" at bounding box center [1266, 280] width 114 height 21
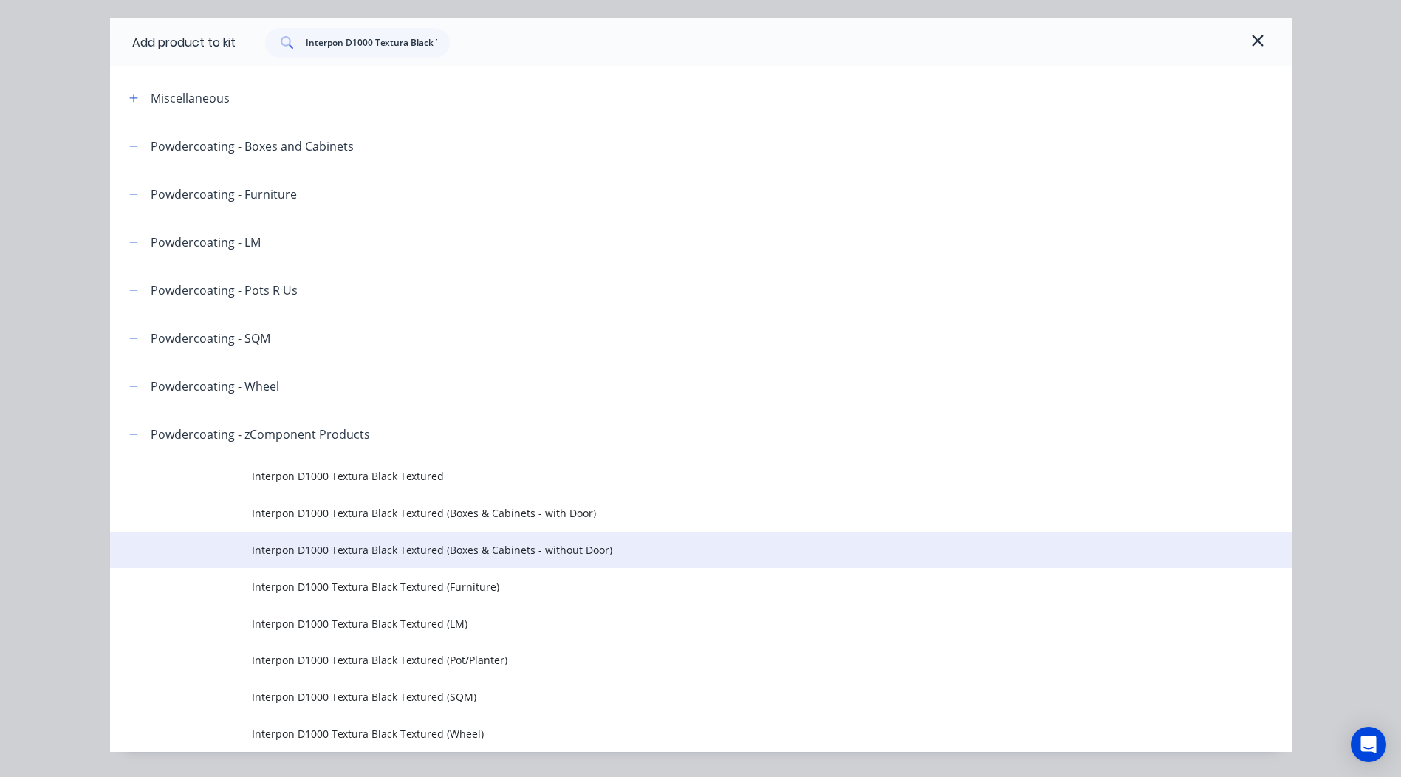
scroll to position [81, 0]
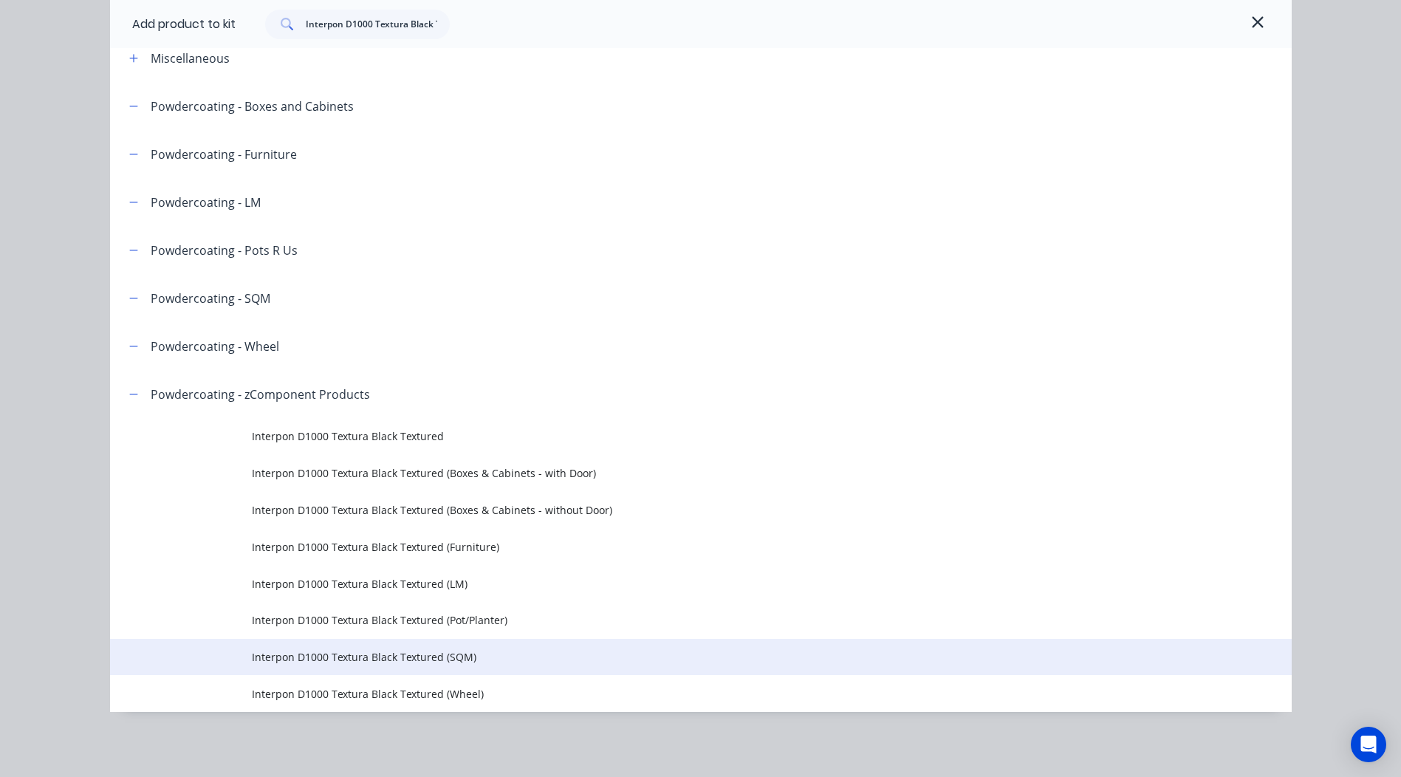
click at [456, 649] on span "Interpon D1000 Textura Black Textured (SQM)" at bounding box center [668, 657] width 832 height 16
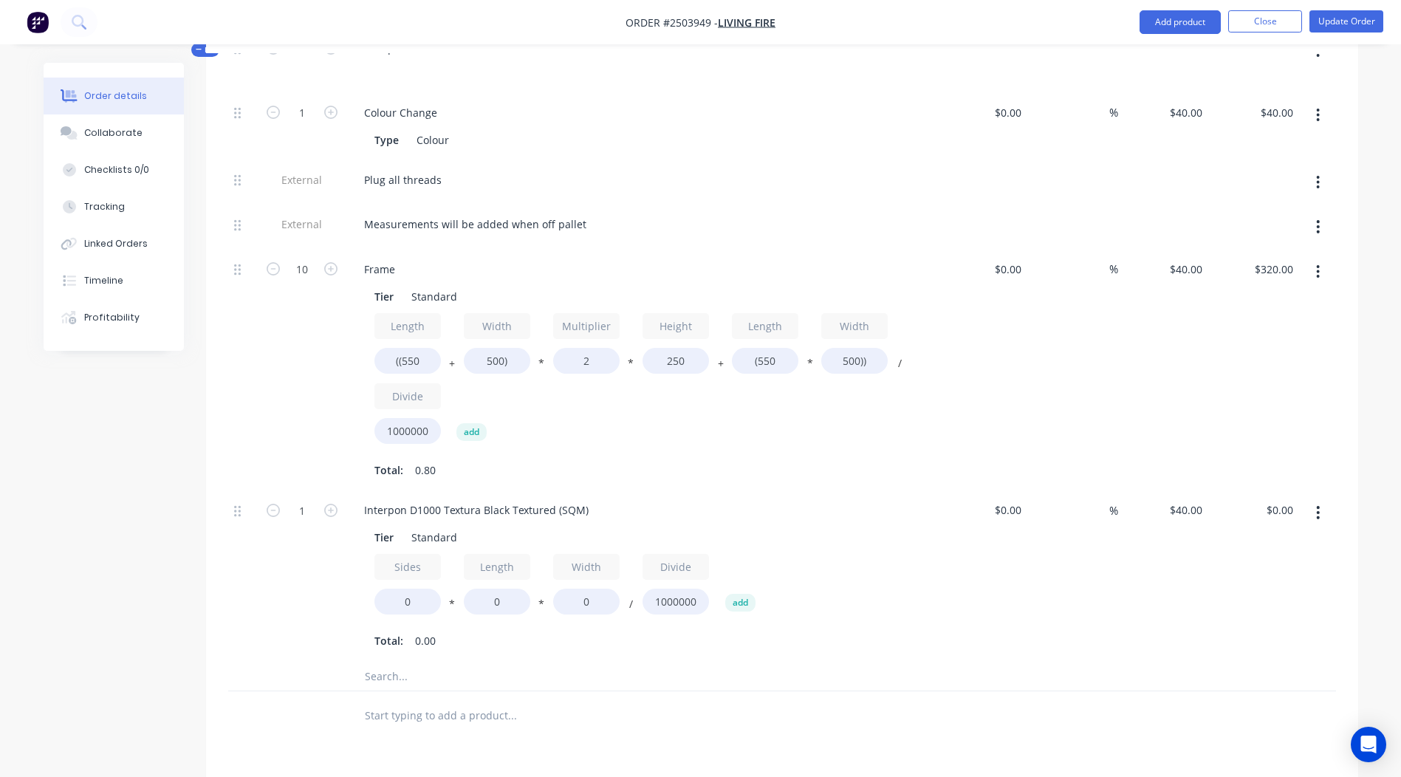
scroll to position [555, 0]
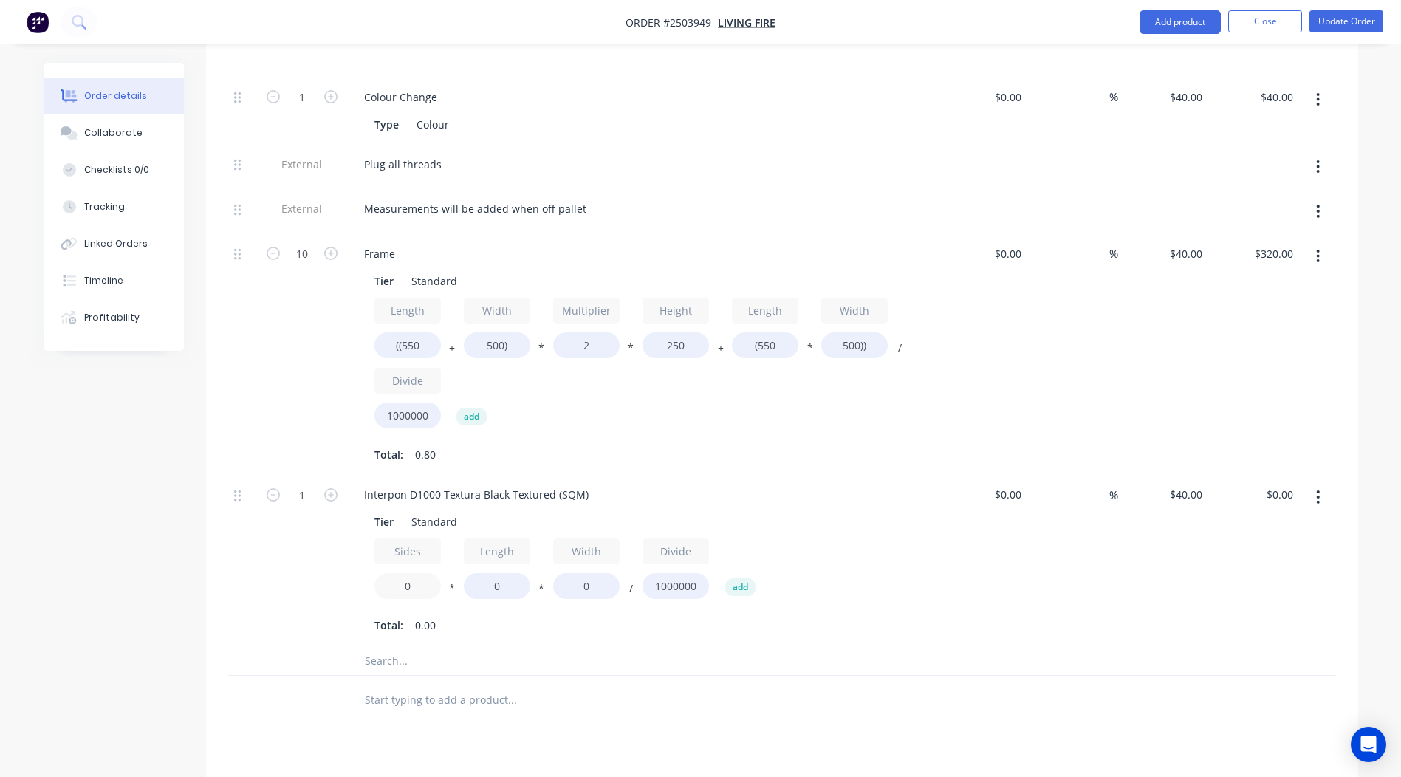
drag, startPoint x: 342, startPoint y: 547, endPoint x: 324, endPoint y: 548, distance: 17.7
click at [325, 548] on div "1 Interpon D1000 Textura Black Textured (SQM) Tier Standard Sides 0 * Length 0 …" at bounding box center [782, 560] width 1108 height 171
type input "2"
drag, startPoint x: 524, startPoint y: 547, endPoint x: 419, endPoint y: 548, distance: 105.6
click at [419, 548] on div "Sides 2 * Length 0 * Width 0 / Divide 1000000 add" at bounding box center [641, 571] width 535 height 66
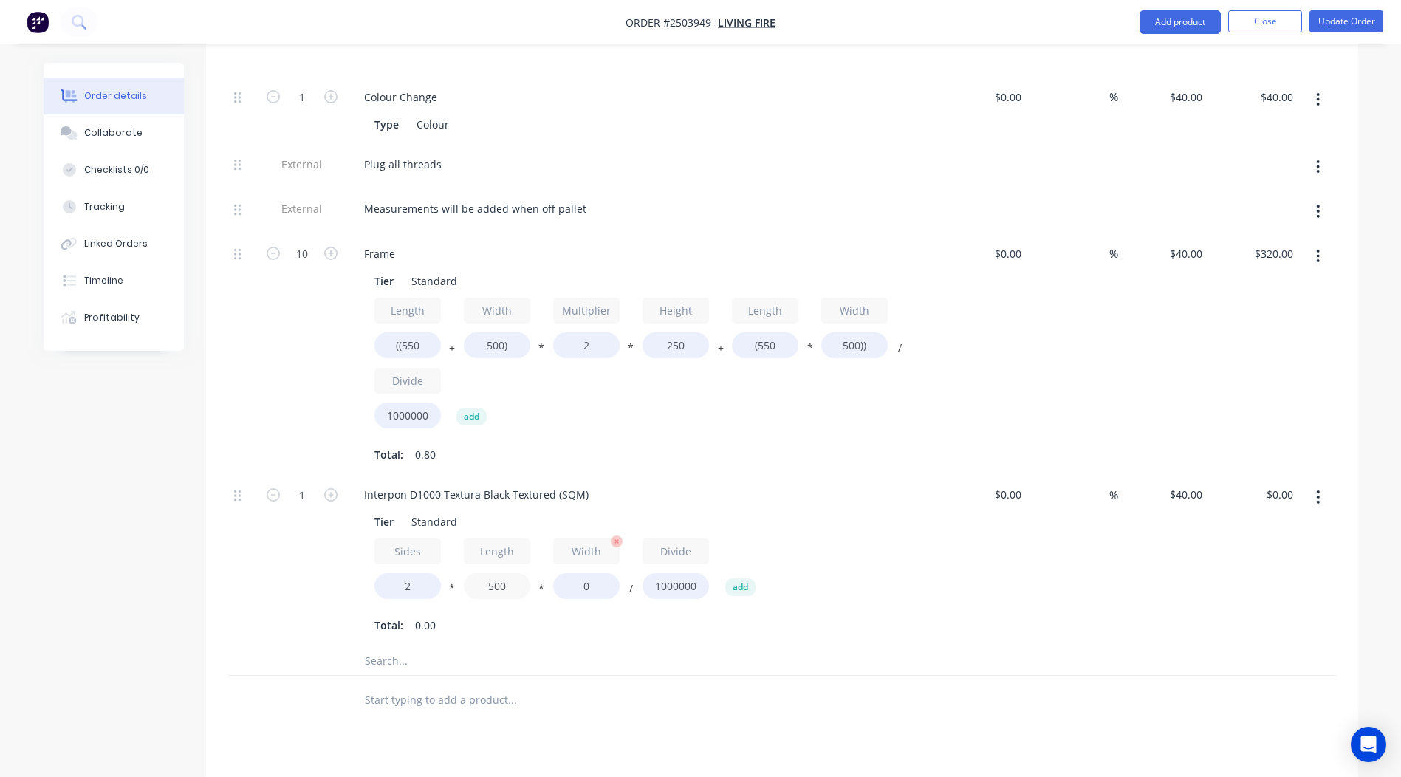
type input "500"
drag, startPoint x: 603, startPoint y: 548, endPoint x: 319, endPoint y: 536, distance: 283.9
click at [344, 536] on div "1 Interpon D1000 Textura Black Textured (SQM) Tier Standard Sides 2 * Length 50…" at bounding box center [782, 560] width 1108 height 171
type input "600"
type input "$24.00"
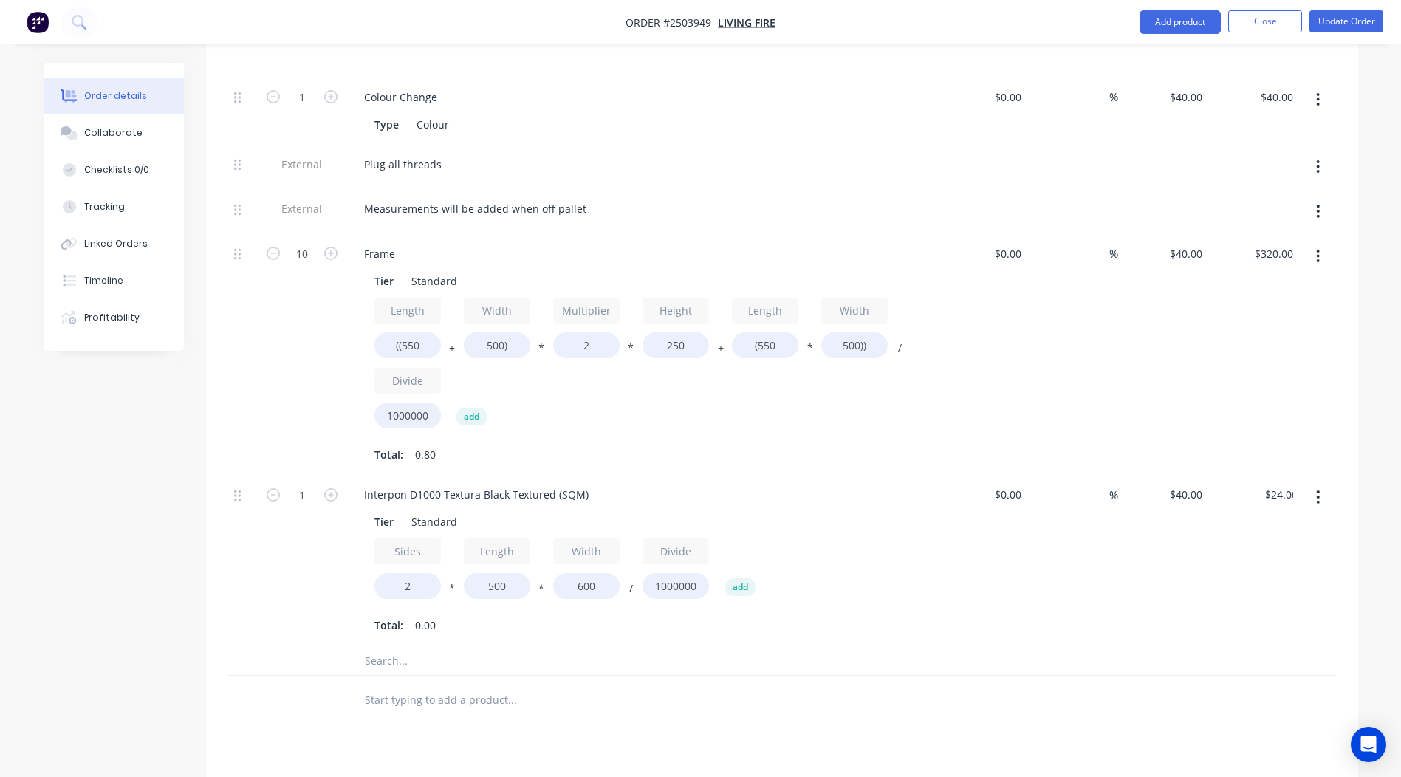
click at [1118, 584] on div "$40.00 $40.00" at bounding box center [1163, 560] width 91 height 171
drag, startPoint x: 592, startPoint y: 453, endPoint x: 0, endPoint y: 471, distance: 591.9
click at [0, 471] on html "Order #2503949 - Living Fire Add product Close Update Order Order details Colla…" at bounding box center [700, 273] width 1401 height 1656
click at [1129, 588] on div "$40.00 $40.00" at bounding box center [1163, 560] width 91 height 171
click at [339, 486] on button "button" at bounding box center [330, 494] width 19 height 16
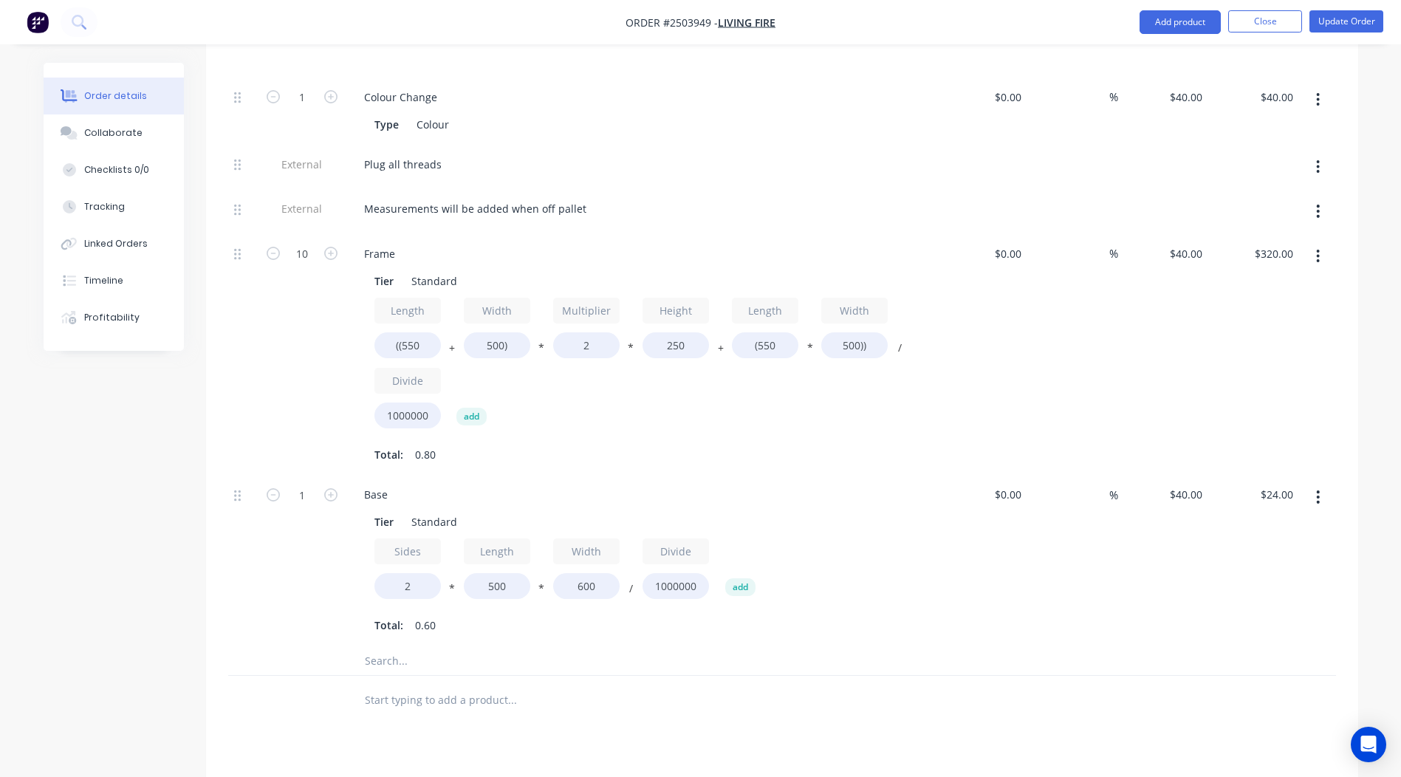
type input "2"
type input "$48.00"
click at [339, 486] on button "button" at bounding box center [330, 494] width 19 height 16
type input "3"
type input "$72.00"
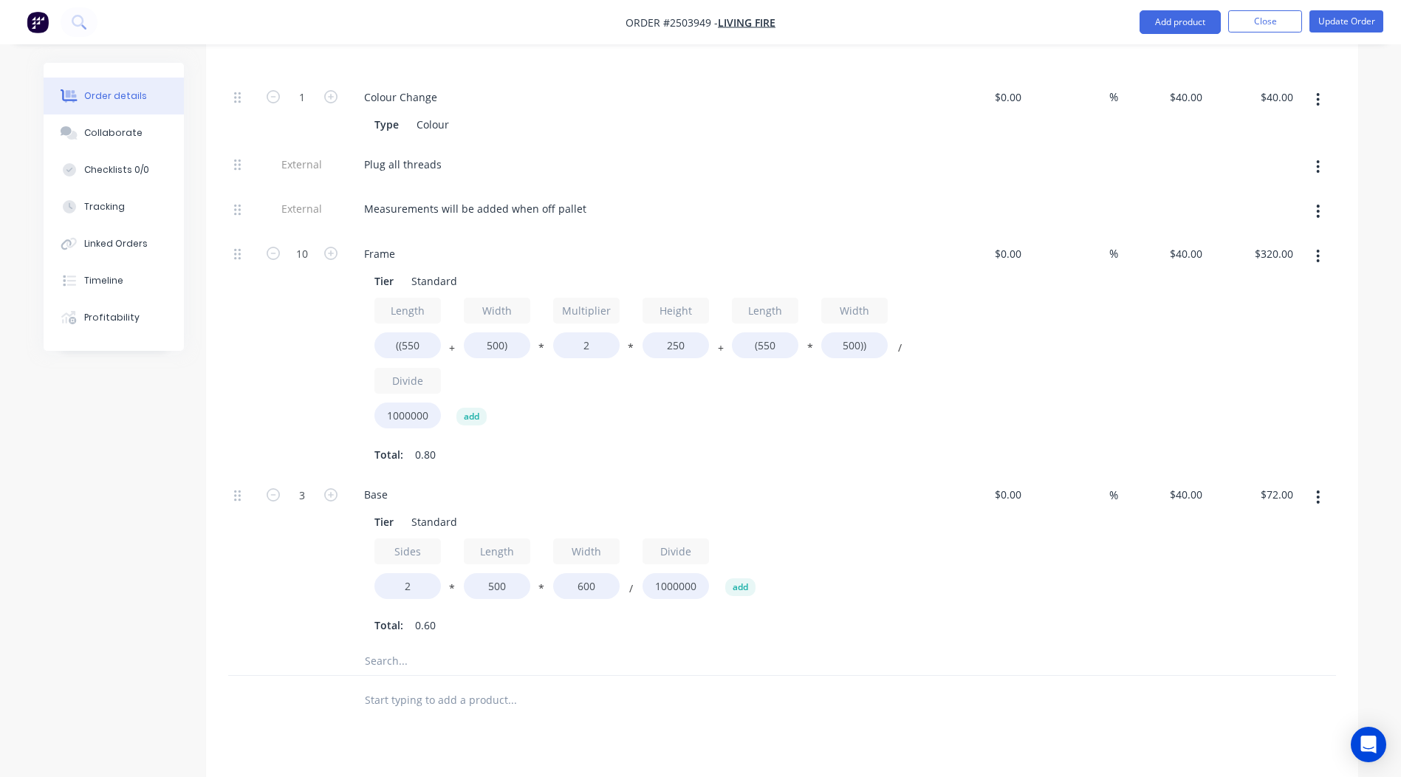
click at [339, 486] on button "button" at bounding box center [330, 494] width 19 height 16
type input "4"
type input "$96.00"
click at [339, 486] on button "button" at bounding box center [330, 494] width 19 height 16
type input "5"
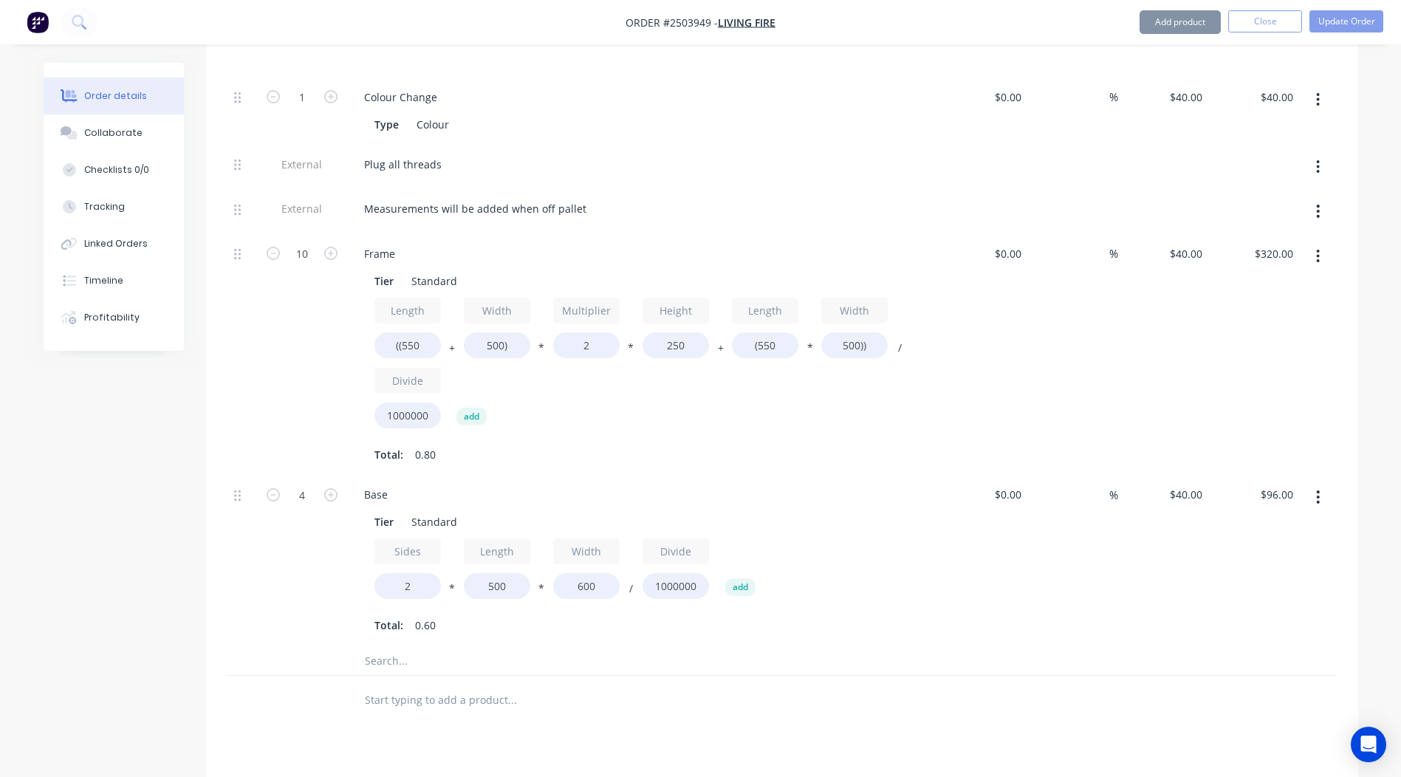
type input "$120.00"
click at [339, 486] on button "button" at bounding box center [330, 494] width 19 height 16
type input "6"
type input "$144.00"
click at [339, 486] on button "button" at bounding box center [330, 494] width 19 height 16
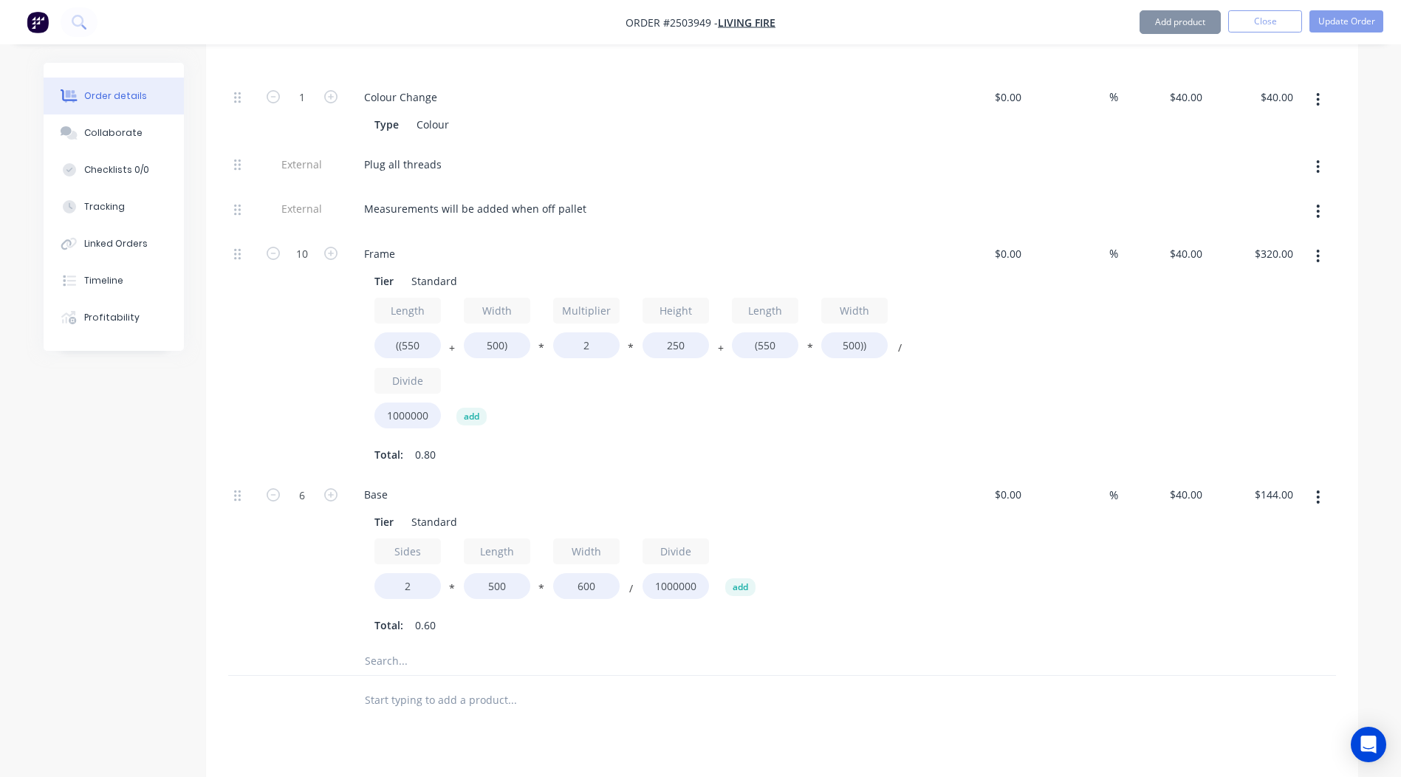
type input "7"
type input "$168.00"
click at [339, 486] on button "button" at bounding box center [330, 494] width 19 height 16
type input "8"
type input "$192.00"
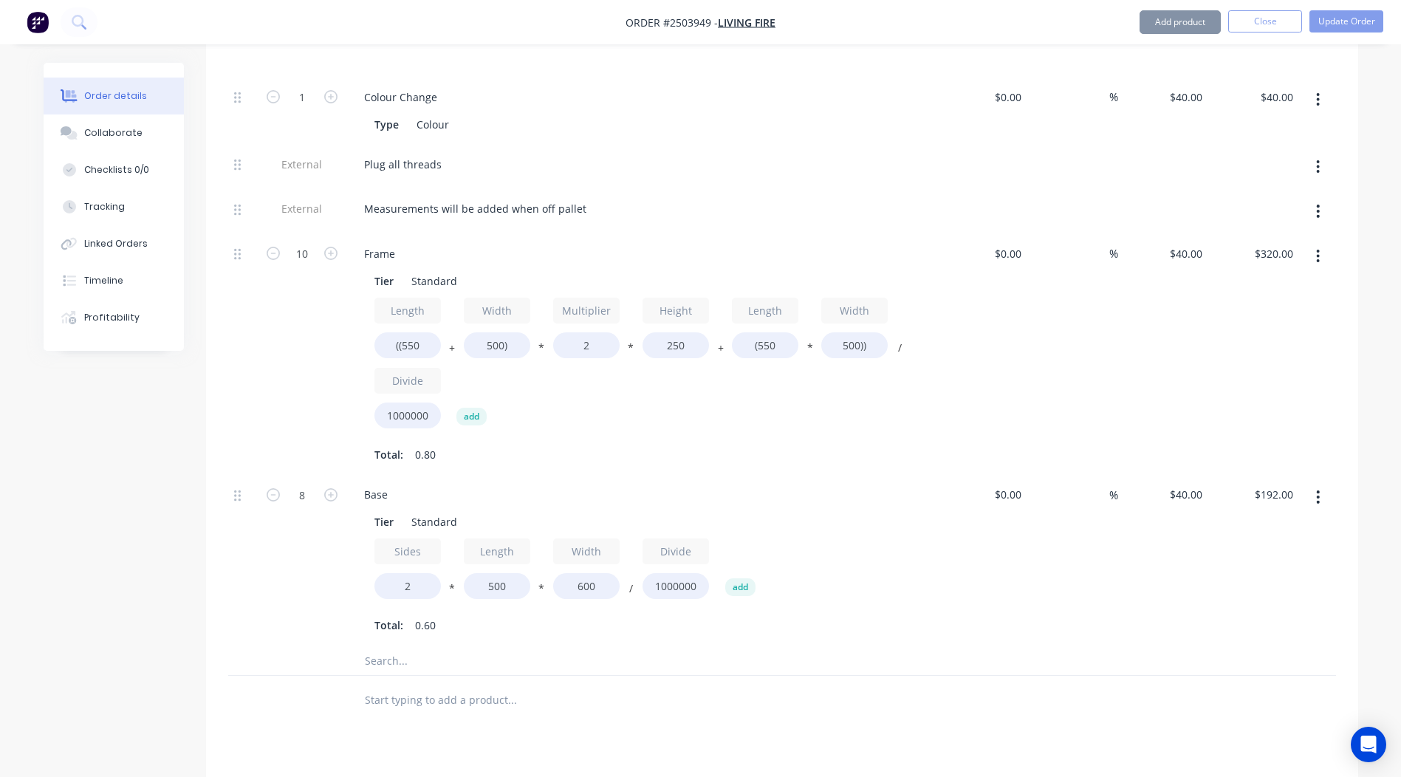
click at [339, 486] on button "button" at bounding box center [330, 494] width 19 height 16
type input "9"
type input "$216.00"
click at [339, 486] on button "button" at bounding box center [330, 494] width 19 height 16
type input "10"
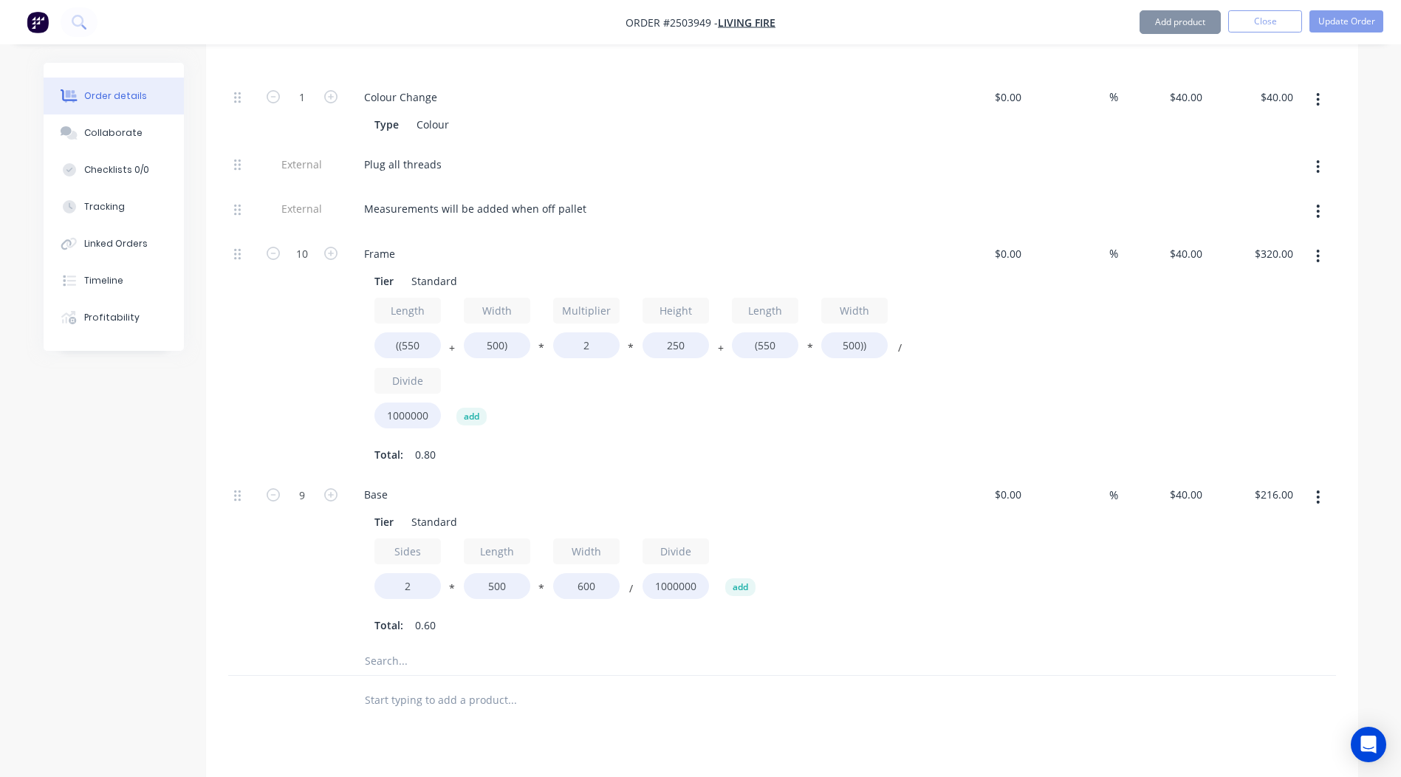
type input "$240.00"
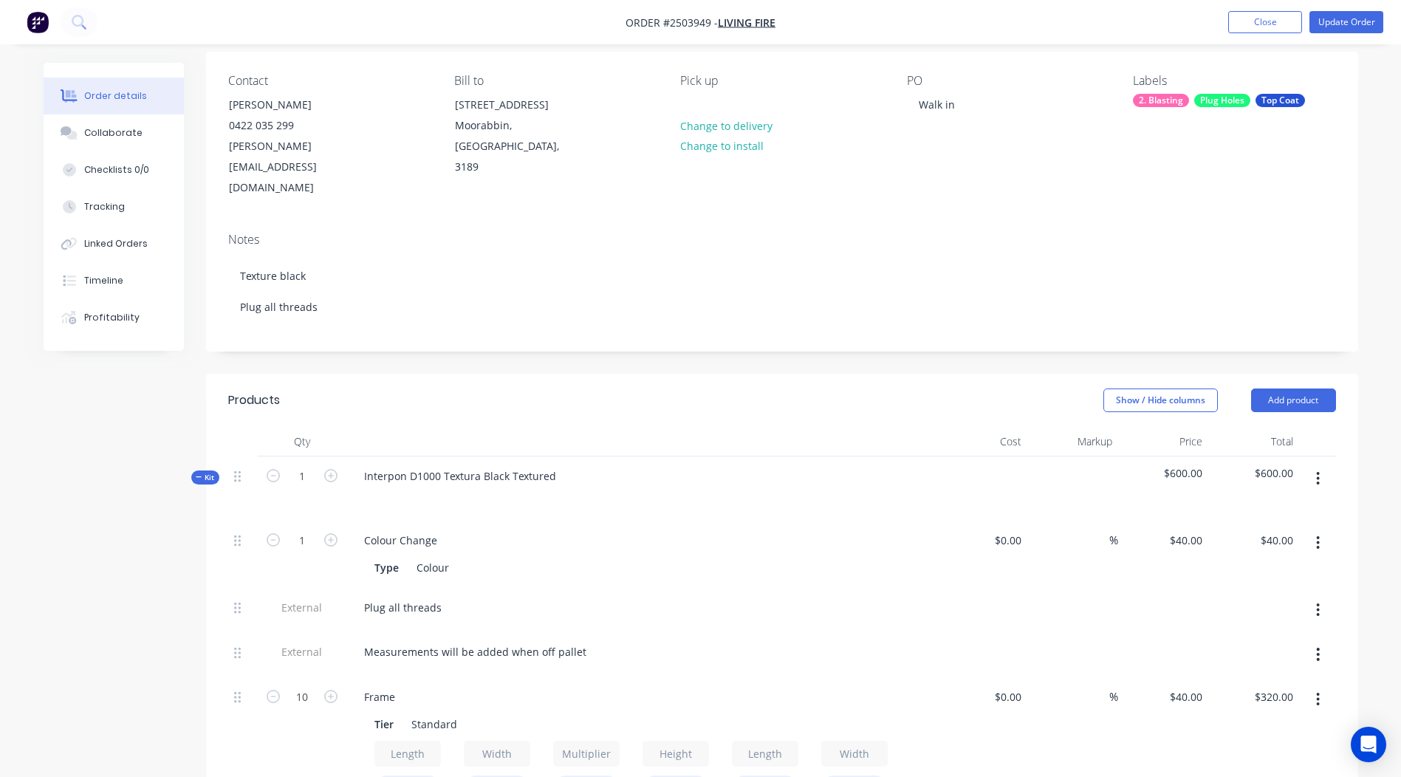
scroll to position [44, 0]
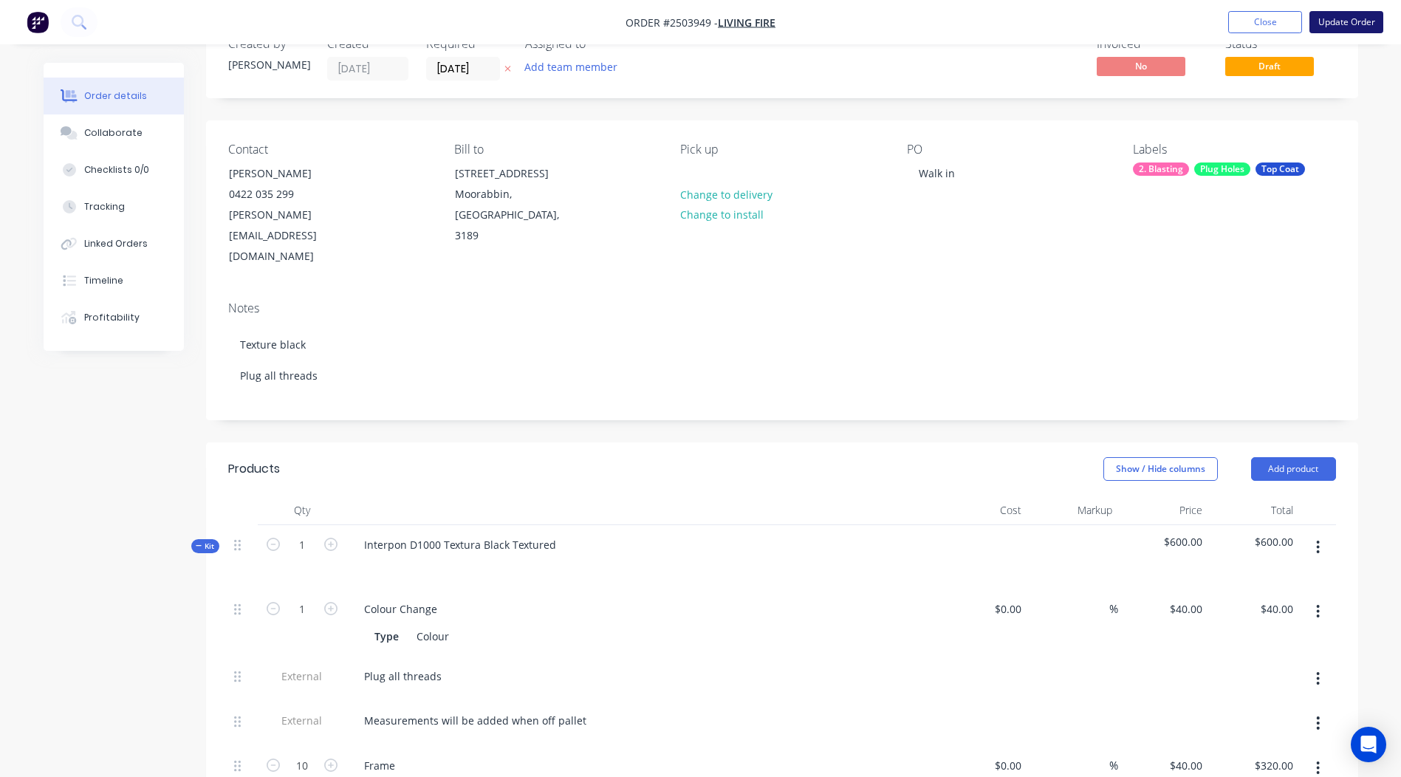
click at [1352, 29] on button "Update Order" at bounding box center [1347, 22] width 74 height 22
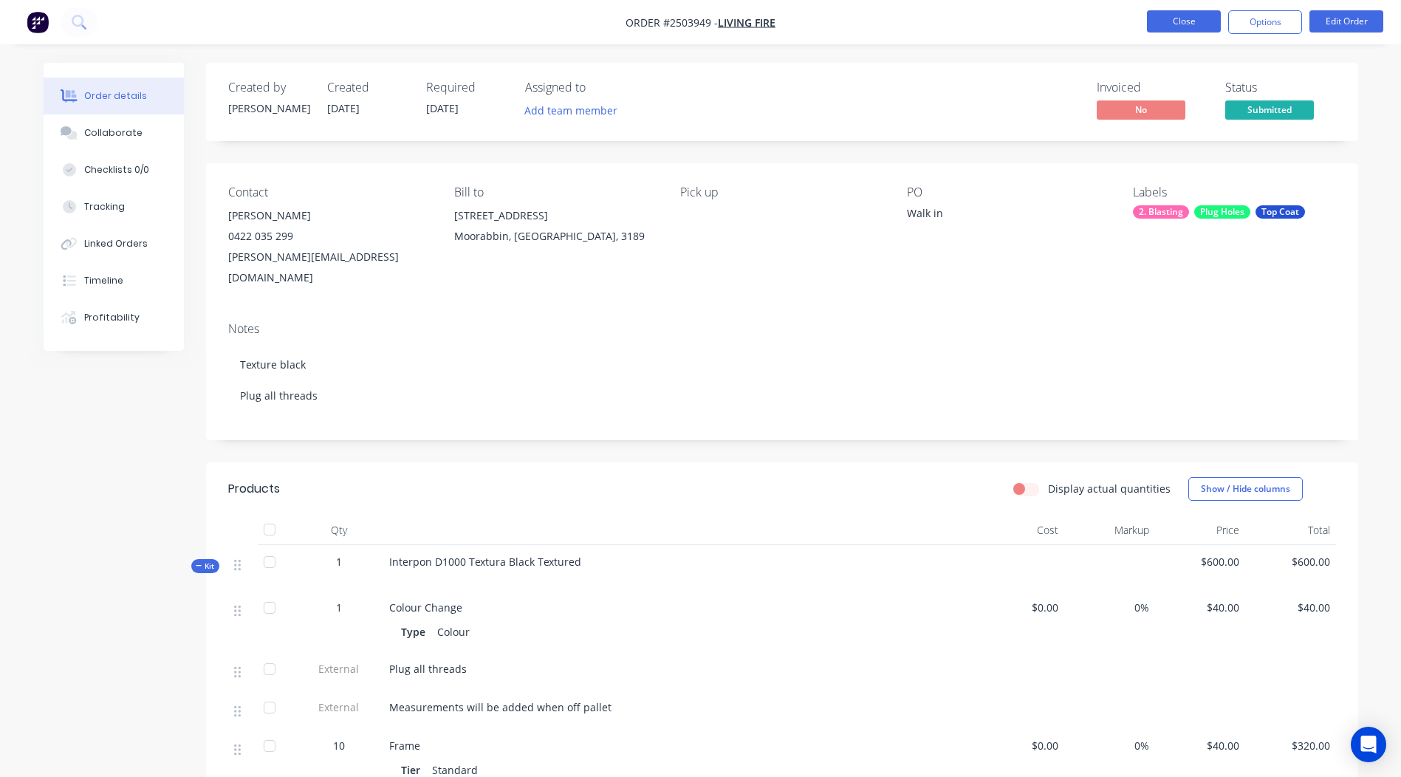
click at [1191, 24] on button "Close" at bounding box center [1184, 21] width 74 height 22
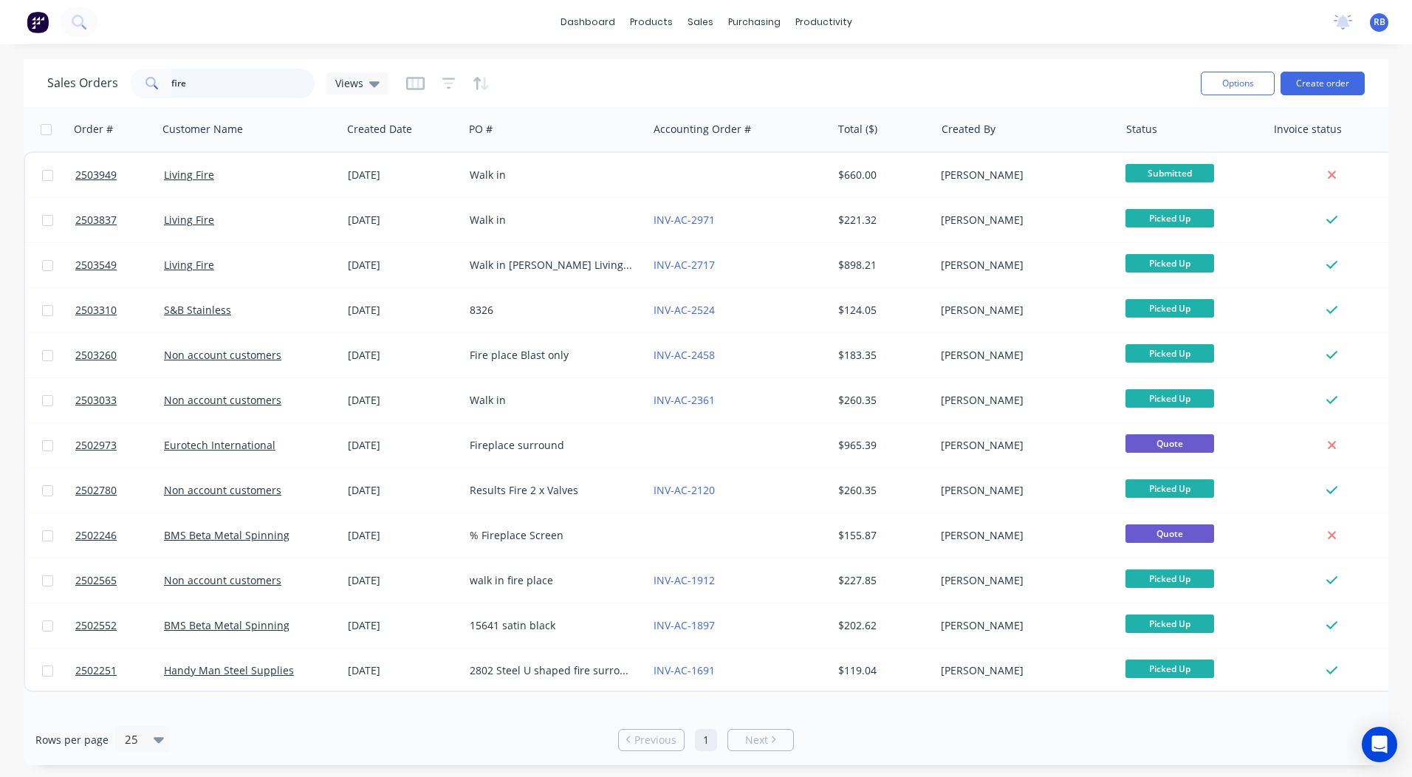
drag, startPoint x: 238, startPoint y: 84, endPoint x: 47, endPoint y: 87, distance: 191.3
click at [109, 96] on div "Sales Orders fire Views" at bounding box center [217, 84] width 341 height 30
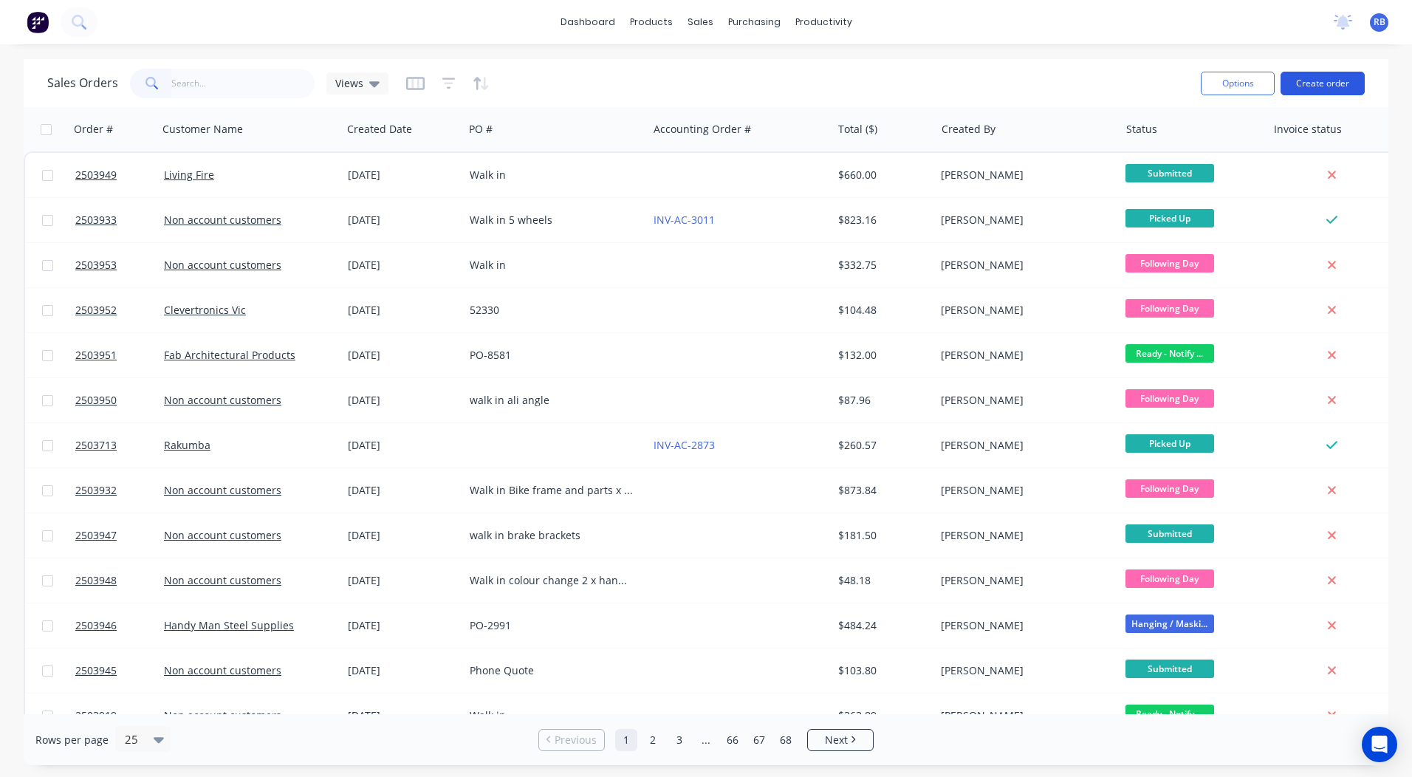
click at [1319, 90] on button "Create order" at bounding box center [1323, 84] width 84 height 24
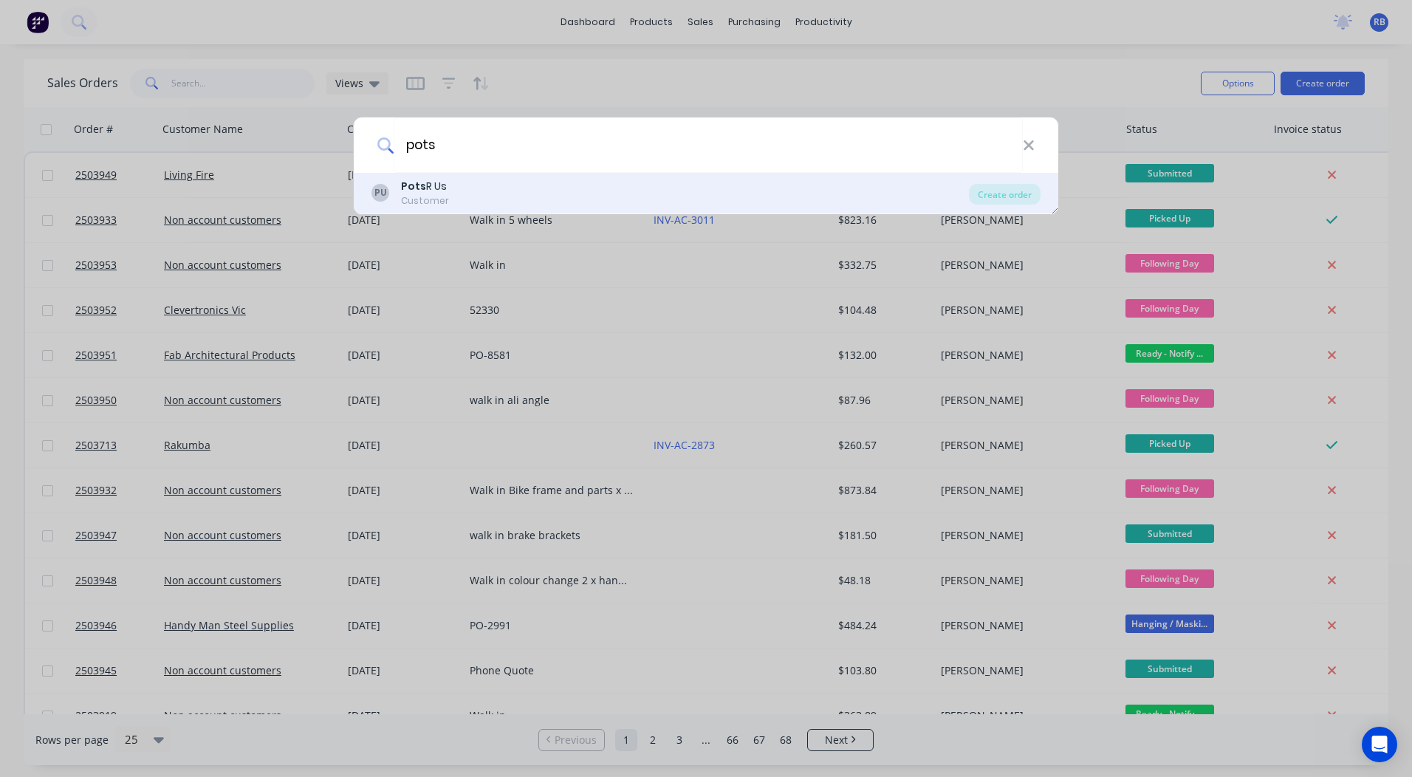
type input "pots"
click at [445, 196] on div "Customer" at bounding box center [425, 200] width 48 height 13
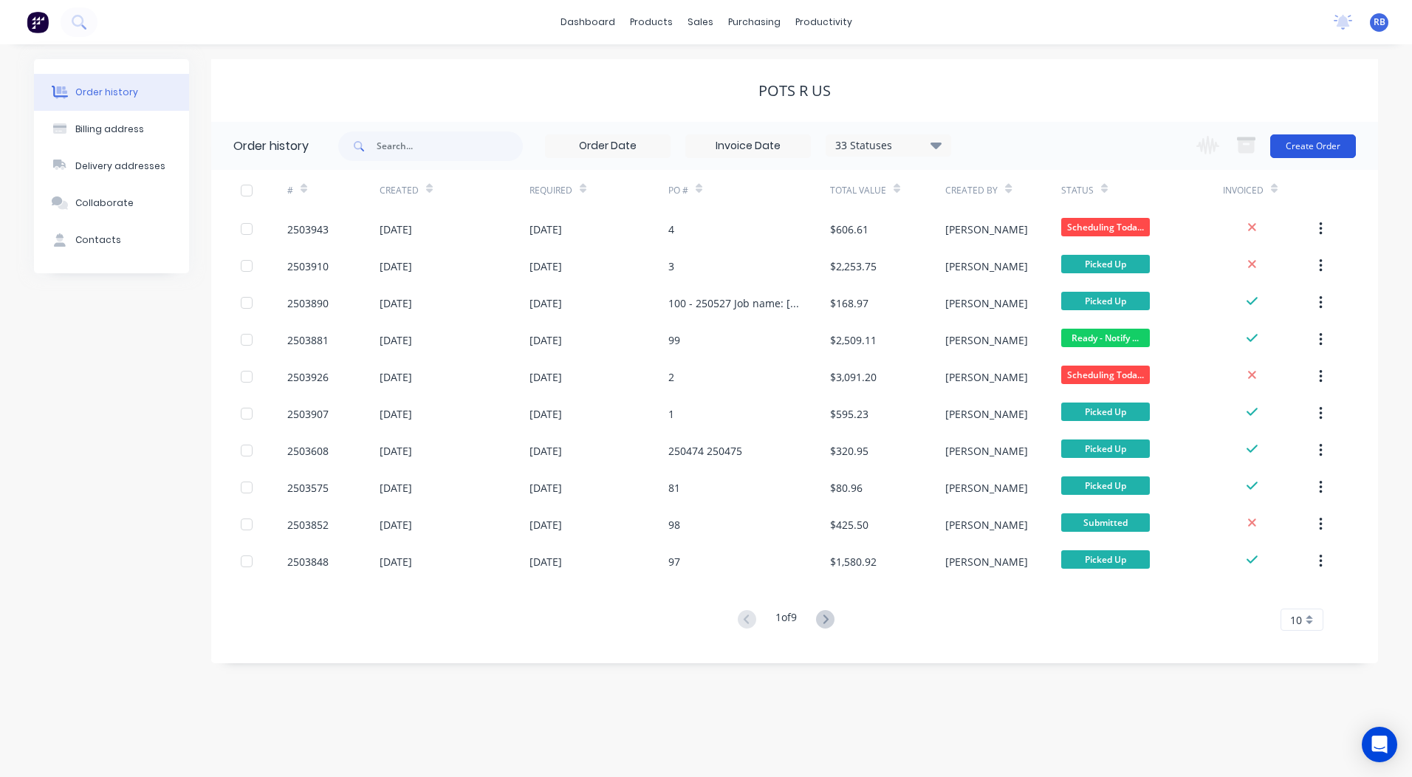
click at [1297, 151] on button "Create Order" at bounding box center [1313, 146] width 86 height 24
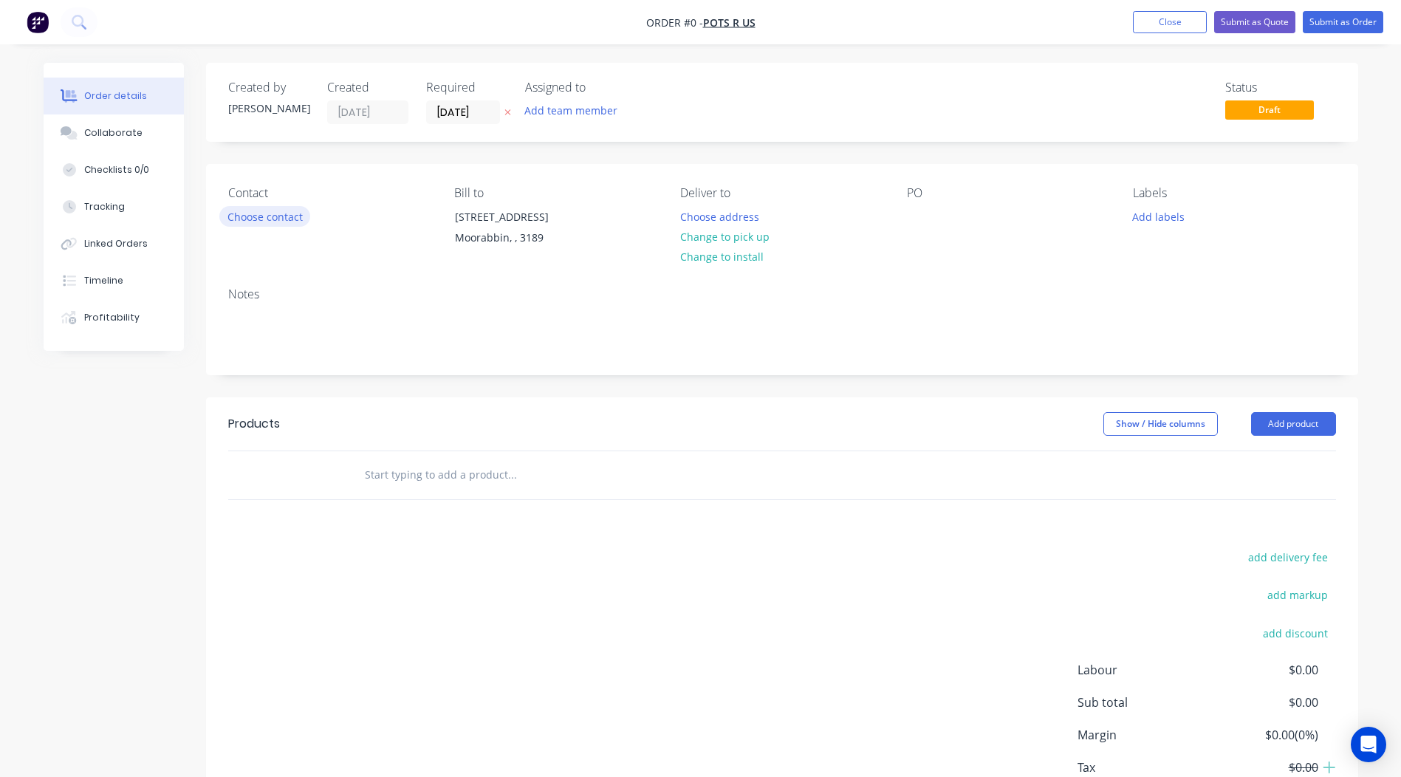
click at [285, 208] on button "Choose contact" at bounding box center [264, 216] width 91 height 20
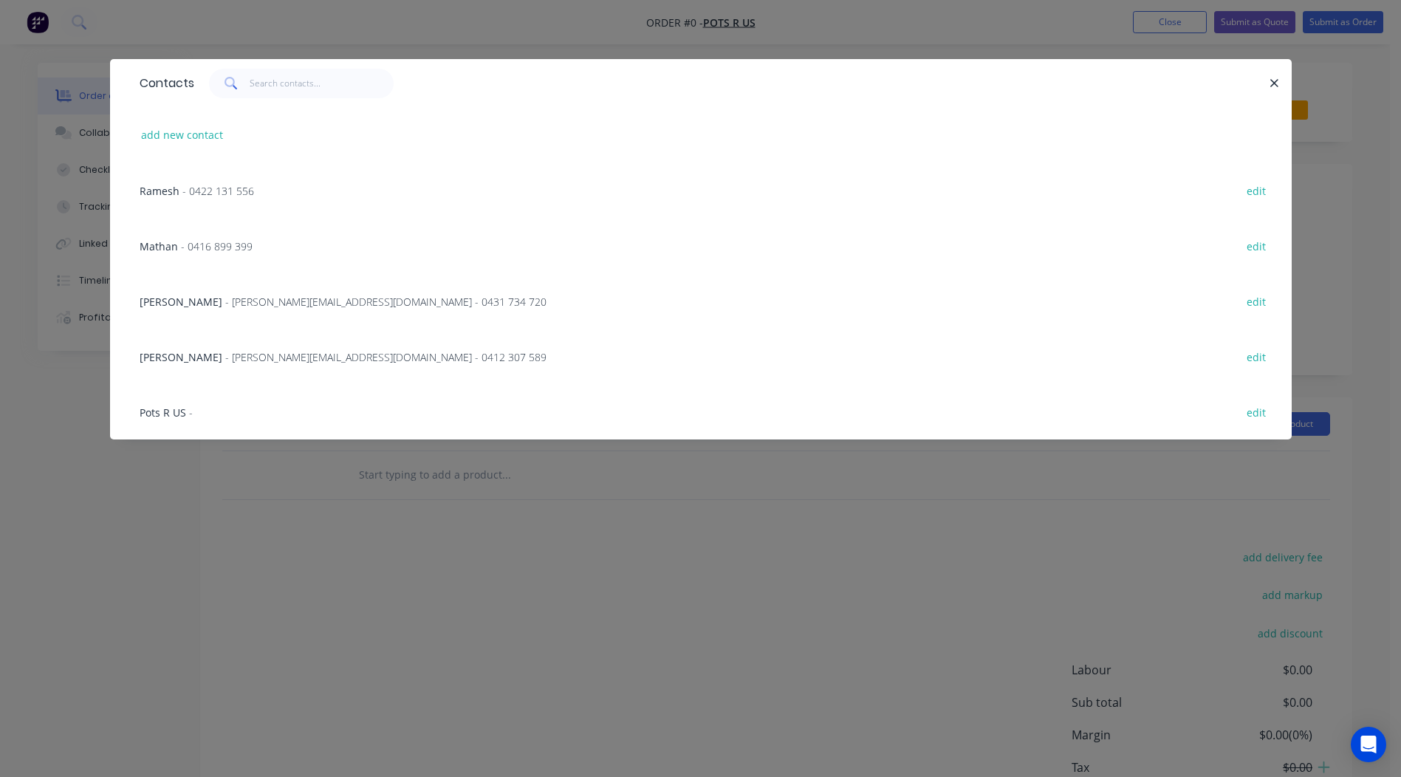
click at [160, 185] on span "Ramesh" at bounding box center [160, 191] width 40 height 14
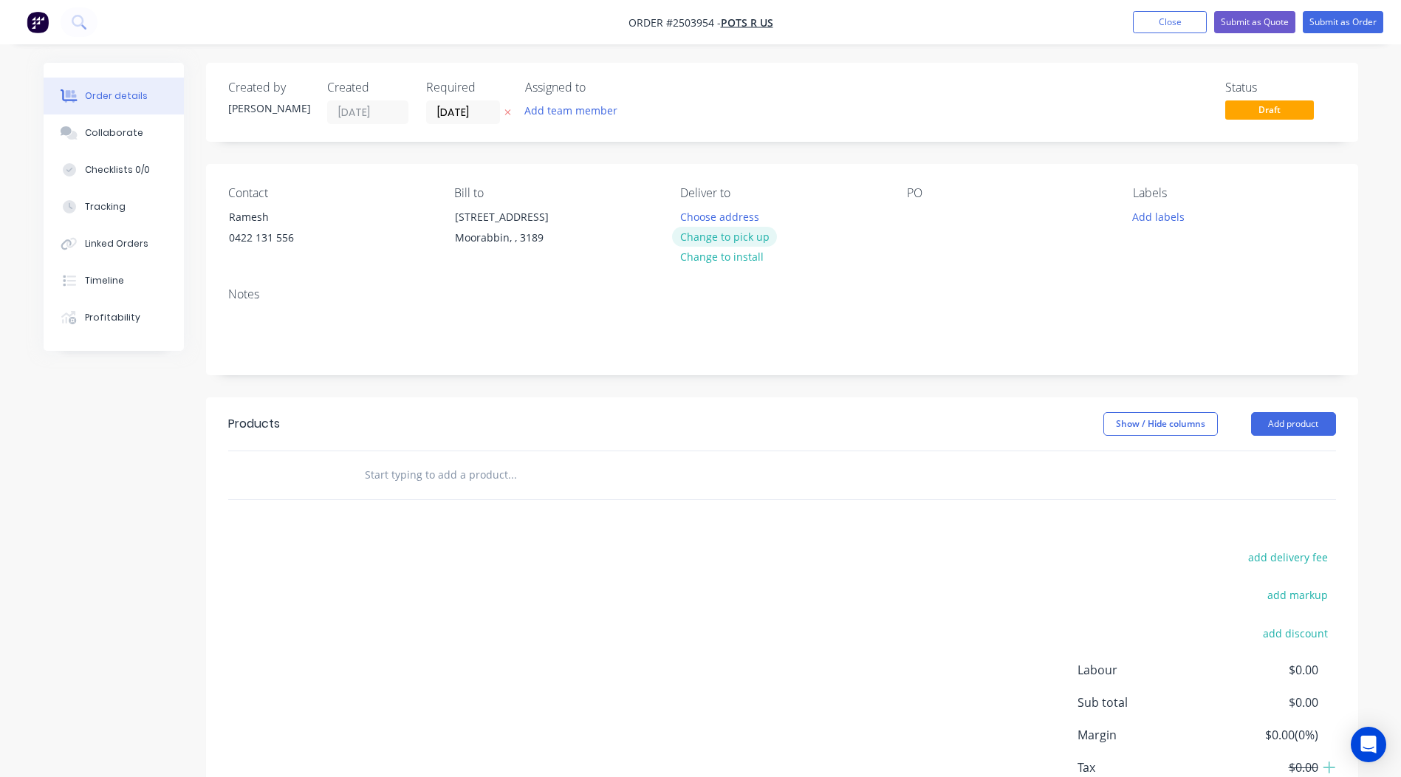
click at [754, 241] on button "Change to pick up" at bounding box center [724, 237] width 105 height 20
click at [920, 217] on div at bounding box center [919, 216] width 24 height 21
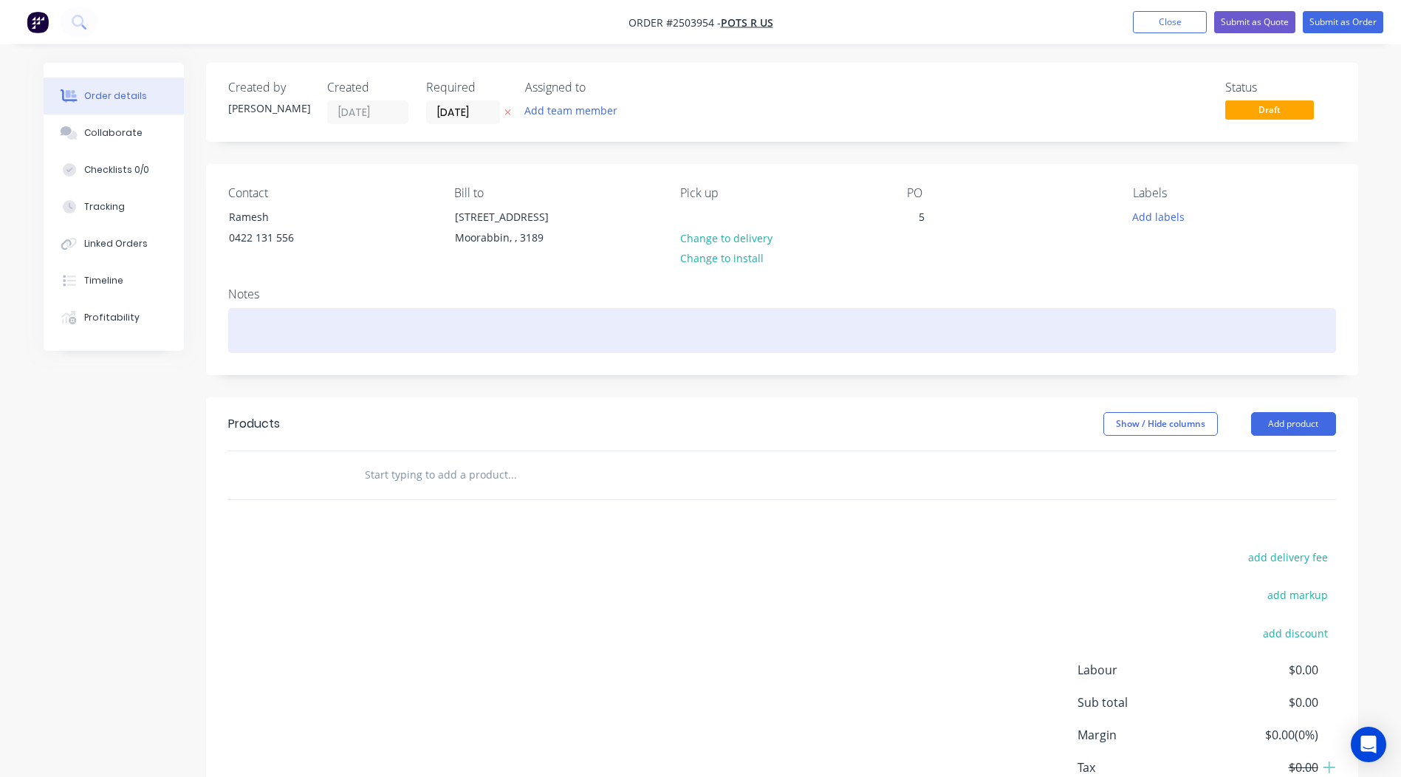
click at [319, 321] on div at bounding box center [782, 330] width 1108 height 45
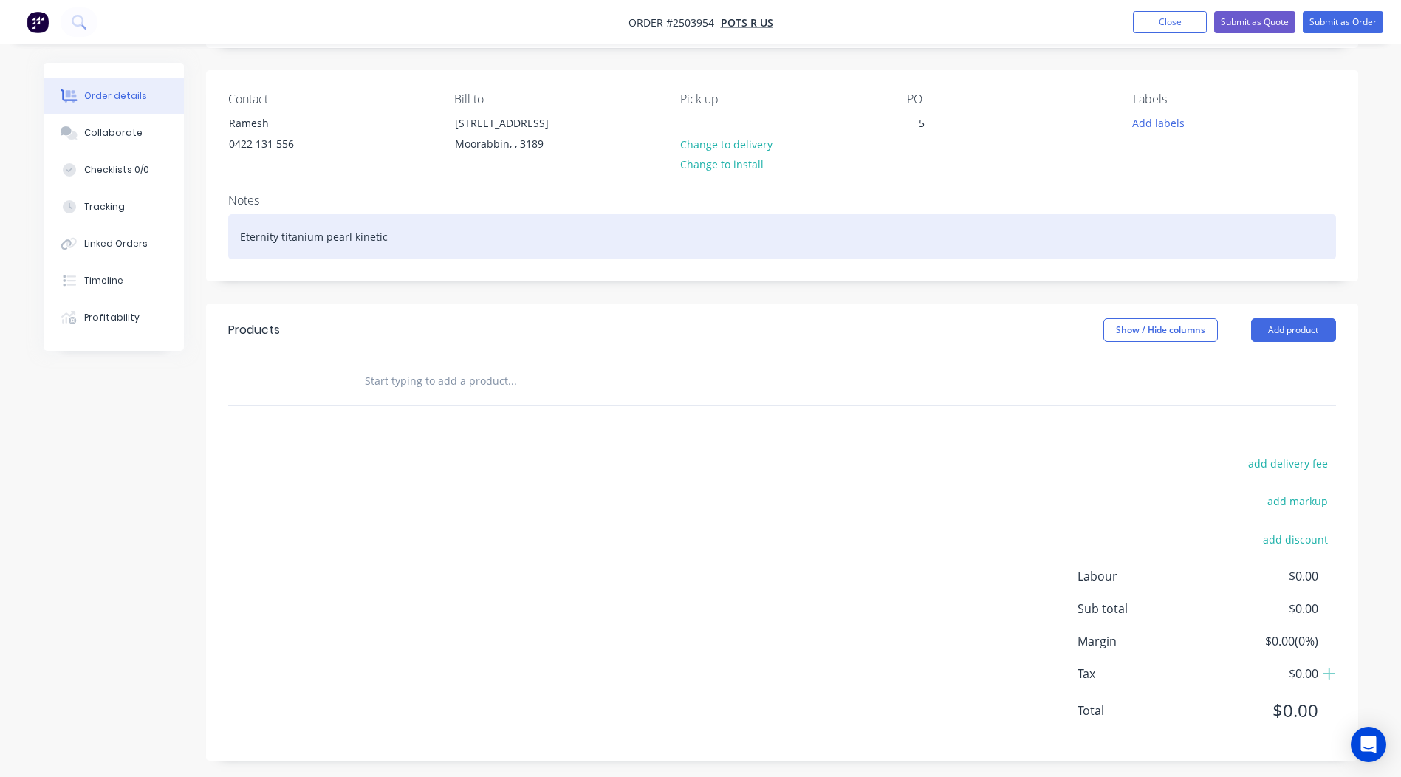
scroll to position [100, 0]
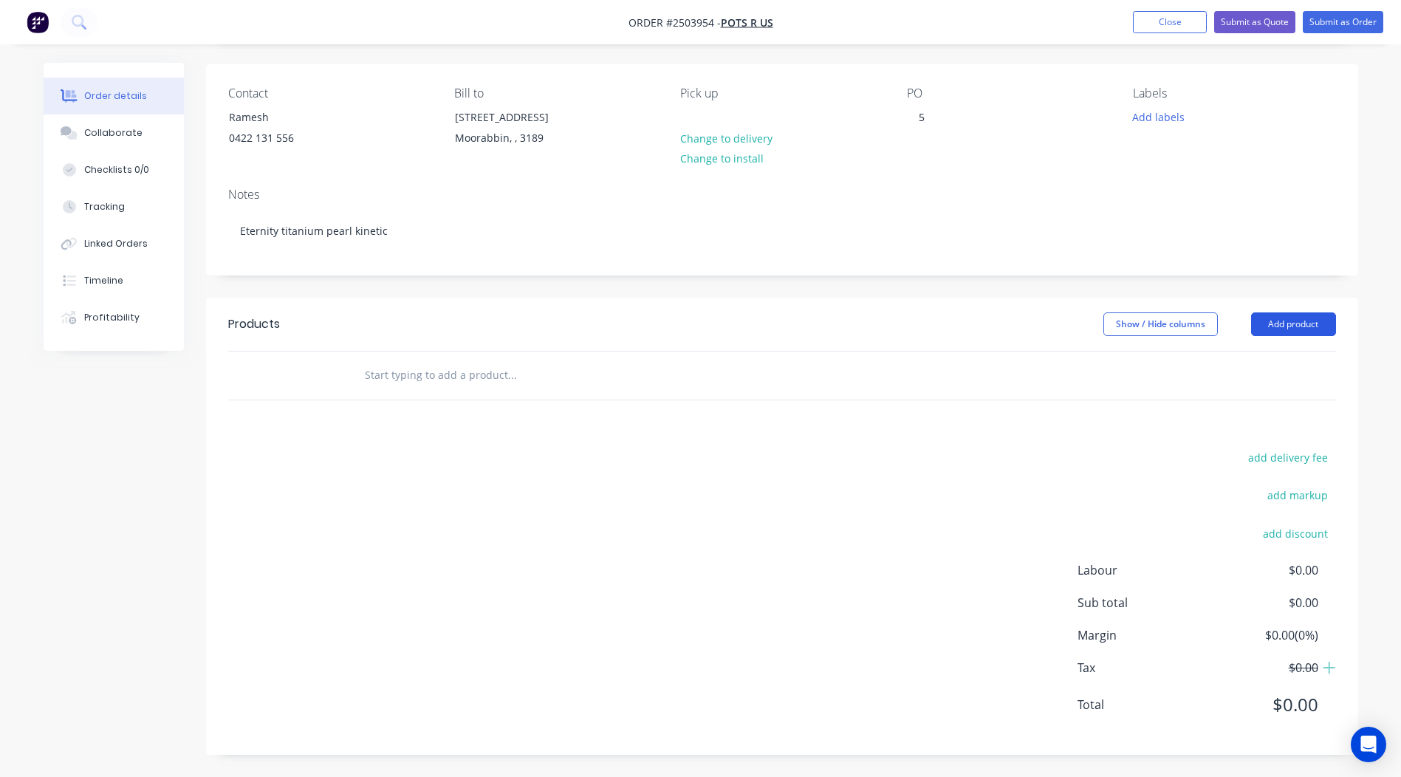
click at [1270, 318] on button "Add product" at bounding box center [1293, 324] width 85 height 24
click at [475, 196] on div "Notes" at bounding box center [782, 195] width 1108 height 14
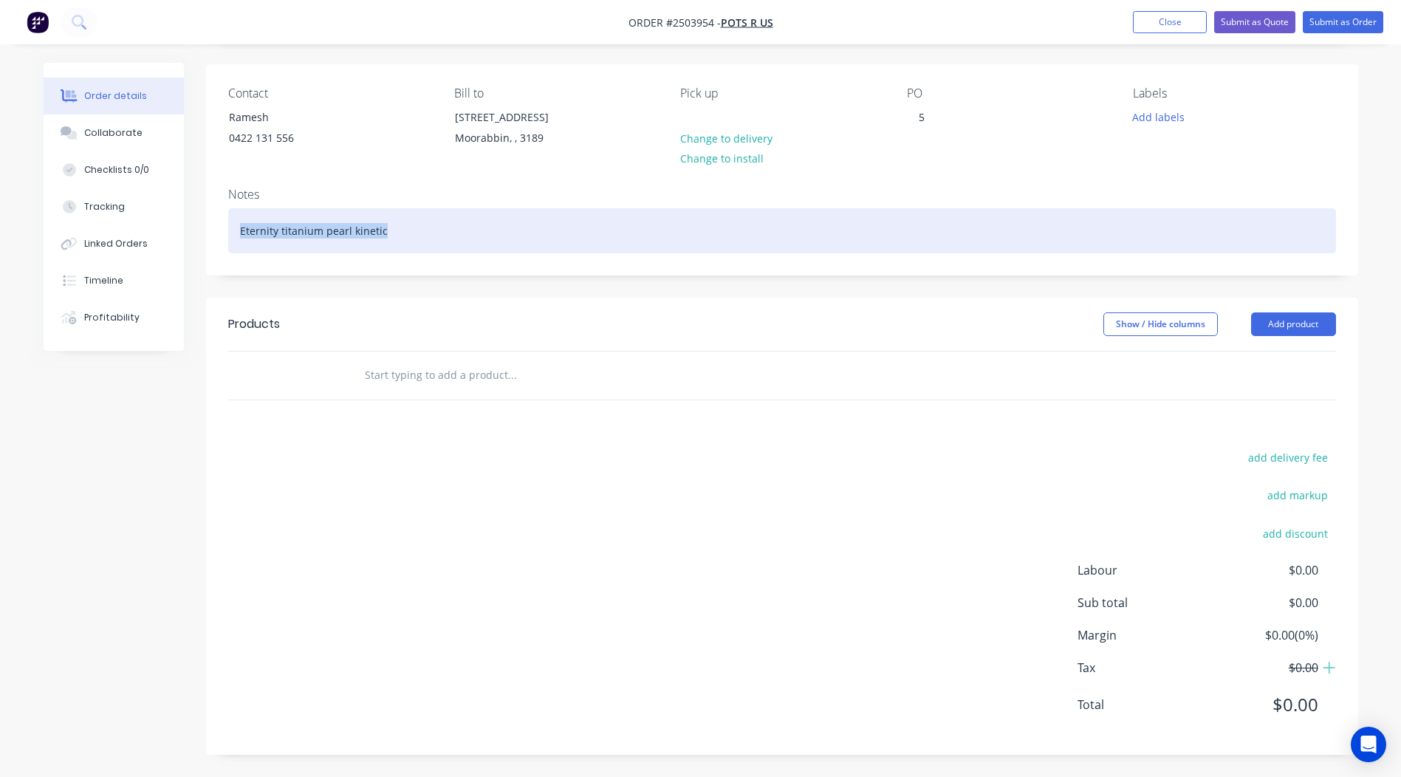
drag, startPoint x: 415, startPoint y: 239, endPoint x: 0, endPoint y: 243, distance: 415.1
click at [0, 244] on html "Order #2503954 - Pots R Us Add product Close Submit as Quote Submit as Order Or…" at bounding box center [700, 338] width 1401 height 877
copy div "Eternity titanium pearl kinetic"
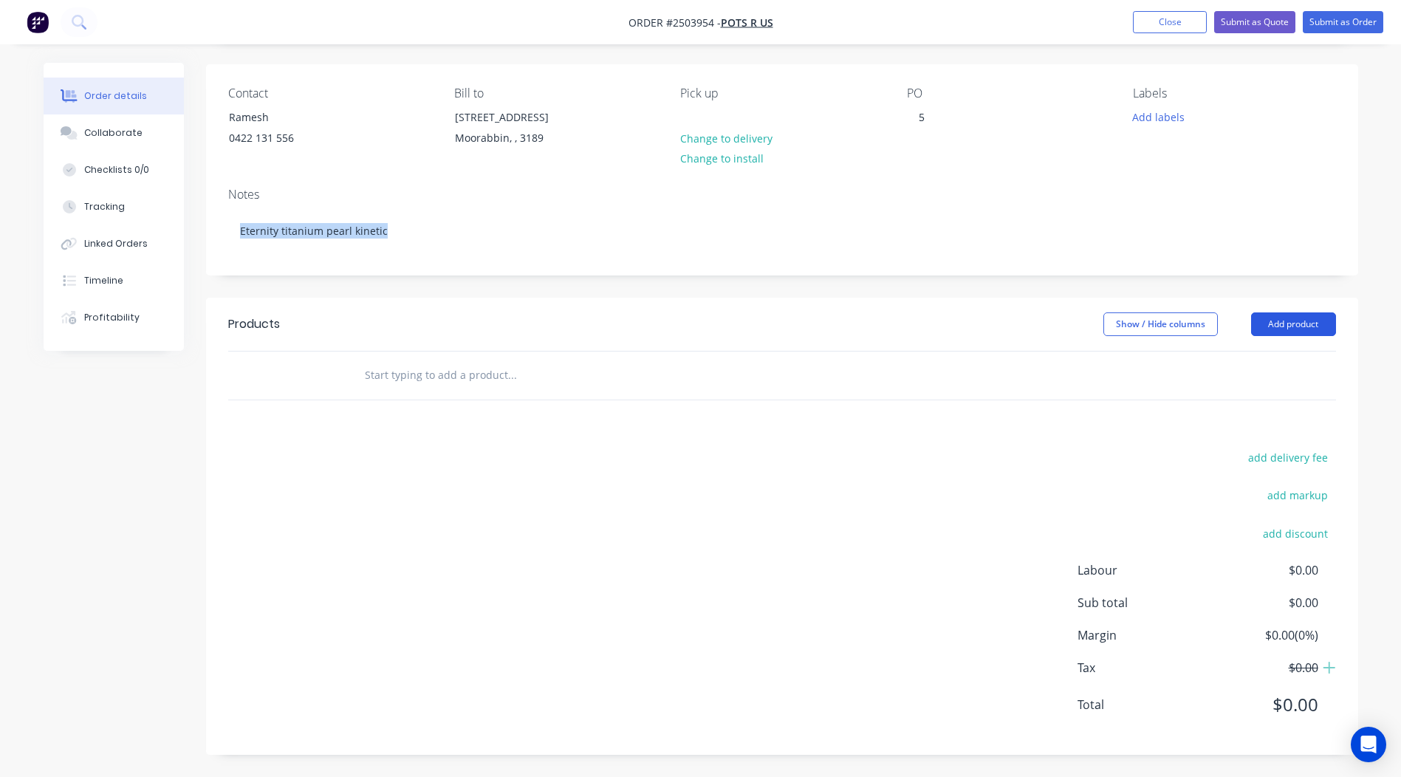
click at [1291, 321] on button "Add product" at bounding box center [1293, 324] width 85 height 24
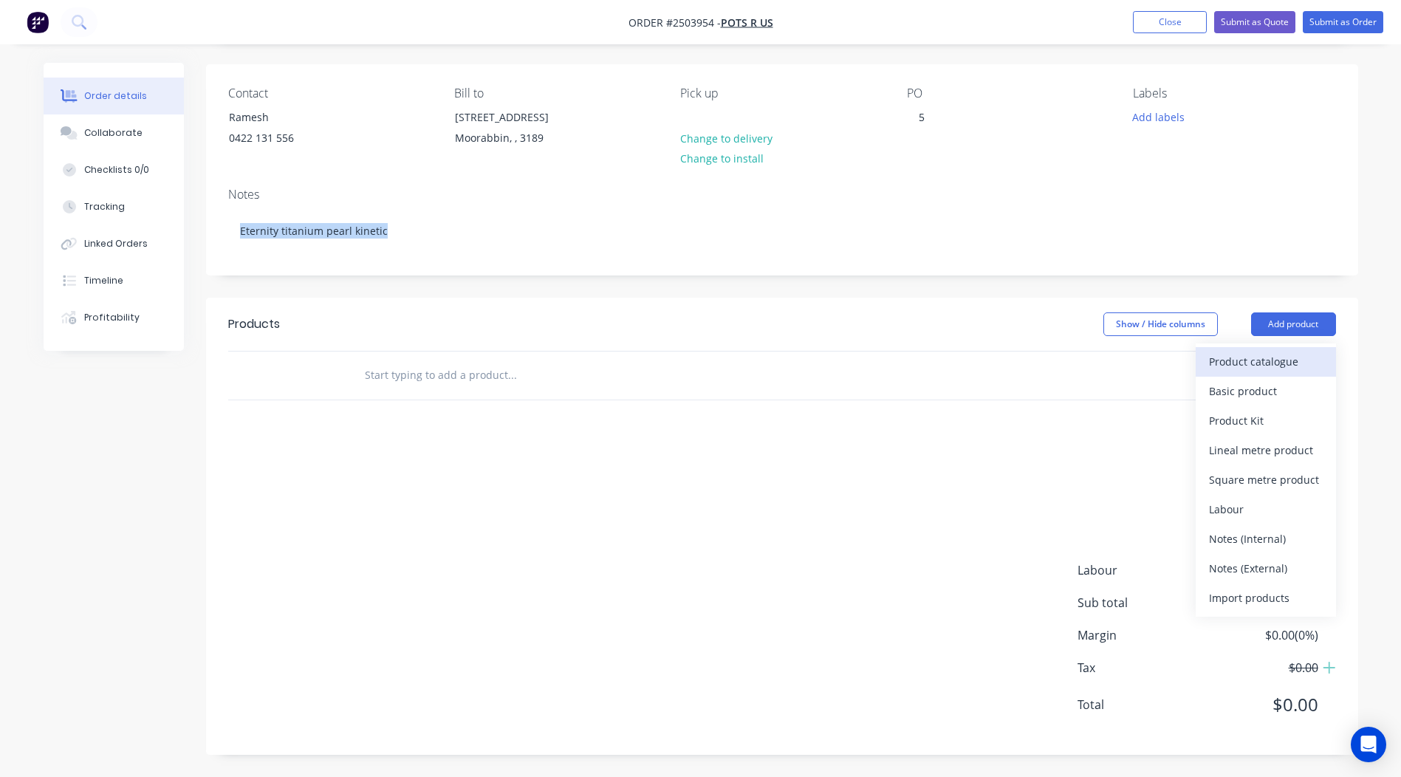
click at [1253, 357] on div "Product catalogue" at bounding box center [1266, 361] width 114 height 21
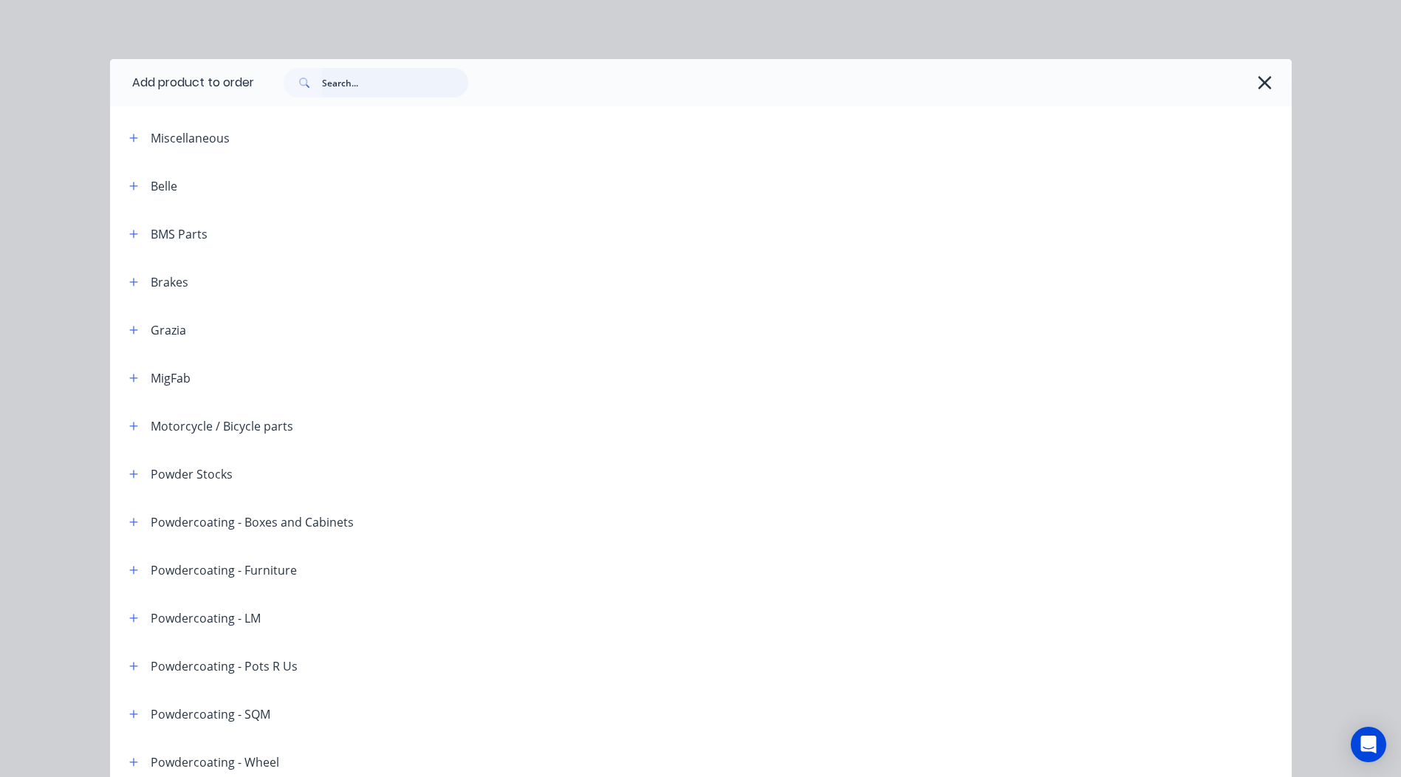
click at [368, 96] on input "text" at bounding box center [395, 83] width 146 height 30
paste input "Eternity titanium pearl kinetic"
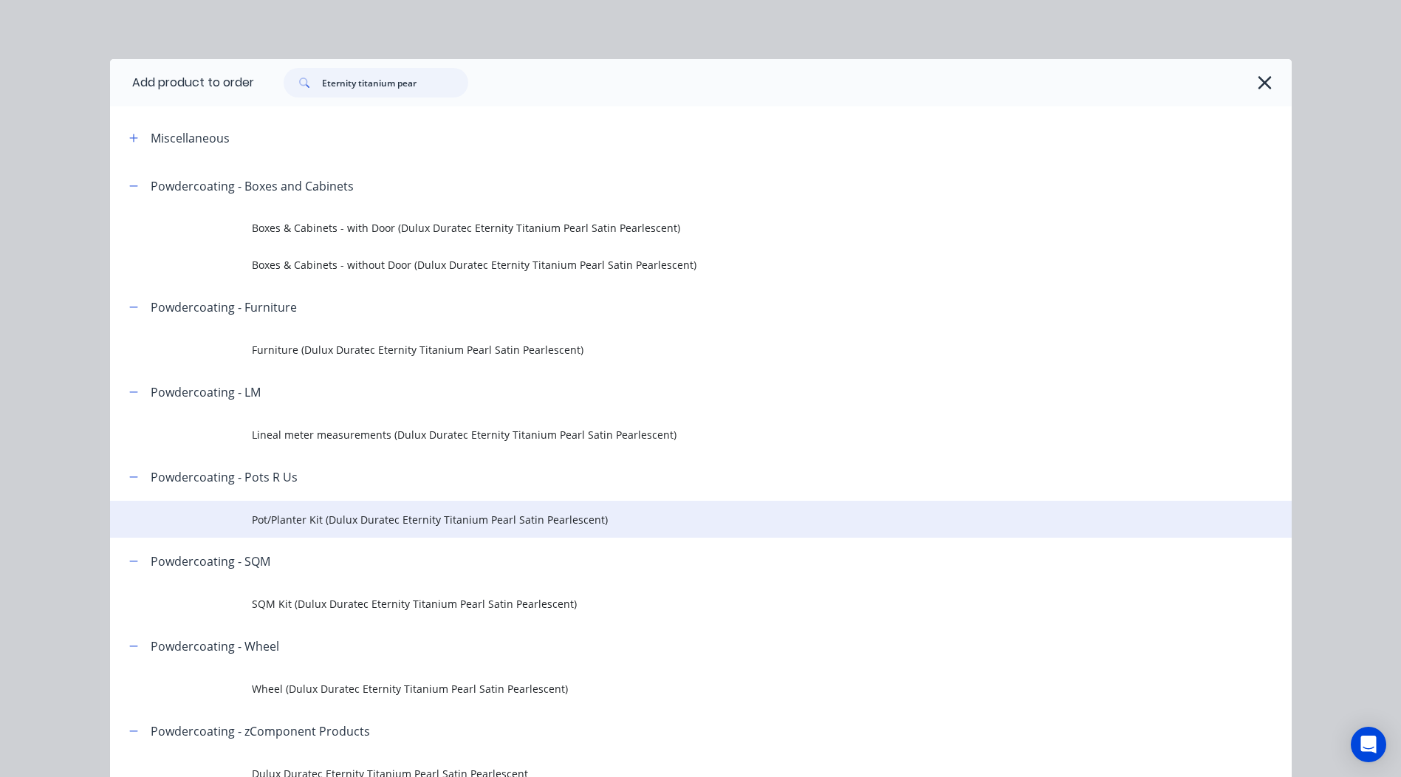
type input "Eternity titanium pear"
click at [338, 510] on td "Pot/Planter Kit (Dulux Duratec Eternity Titanium Pearl Satin Pearlescent)" at bounding box center [772, 519] width 1040 height 37
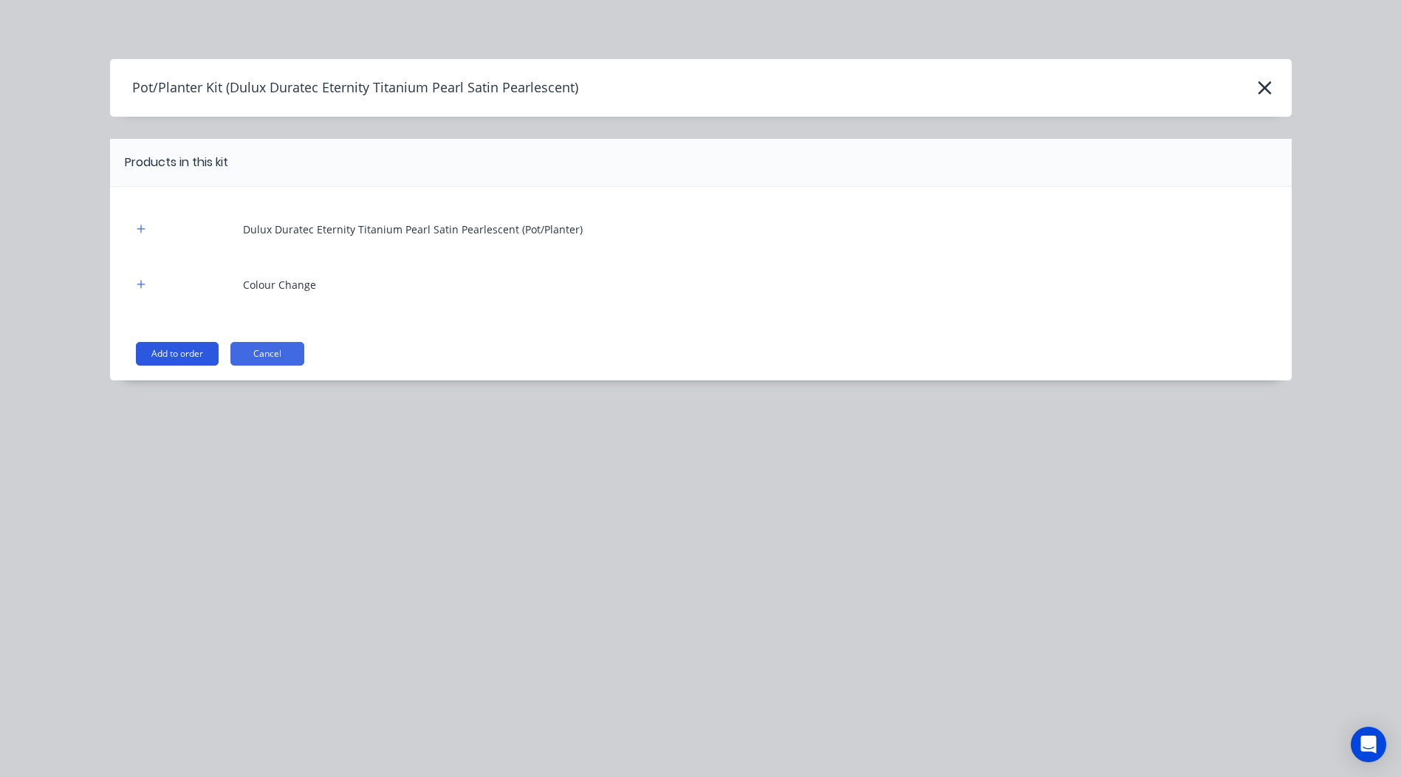
click at [189, 352] on button "Add to order" at bounding box center [177, 354] width 83 height 24
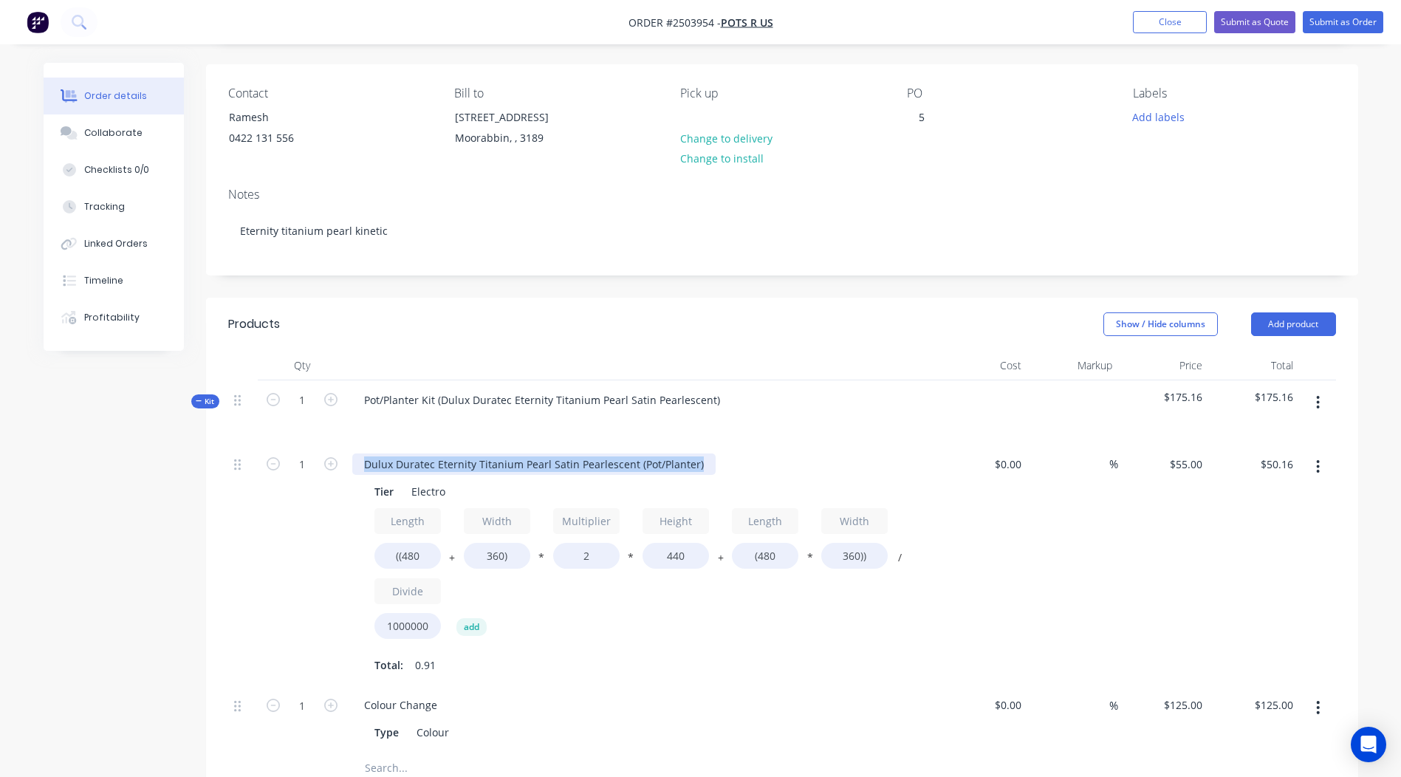
drag, startPoint x: 702, startPoint y: 468, endPoint x: 0, endPoint y: 471, distance: 702.4
click at [0, 471] on html "Order #2503954 - Pots R Us Add product Close Submit as Quote Submit as Order Or…" at bounding box center [700, 553] width 1401 height 1307
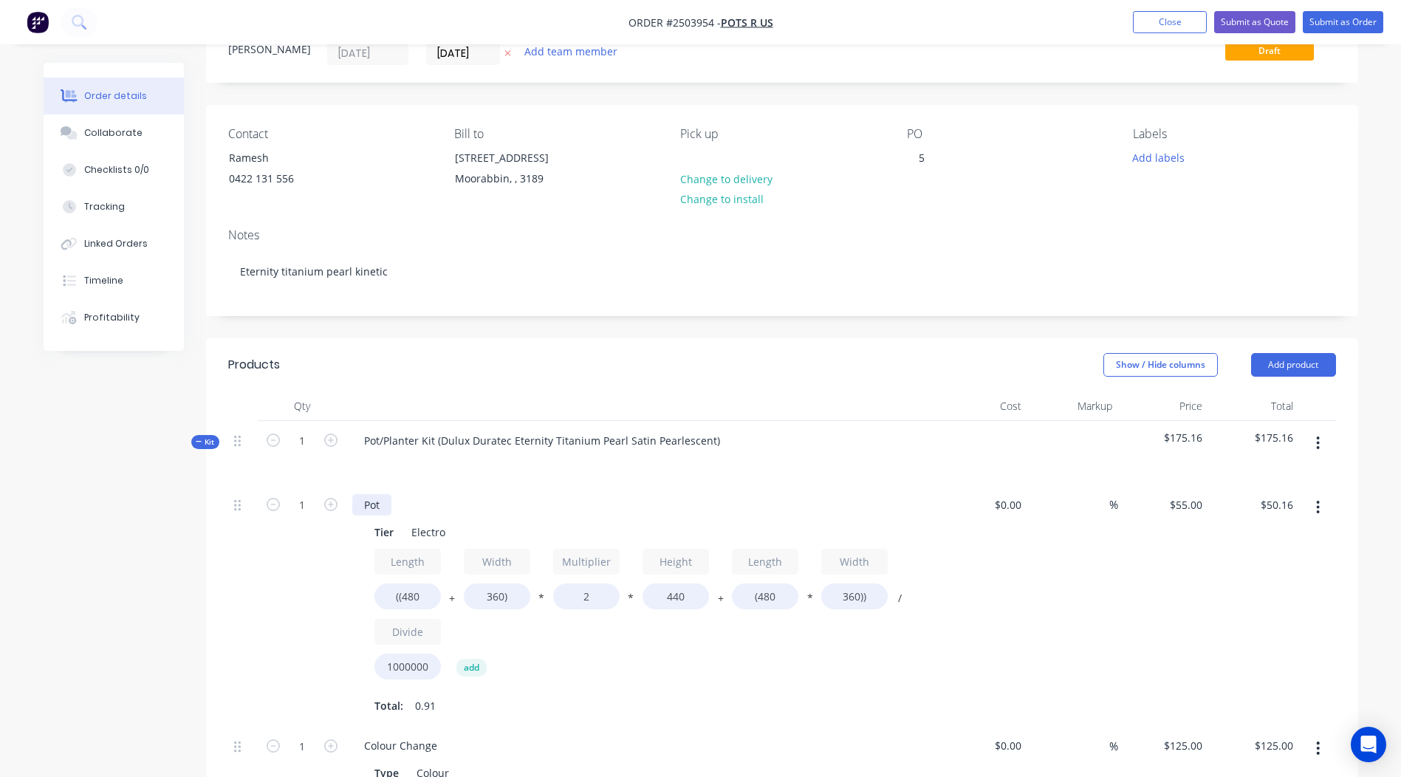
scroll to position [26, 0]
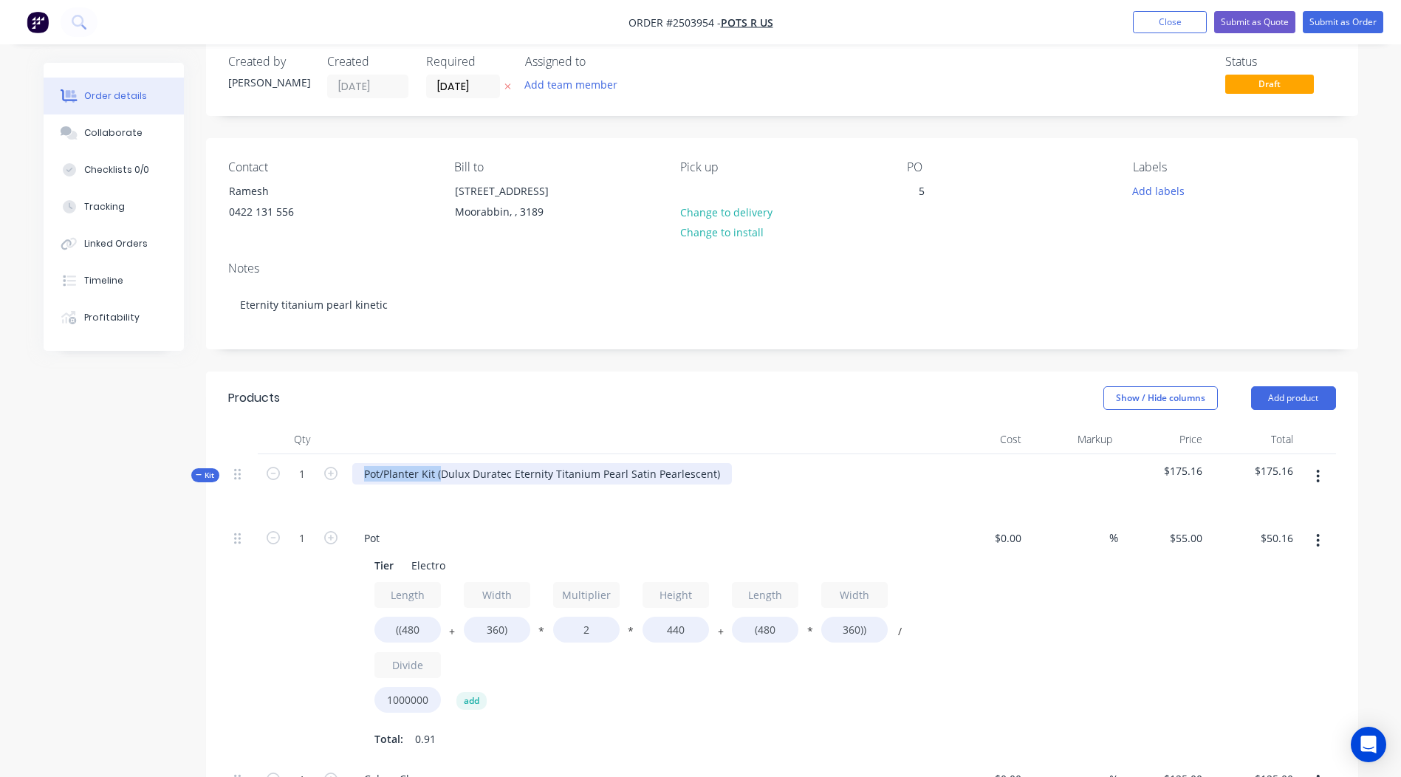
drag, startPoint x: 440, startPoint y: 475, endPoint x: 0, endPoint y: 571, distance: 450.6
click at [0, 571] on html "Order #2503954 - Pots R Us Add product Close Submit as Quote Submit as Order Or…" at bounding box center [700, 627] width 1401 height 1307
click at [640, 476] on div "Dulux Duratec Eternity Titanium Pearl Satin Pearlescent" at bounding box center [502, 473] width 300 height 21
click at [708, 395] on div "Show / Hide columns Add product" at bounding box center [899, 398] width 872 height 24
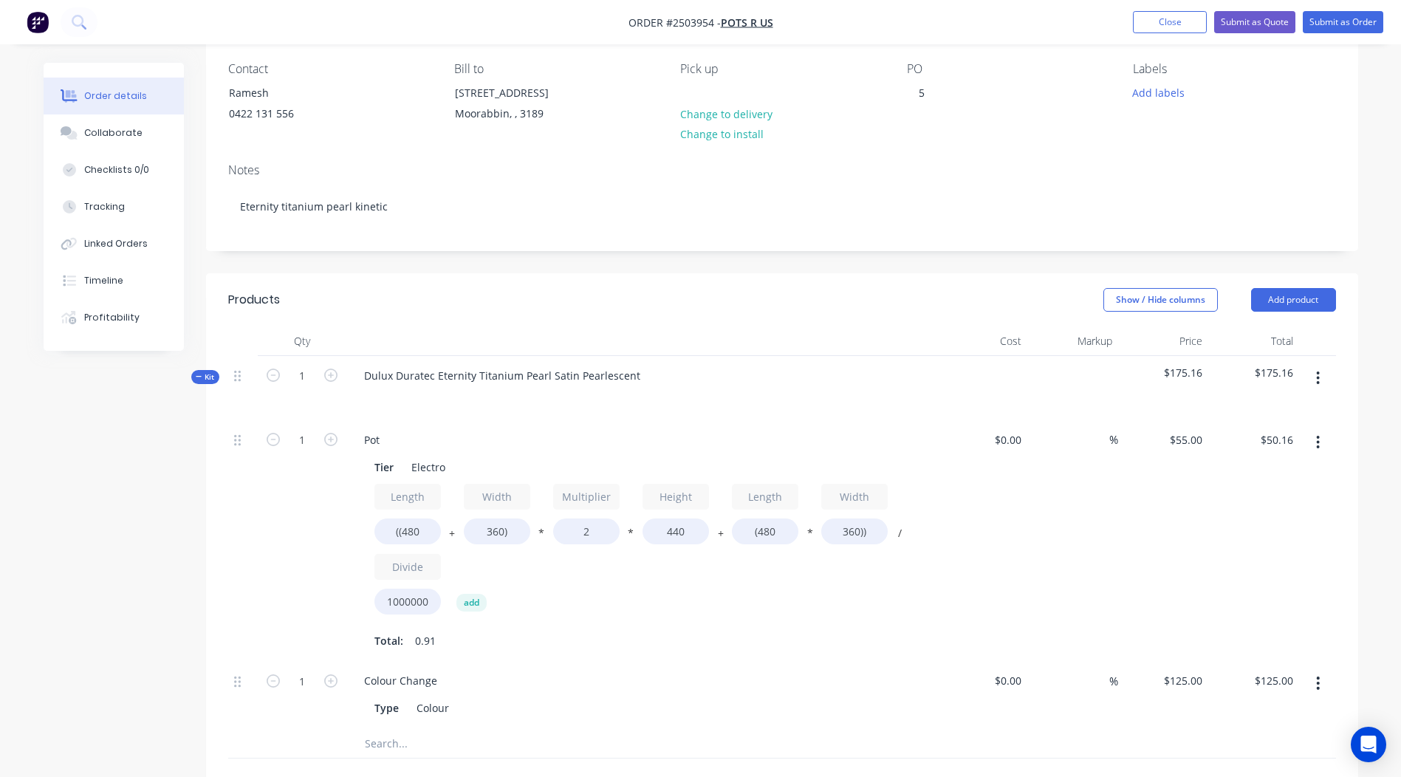
scroll to position [247, 0]
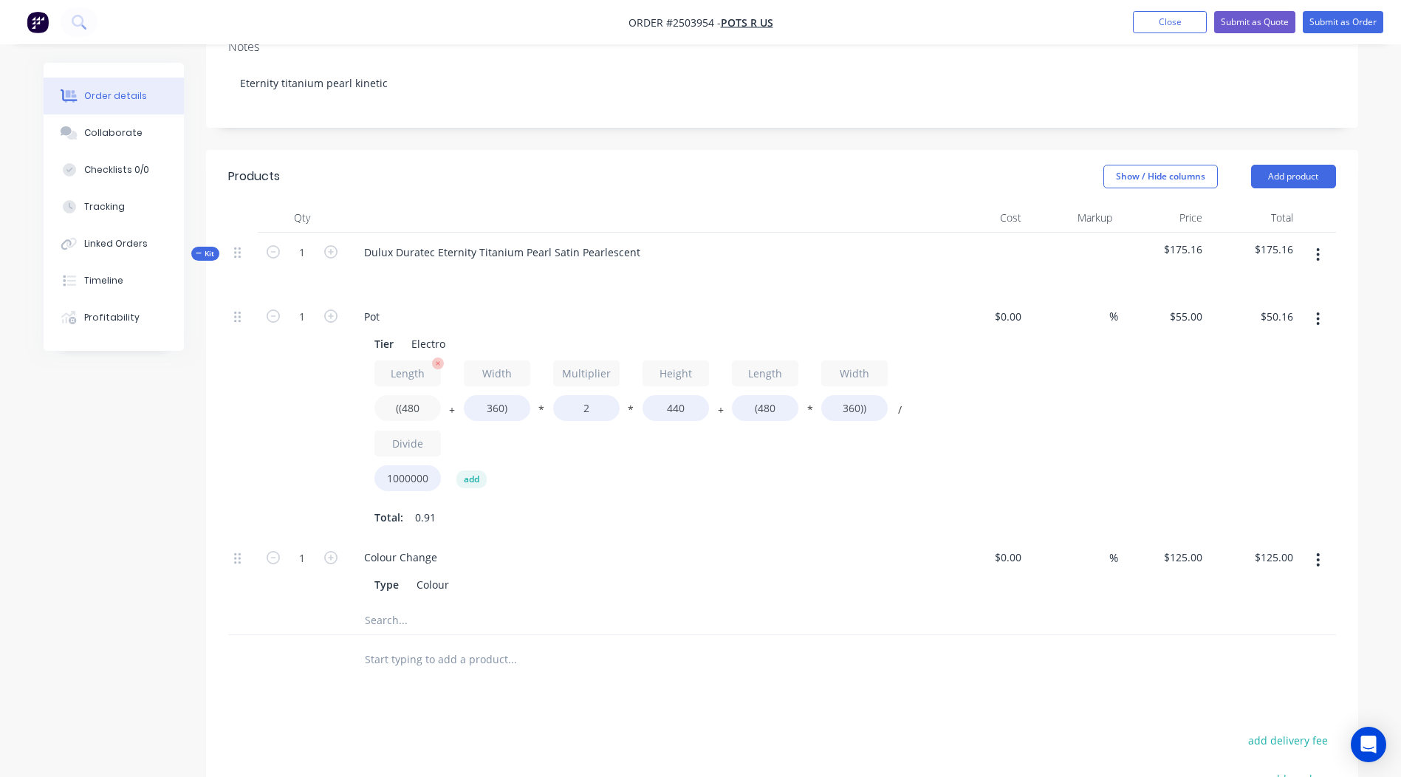
click at [425, 403] on input "((480" at bounding box center [407, 408] width 66 height 26
type input "((1200"
type input "$85.01"
click at [499, 407] on input "360)" at bounding box center [497, 408] width 66 height 26
type input "500)"
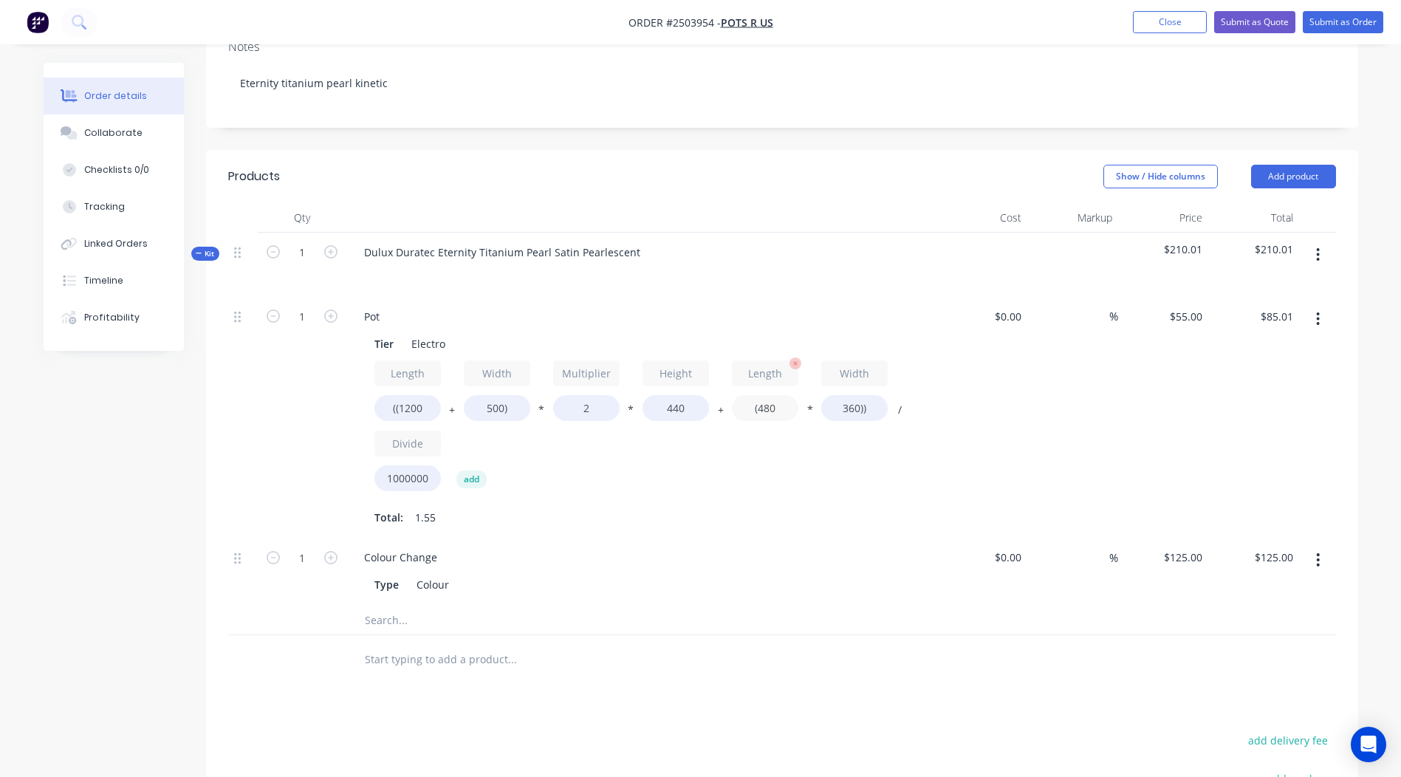
click at [769, 409] on input "(480" at bounding box center [765, 408] width 66 height 26
type input "$91.78"
type input "(1200"
type input "$106.04"
click at [855, 410] on input "360))" at bounding box center [854, 408] width 66 height 26
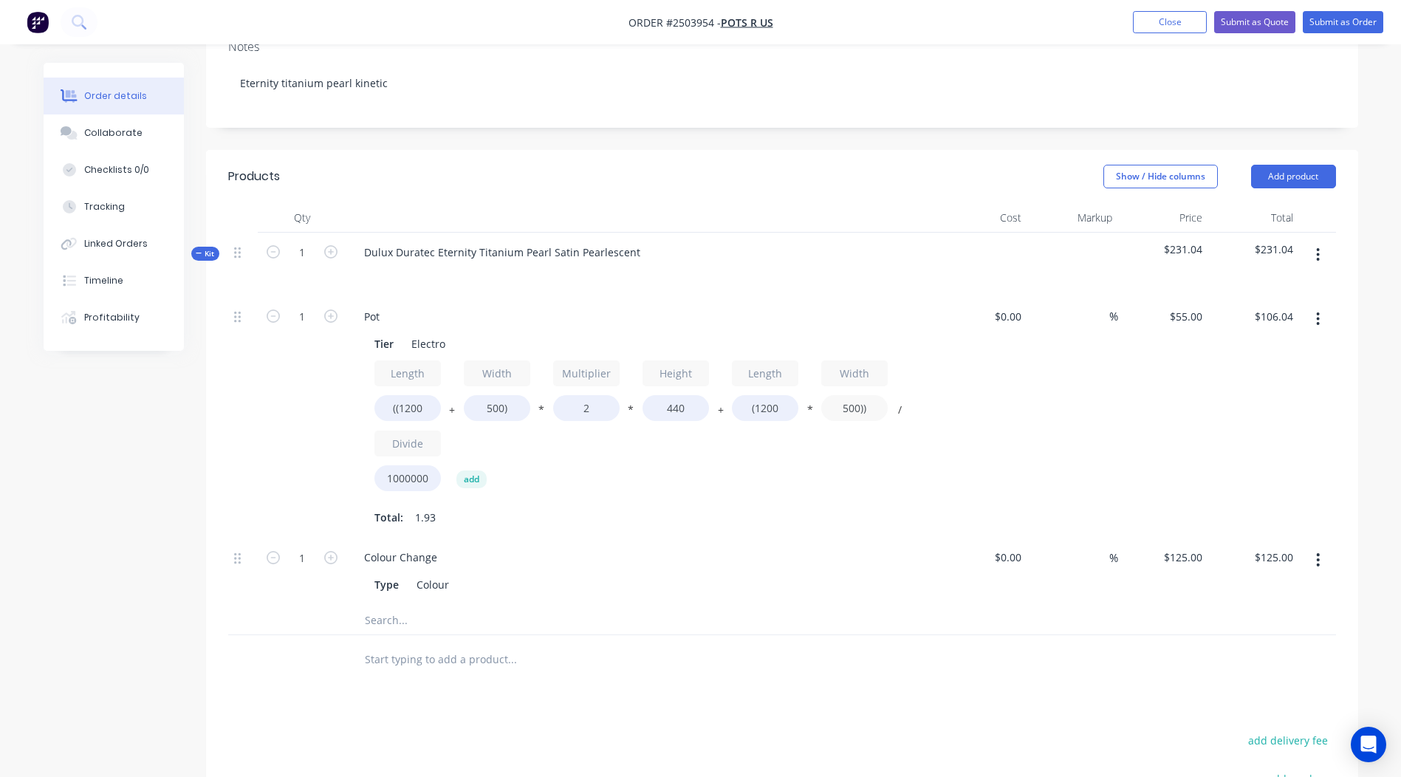
type input "500))"
type input "$115.28"
click at [995, 390] on div "$0.00 $0.00" at bounding box center [982, 418] width 91 height 242
drag, startPoint x: 612, startPoint y: 425, endPoint x: 386, endPoint y: 422, distance: 226.0
click at [510, 426] on div "Length ((1200 + Width 500) * Multiplier 2 * Height 440 + Length (1200 * Width 5…" at bounding box center [641, 428] width 535 height 137
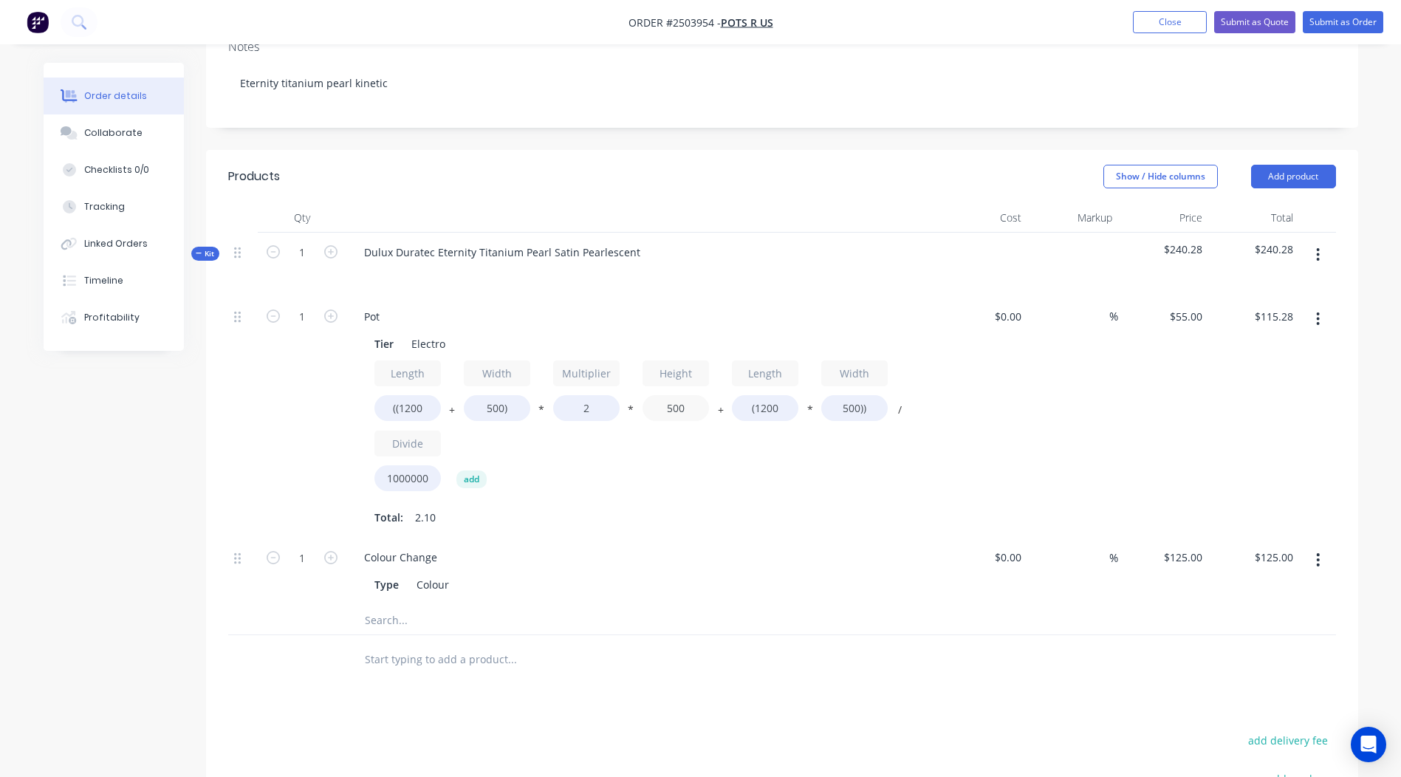
type input "500"
type input "$126.50"
click at [1275, 428] on div "$126.50 $126.50" at bounding box center [1253, 418] width 91 height 242
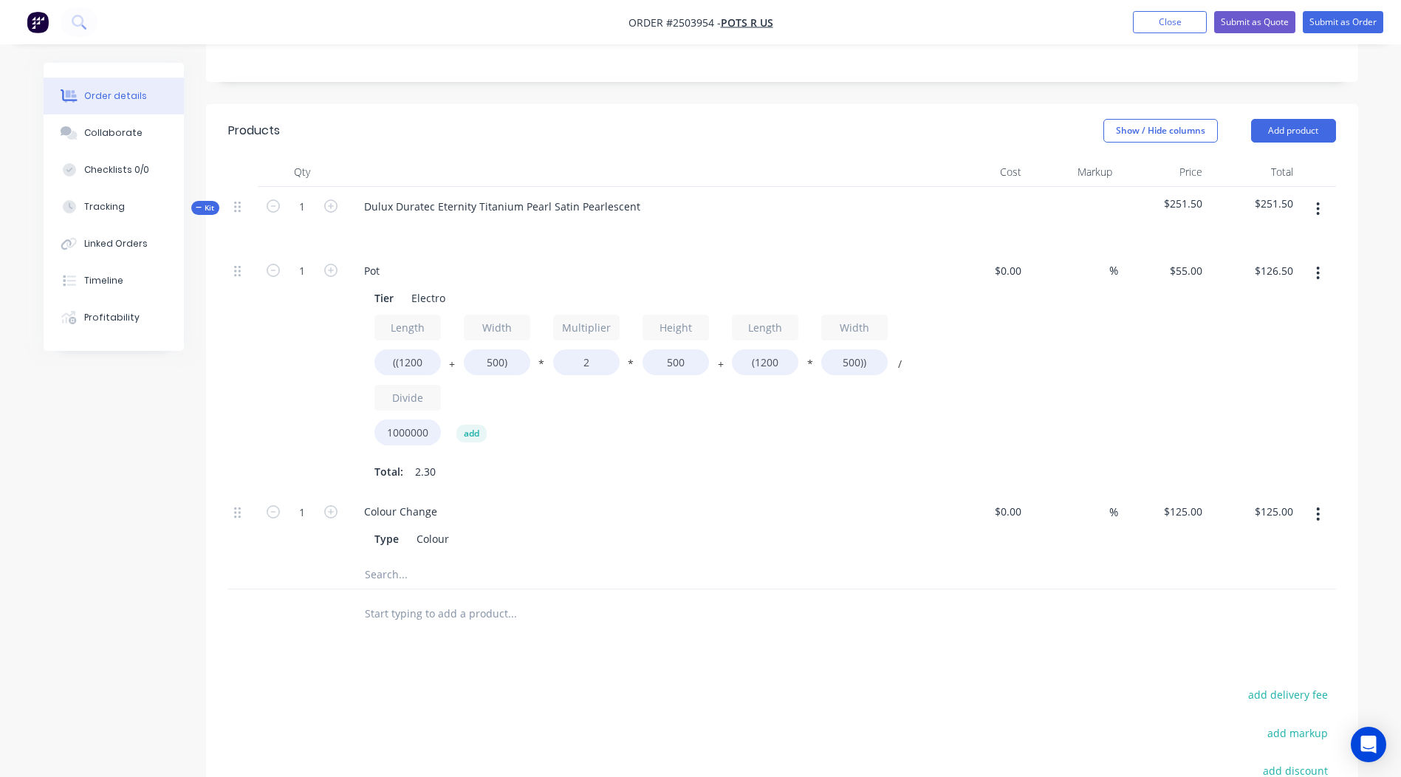
scroll to position [290, 0]
click at [1352, 23] on button "Submit as Order" at bounding box center [1343, 22] width 81 height 22
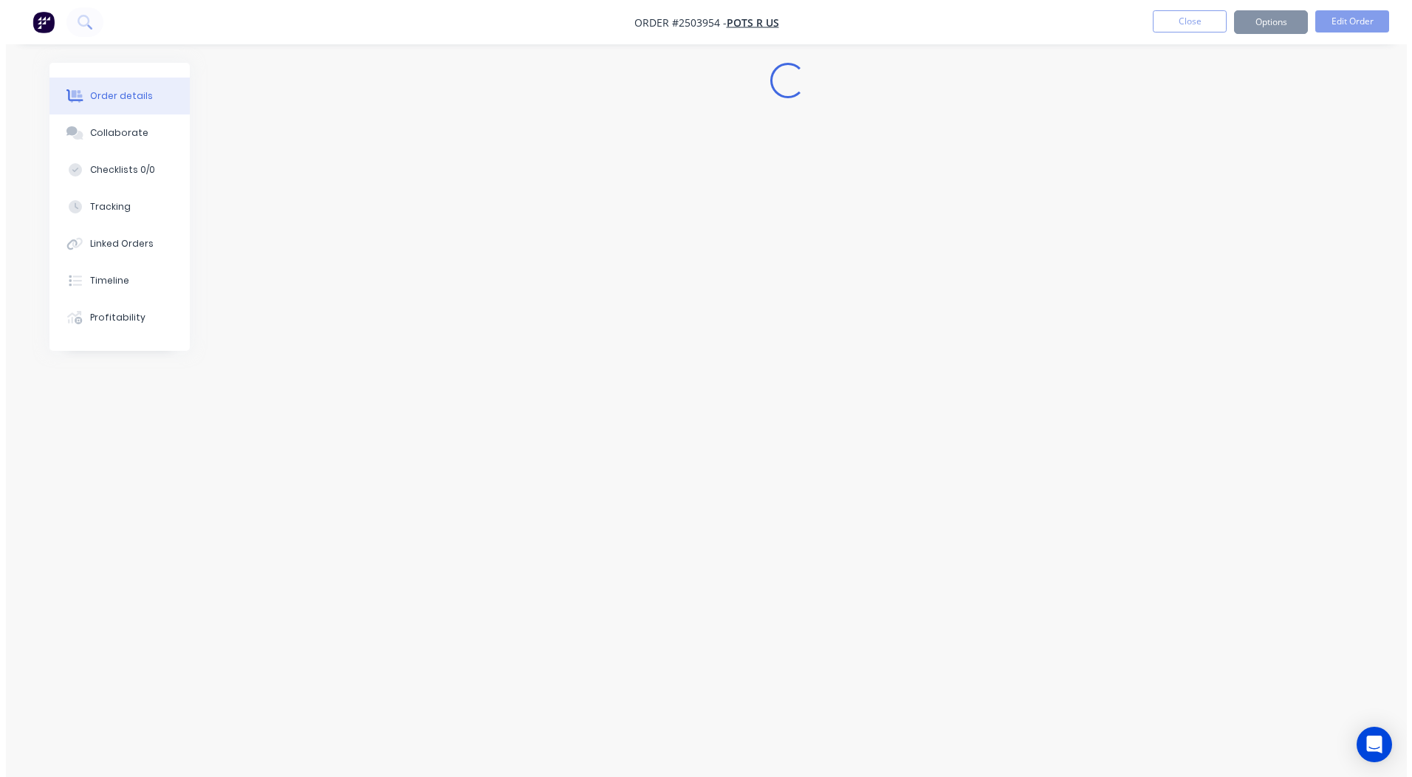
scroll to position [0, 0]
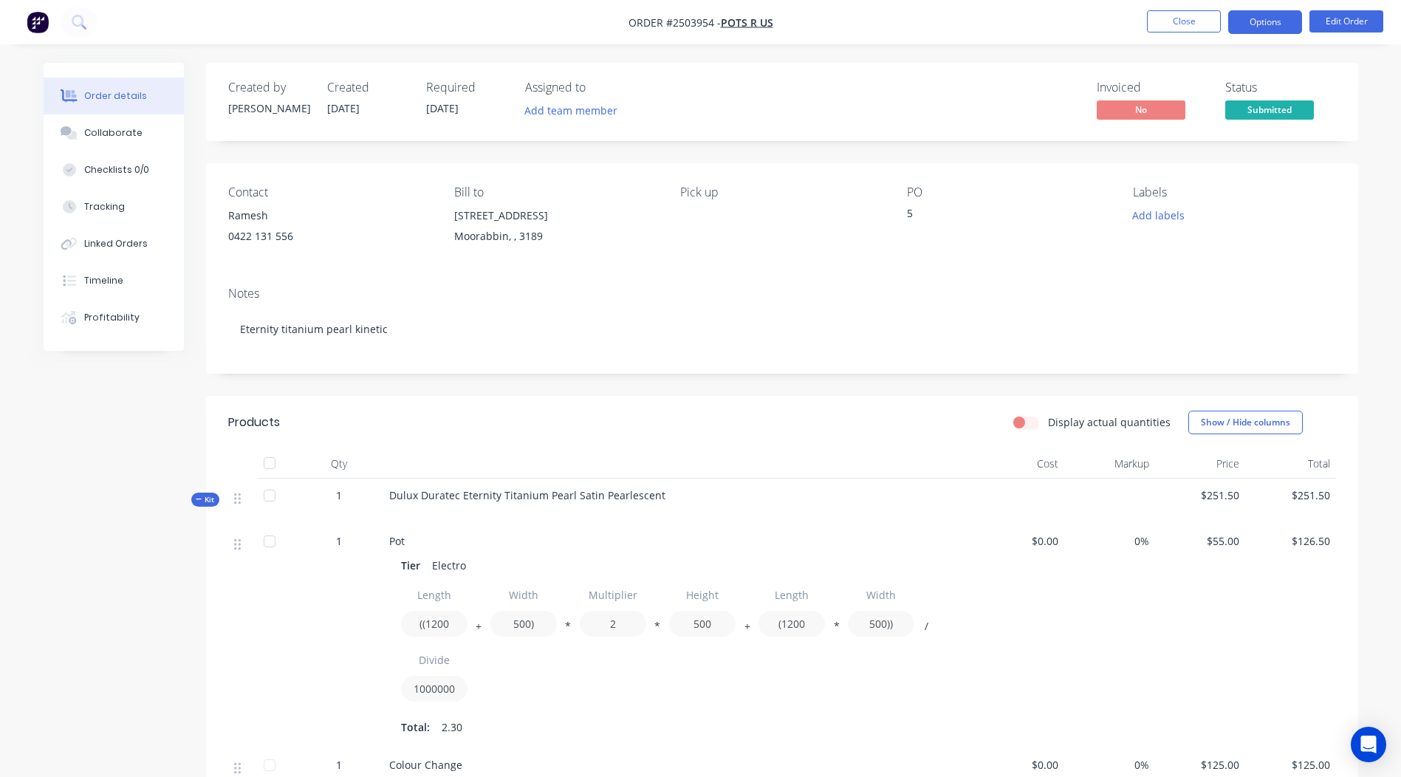
click at [1282, 32] on button "Options" at bounding box center [1265, 22] width 74 height 24
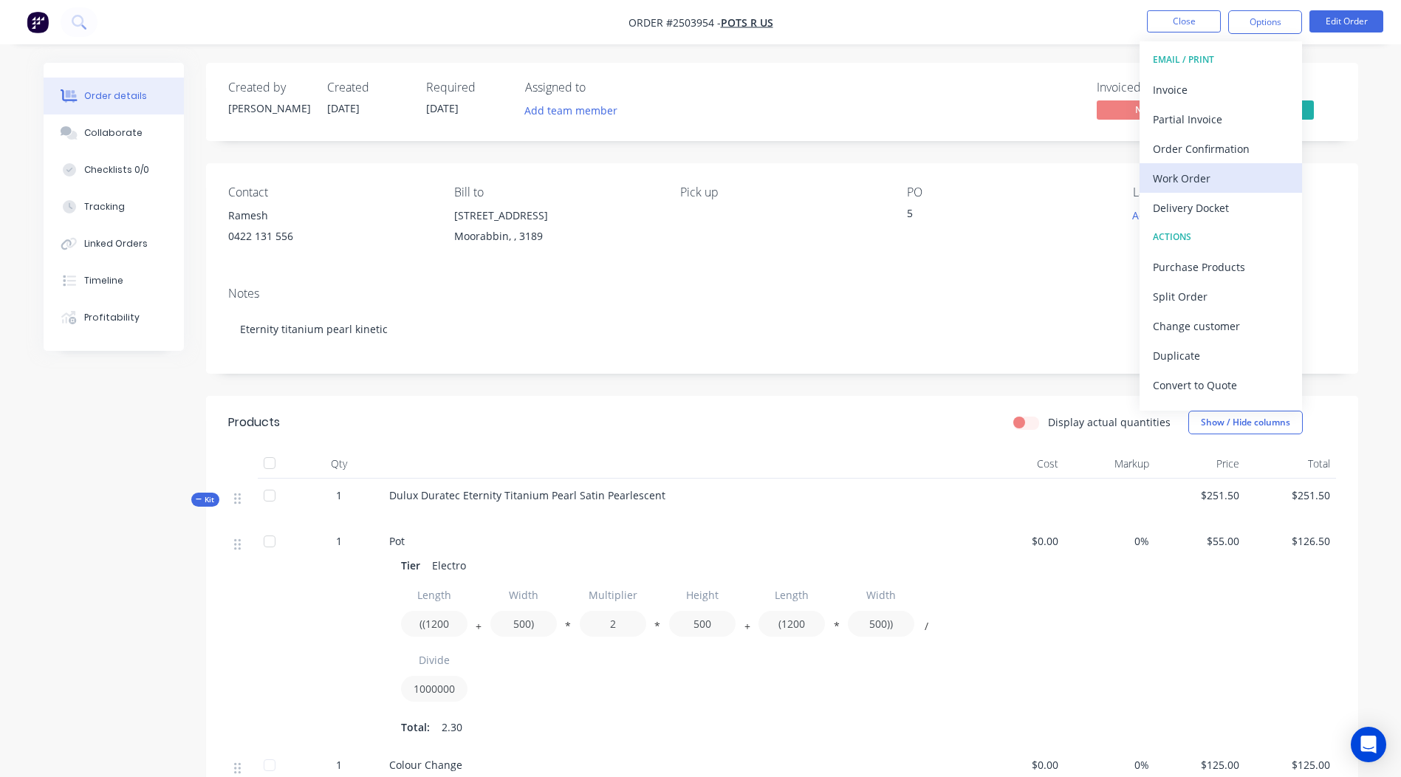
click at [1207, 184] on div "Work Order" at bounding box center [1221, 178] width 136 height 21
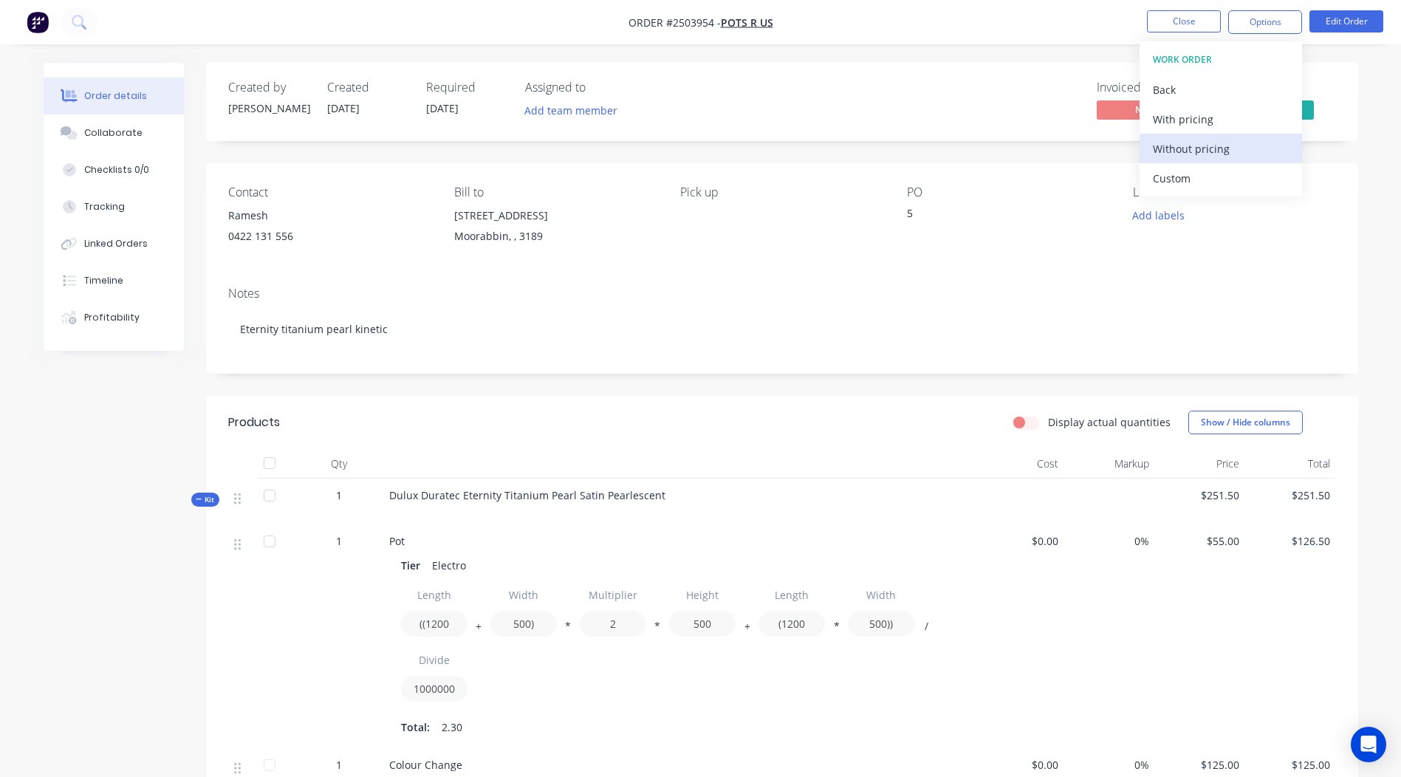
click at [1217, 151] on div "Without pricing" at bounding box center [1221, 148] width 136 height 21
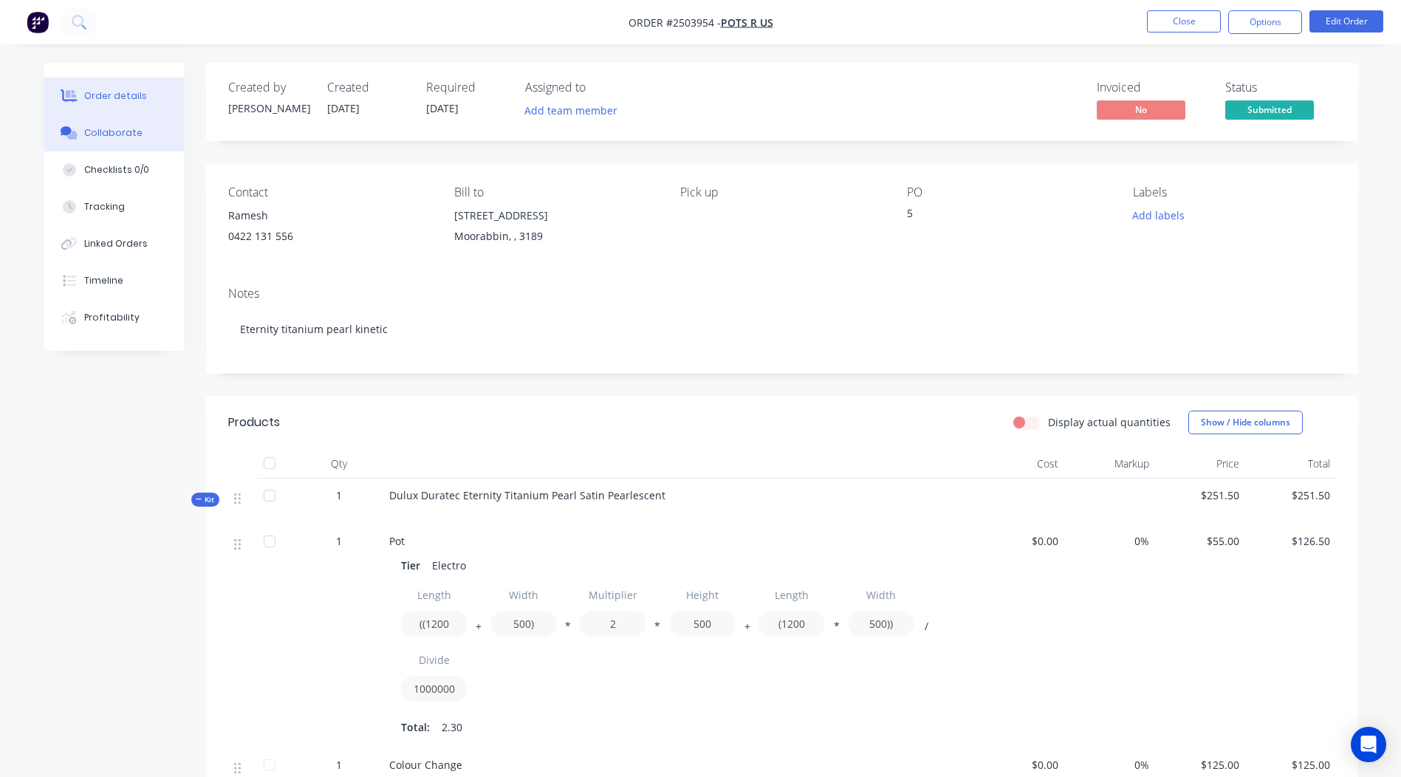
click at [105, 134] on div "Collaborate" at bounding box center [113, 132] width 58 height 13
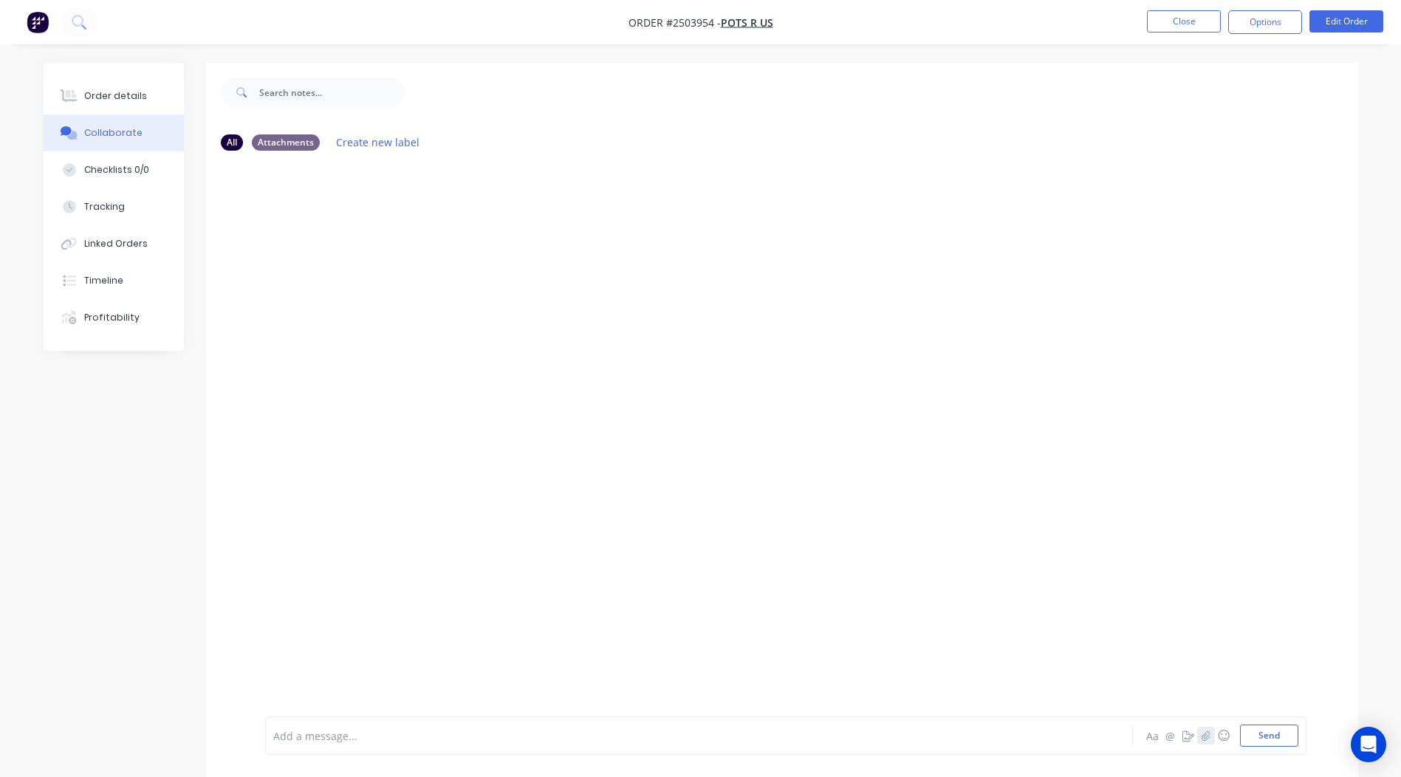
click at [1205, 733] on icon "button" at bounding box center [1206, 735] width 8 height 10
click at [1240, 731] on button "Send" at bounding box center [1269, 736] width 58 height 22
click at [1265, 731] on button "Send" at bounding box center [1269, 736] width 58 height 22
click at [1183, 20] on button "Close" at bounding box center [1184, 21] width 74 height 22
